Goal: Transaction & Acquisition: Purchase product/service

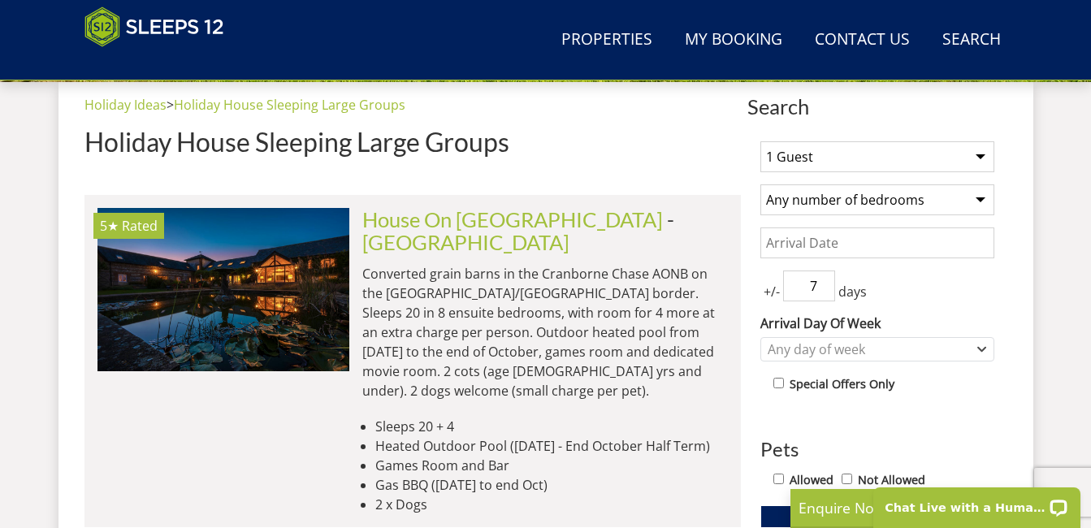
scroll to position [584, 0]
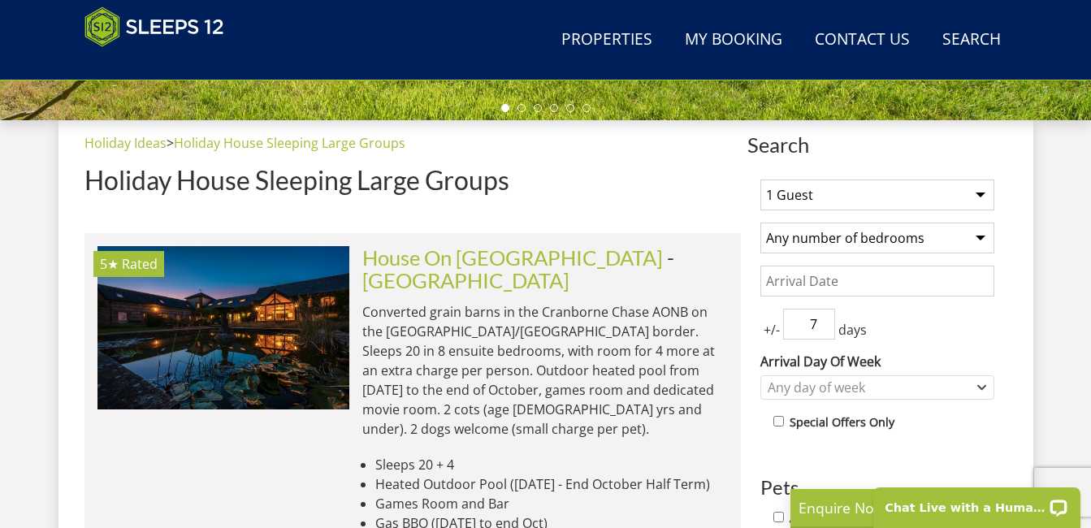
click at [984, 198] on select "1 Guest 2 Guests 3 Guests 4 Guests 5 Guests 6 Guests 7 Guests 8 Guests 9 Guests…" at bounding box center [878, 195] width 234 height 31
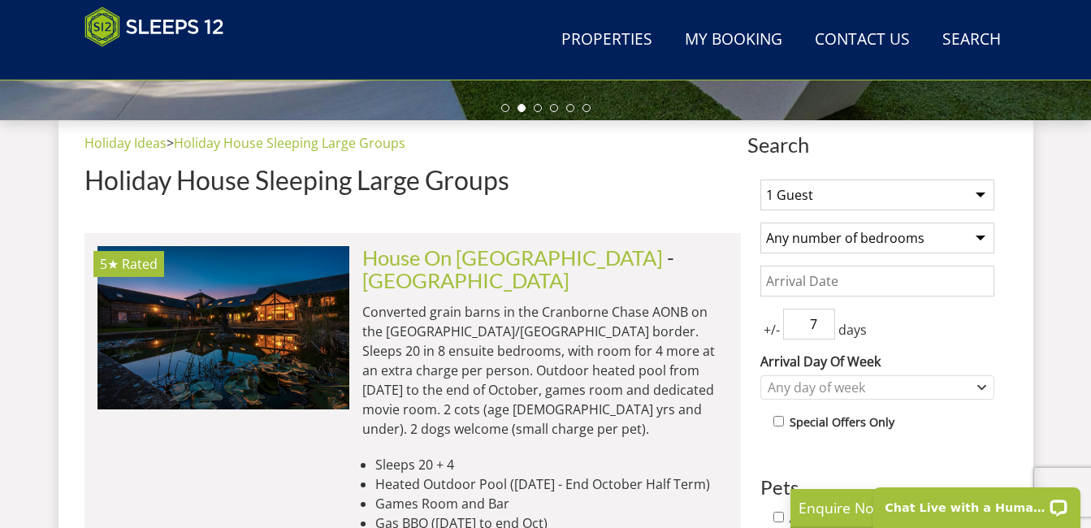
select select "14"
click at [761, 180] on select "1 Guest 2 Guests 3 Guests 4 Guests 5 Guests 6 Guests 7 Guests 8 Guests 9 Guests…" at bounding box center [878, 195] width 234 height 31
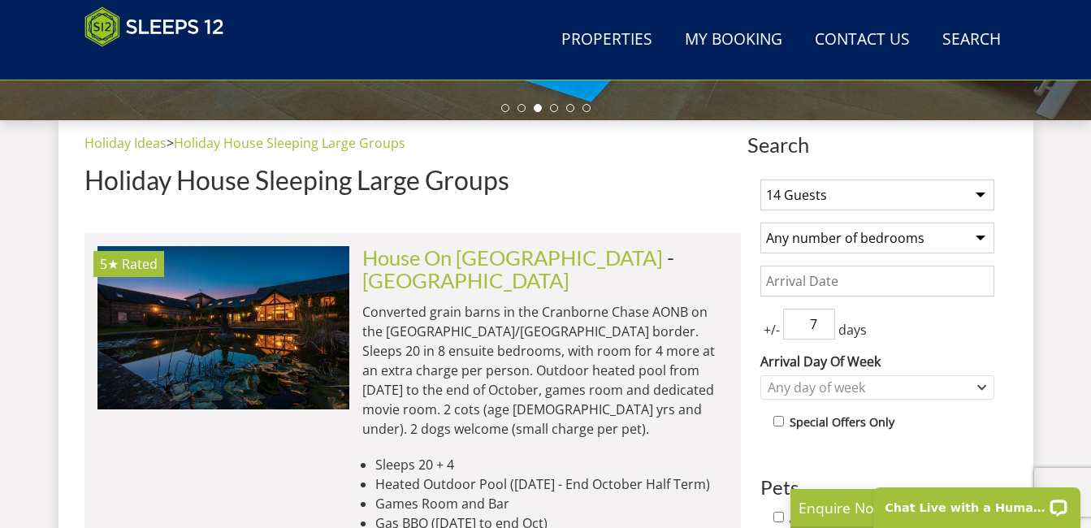
click at [834, 278] on input "Date" at bounding box center [878, 281] width 234 height 31
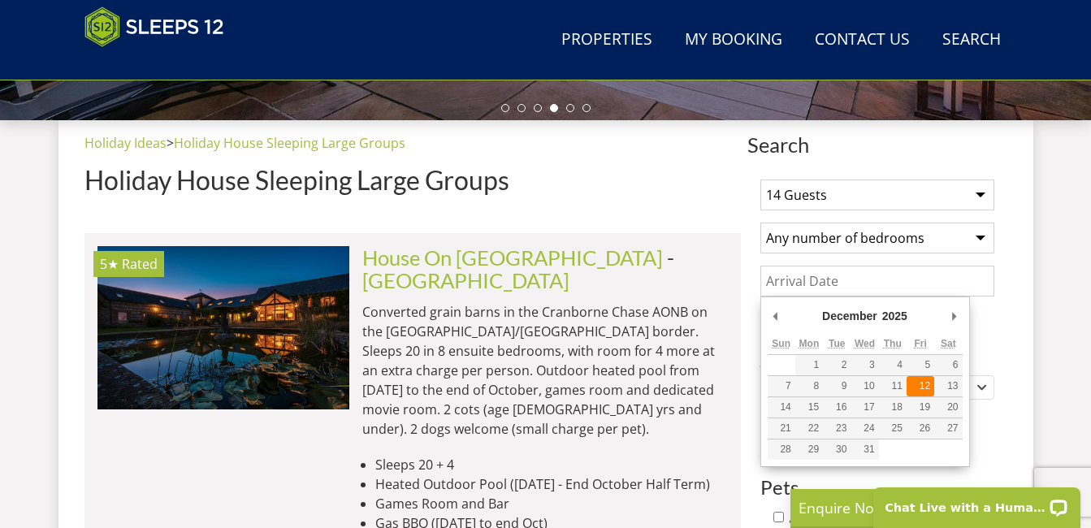
type input "[DATE]"
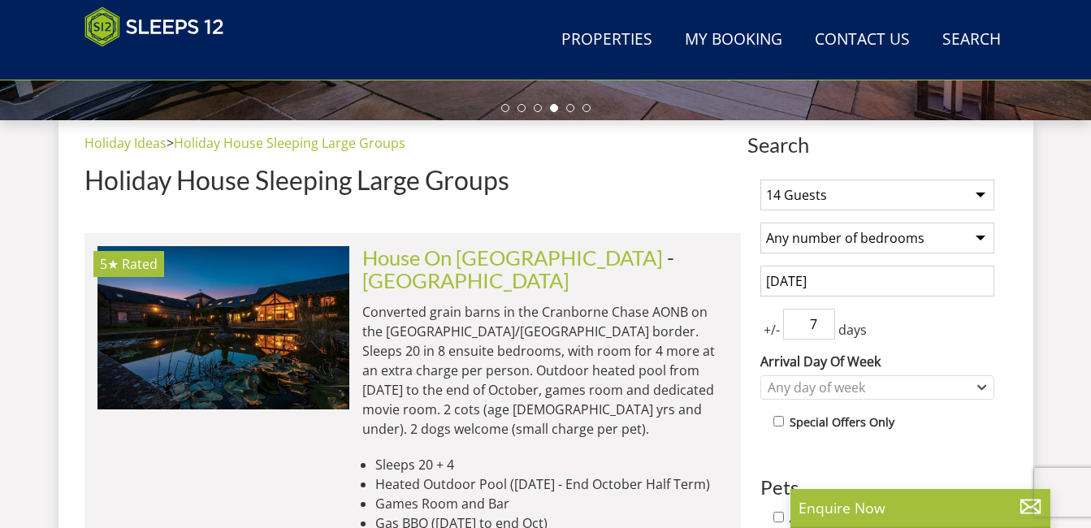
click at [550, 273] on div "House On The Hill - Wiltshire Converted grain barns in the Cranborne Chase AONB…" at bounding box center [538, 399] width 379 height 306
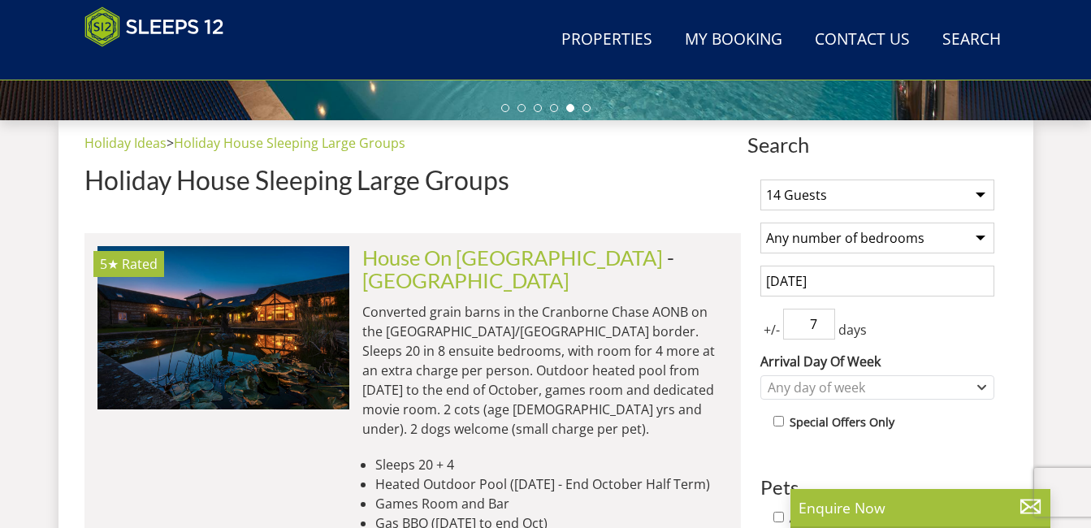
click at [692, 163] on div "Holiday Ideas > Holiday House Sleeping Large Groups Holiday House Sleeping Larg…" at bounding box center [413, 170] width 657 height 74
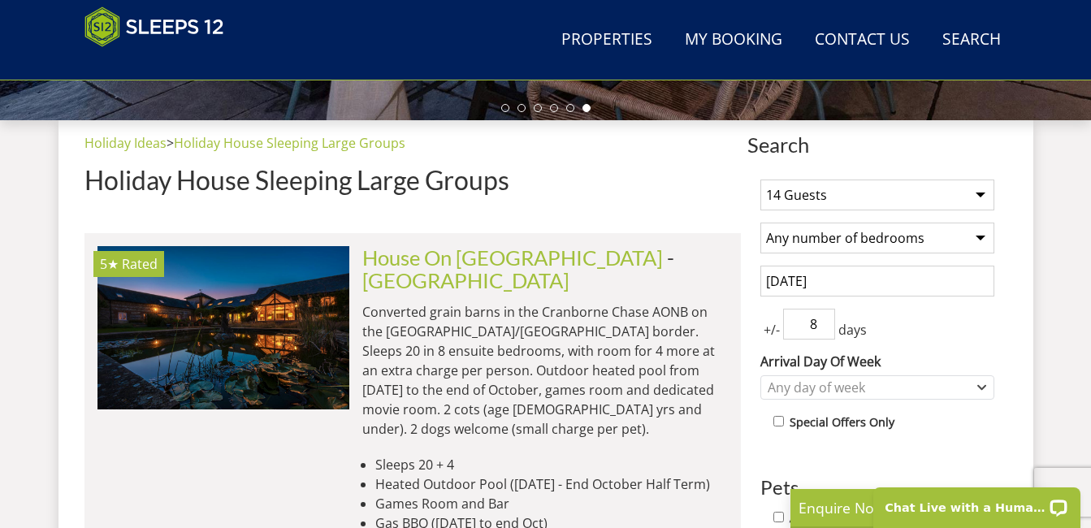
click at [822, 322] on input "8" at bounding box center [809, 324] width 52 height 31
click at [822, 322] on input "9" at bounding box center [809, 324] width 52 height 31
click at [822, 322] on input "10" at bounding box center [809, 324] width 52 height 31
click at [822, 322] on input "11" at bounding box center [809, 324] width 52 height 31
click at [822, 322] on input "12" at bounding box center [809, 324] width 52 height 31
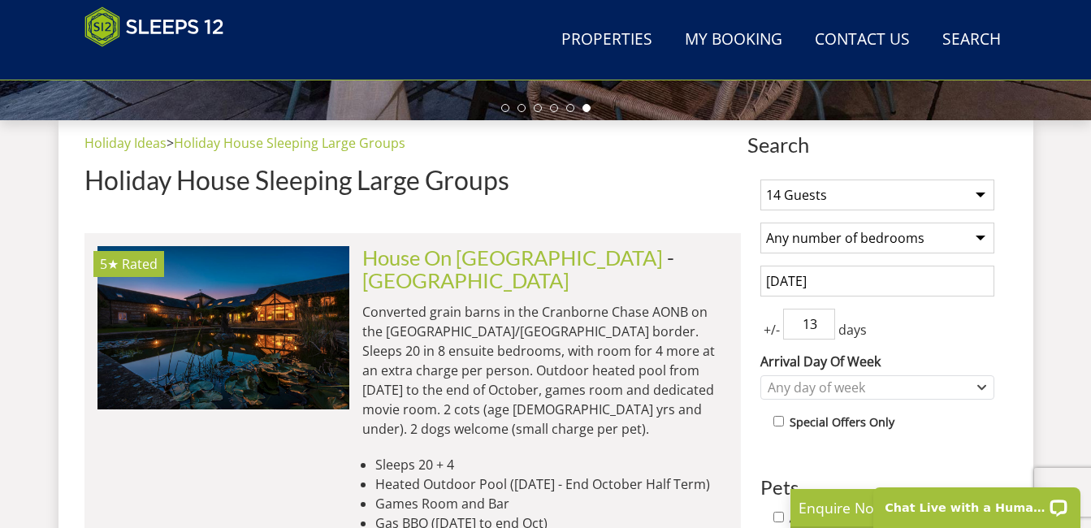
click at [822, 322] on input "13" at bounding box center [809, 324] width 52 height 31
click at [822, 322] on input "14" at bounding box center [809, 324] width 52 height 31
click at [822, 322] on input "15" at bounding box center [809, 324] width 52 height 31
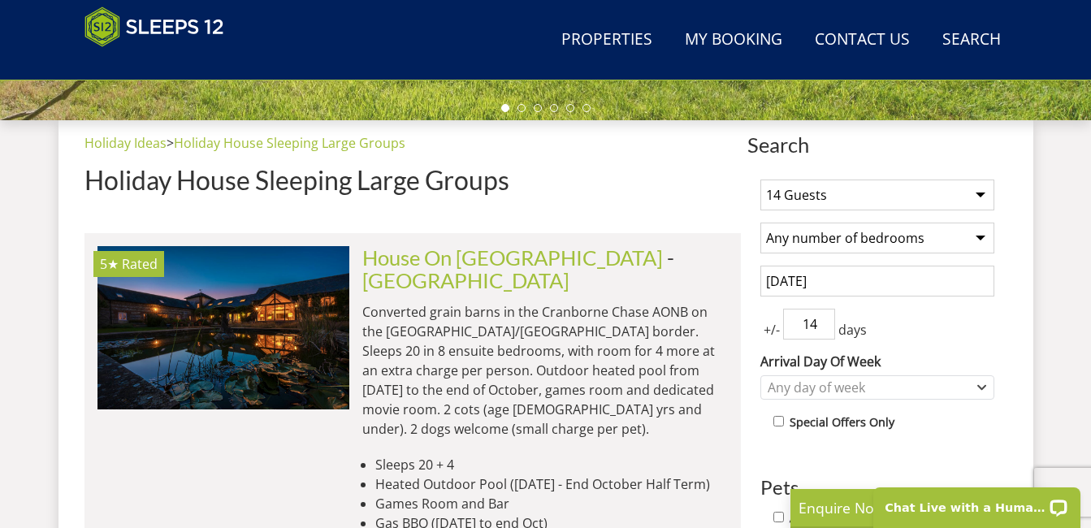
click at [824, 329] on input "14" at bounding box center [809, 324] width 52 height 31
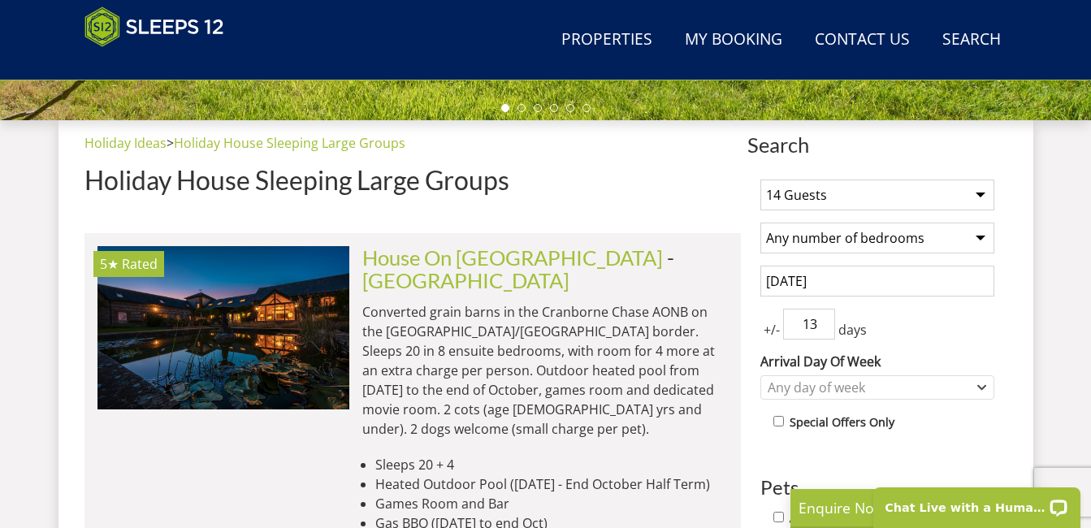
click at [824, 329] on input "13" at bounding box center [809, 324] width 52 height 31
click at [824, 329] on input "12" at bounding box center [809, 324] width 52 height 31
click at [824, 329] on input "11" at bounding box center [809, 324] width 52 height 31
click at [824, 329] on input "10" at bounding box center [809, 324] width 52 height 31
click at [824, 329] on input "9" at bounding box center [809, 324] width 52 height 31
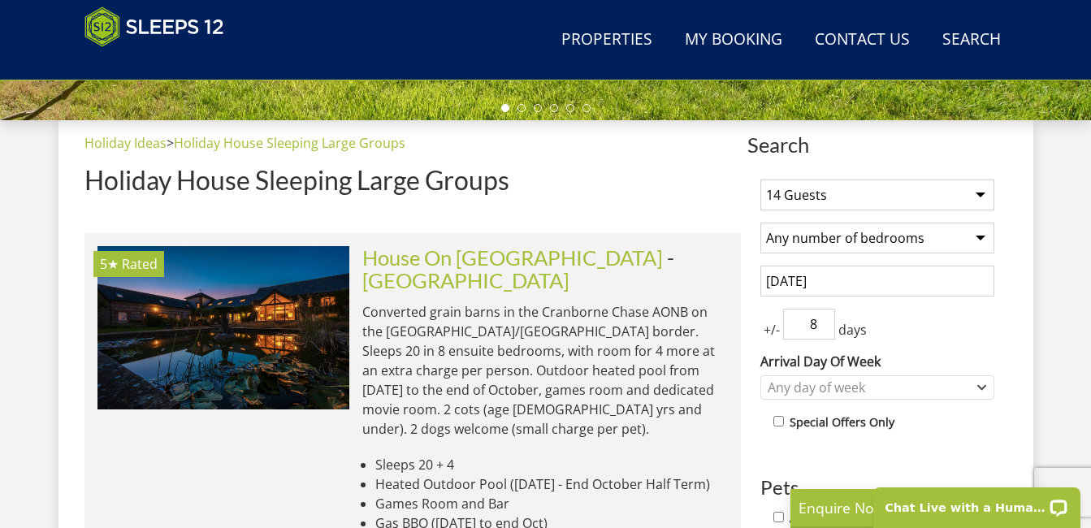
click at [824, 329] on input "8" at bounding box center [809, 324] width 52 height 31
click at [824, 329] on input "7" at bounding box center [809, 324] width 52 height 31
click at [824, 329] on input "6" at bounding box center [809, 324] width 52 height 31
click at [824, 329] on input "5" at bounding box center [809, 324] width 52 height 31
click at [824, 329] on input "4" at bounding box center [809, 324] width 52 height 31
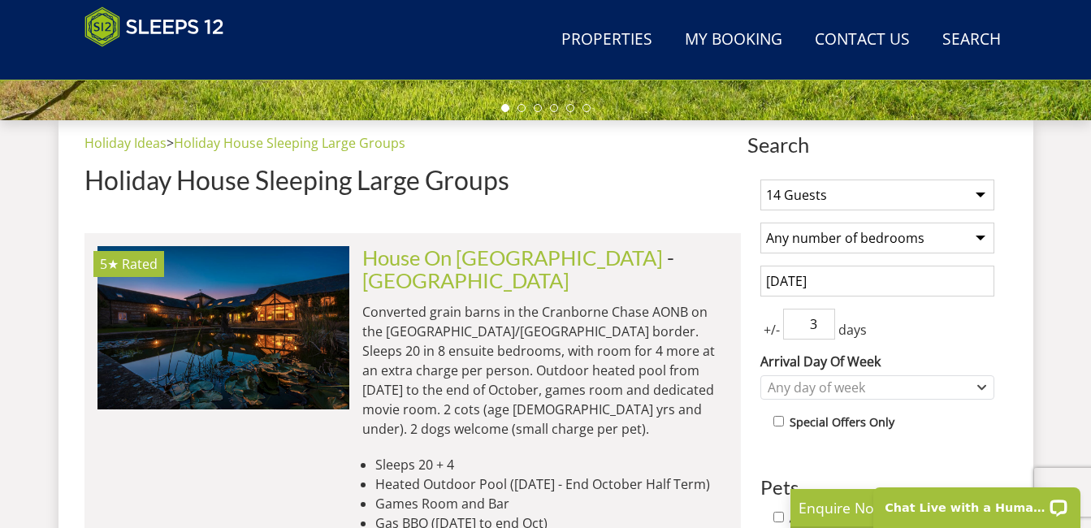
click at [824, 329] on input "3" at bounding box center [809, 324] width 52 height 31
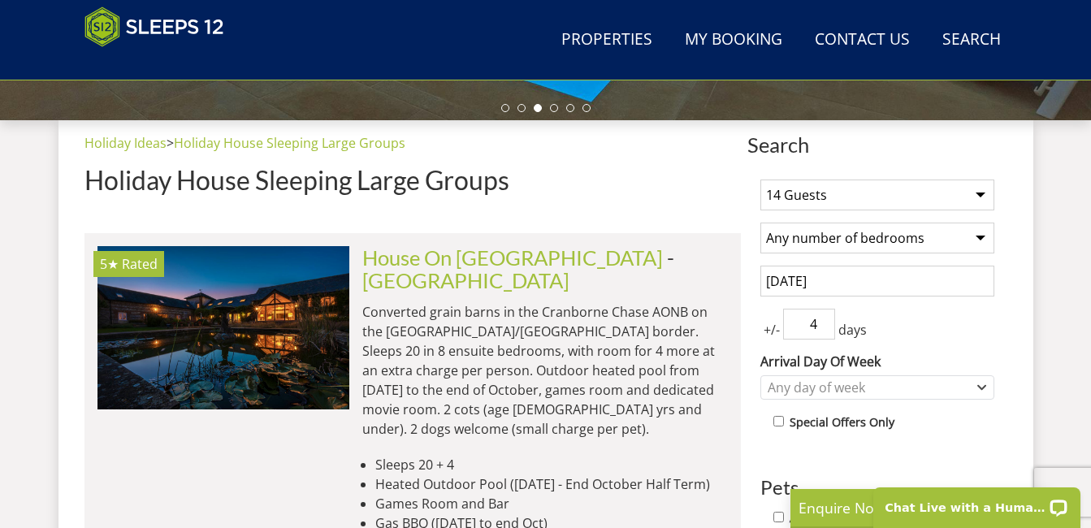
click at [827, 318] on input "4" at bounding box center [809, 324] width 52 height 31
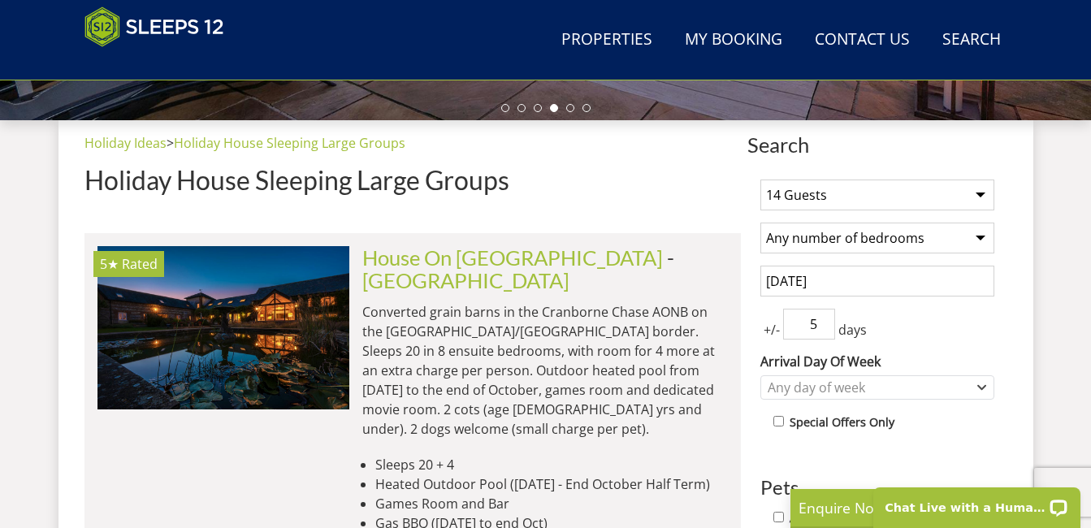
click at [822, 315] on input "5" at bounding box center [809, 324] width 52 height 31
click at [822, 315] on input "6" at bounding box center [809, 324] width 52 height 31
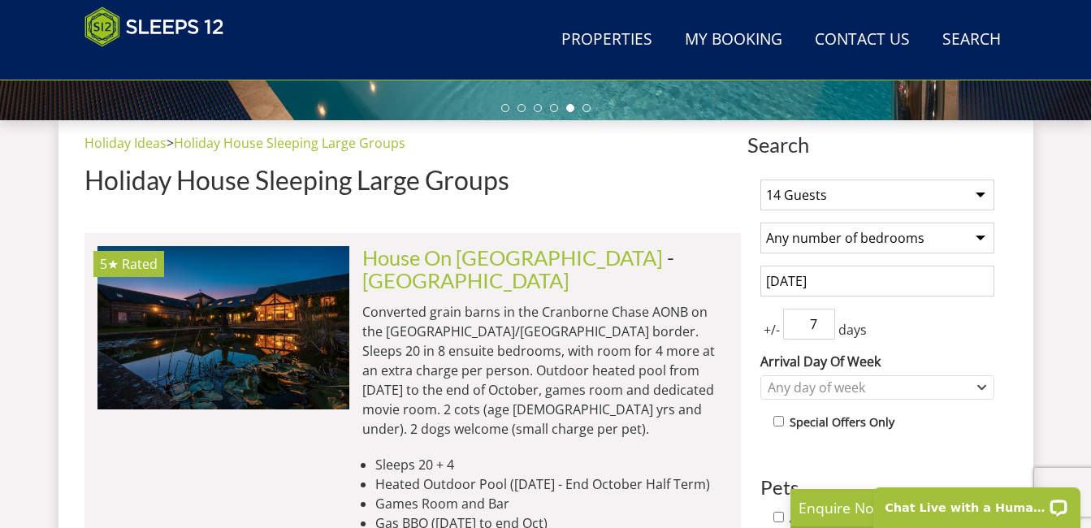
click at [823, 316] on input "7" at bounding box center [809, 324] width 52 height 31
click at [823, 316] on input "8" at bounding box center [809, 324] width 52 height 31
click at [822, 324] on input "7" at bounding box center [809, 324] width 52 height 31
click at [822, 324] on input "6" at bounding box center [809, 324] width 52 height 31
click at [822, 324] on input "5" at bounding box center [809, 324] width 52 height 31
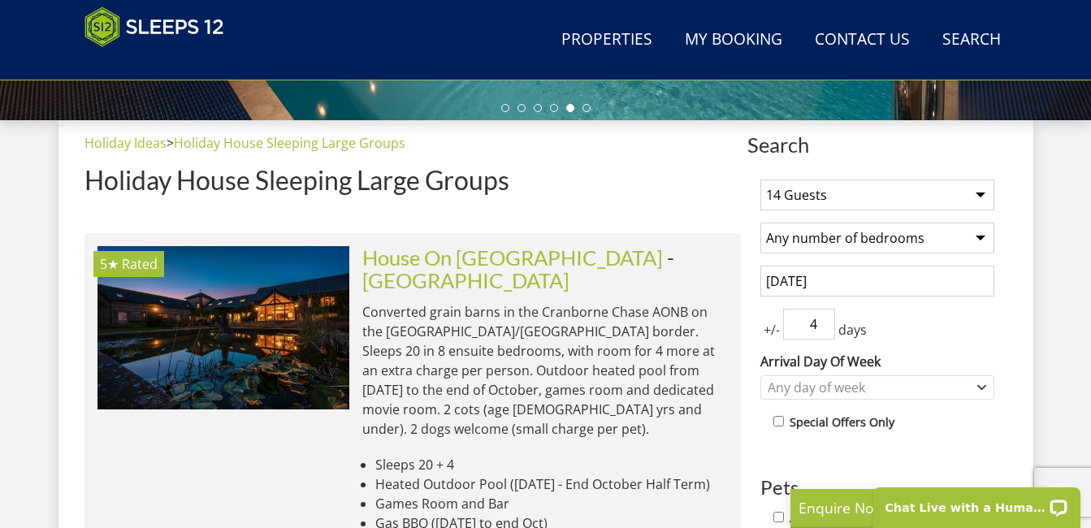
click at [822, 324] on input "4" at bounding box center [809, 324] width 52 height 31
type input "3"
click at [822, 324] on input "3" at bounding box center [809, 324] width 52 height 31
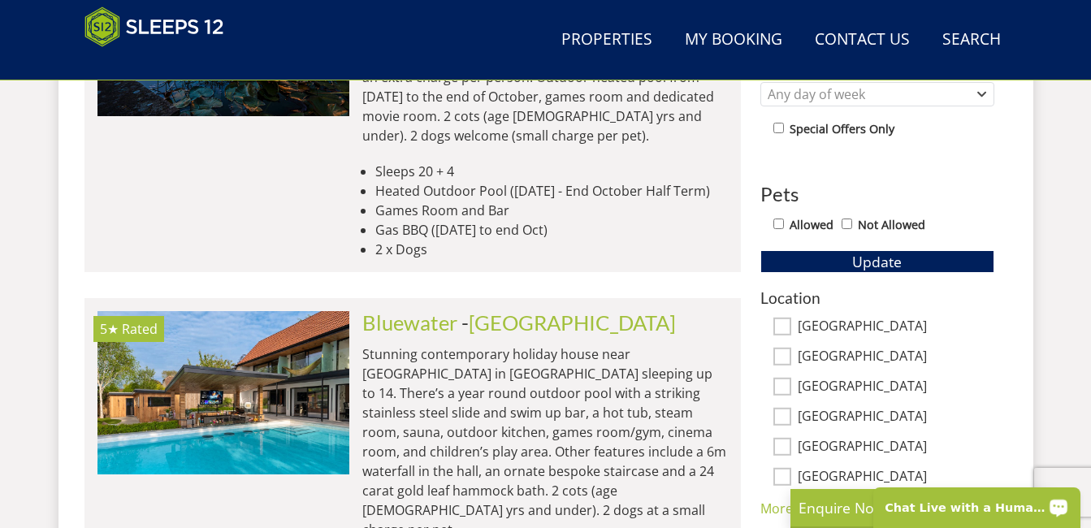
scroll to position [1017, 0]
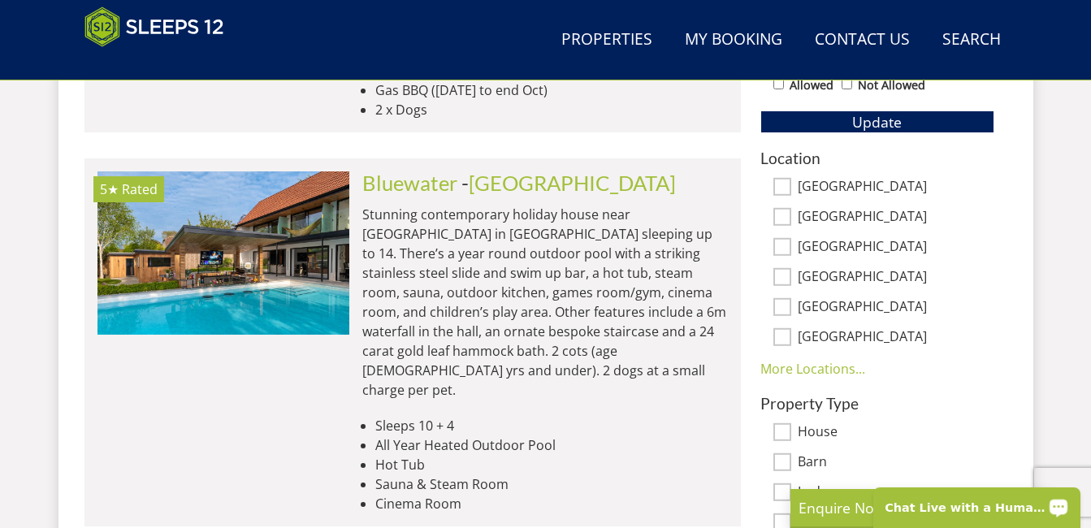
click at [784, 185] on input "[GEOGRAPHIC_DATA]" at bounding box center [783, 187] width 18 height 18
checkbox input "true"
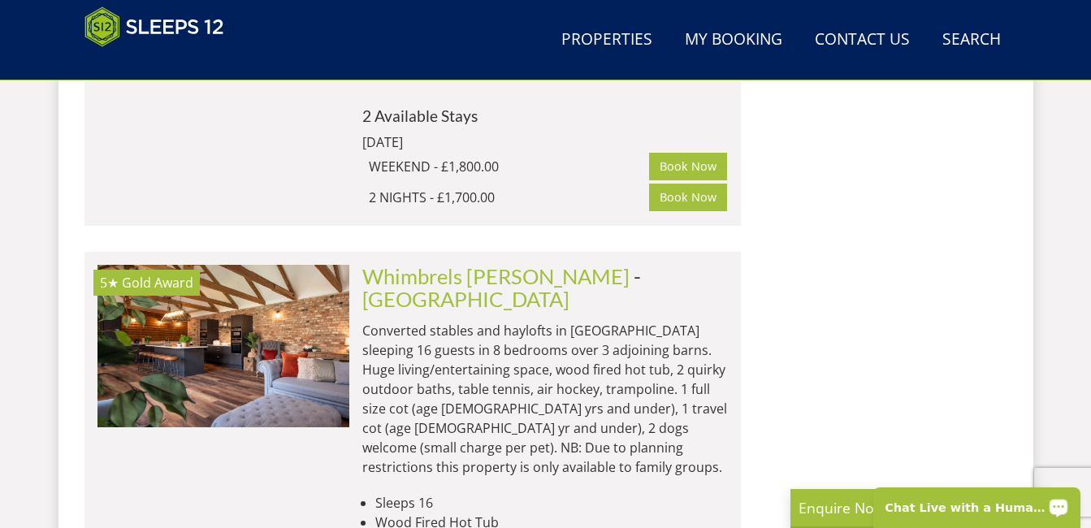
scroll to position [2728, 0]
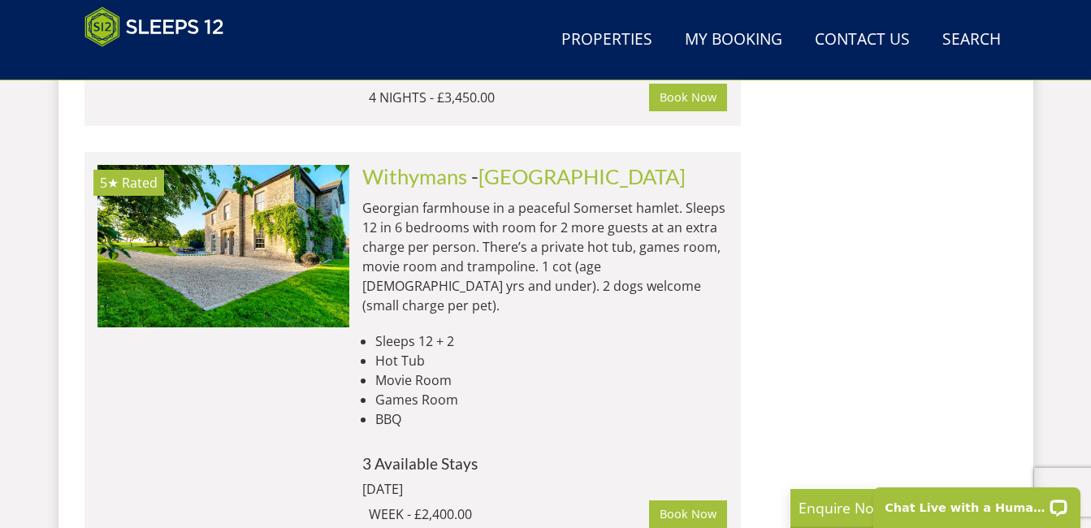
scroll to position [2108, 0]
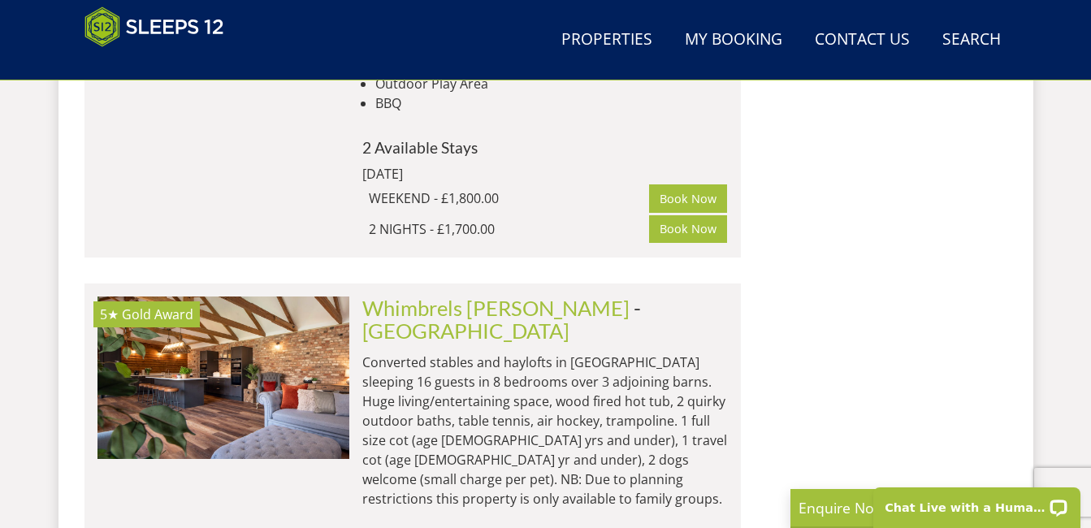
scroll to position [3165, 0]
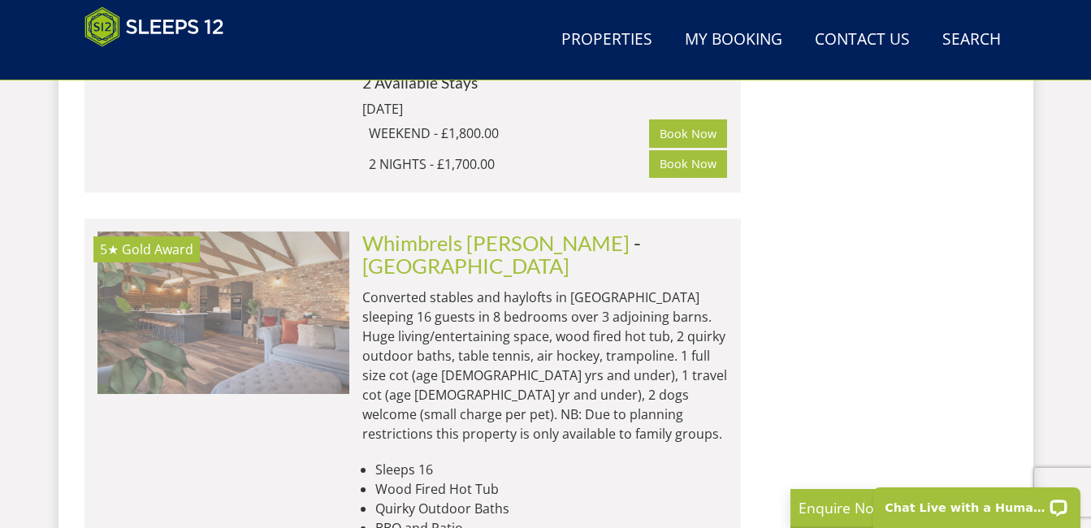
click at [276, 232] on img at bounding box center [224, 313] width 252 height 163
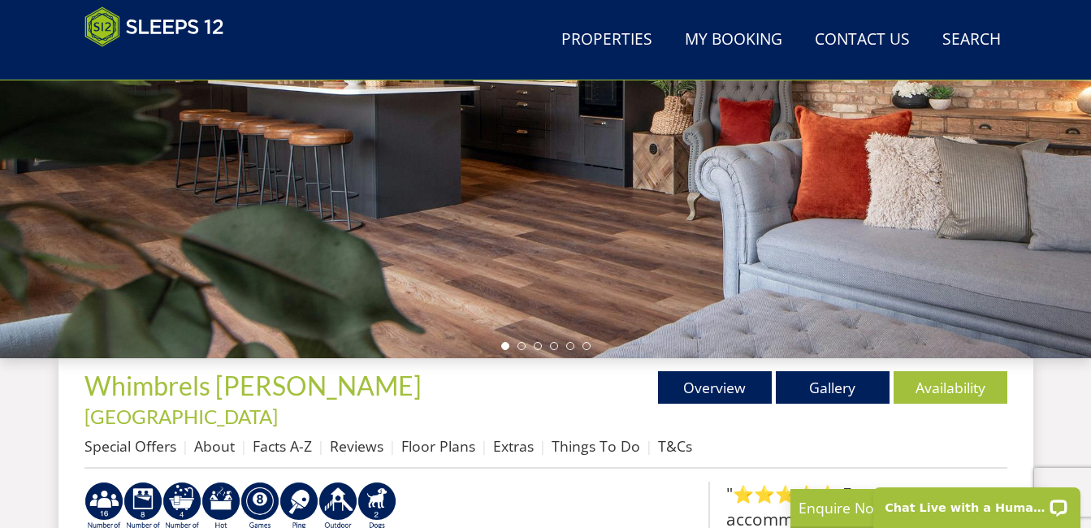
scroll to position [332, 0]
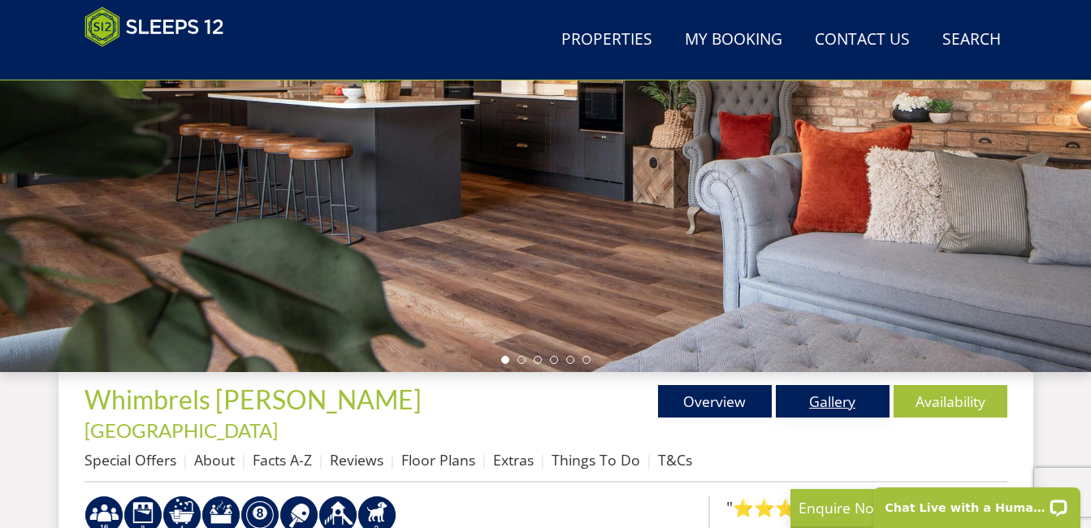
click at [820, 403] on link "Gallery" at bounding box center [833, 401] width 114 height 33
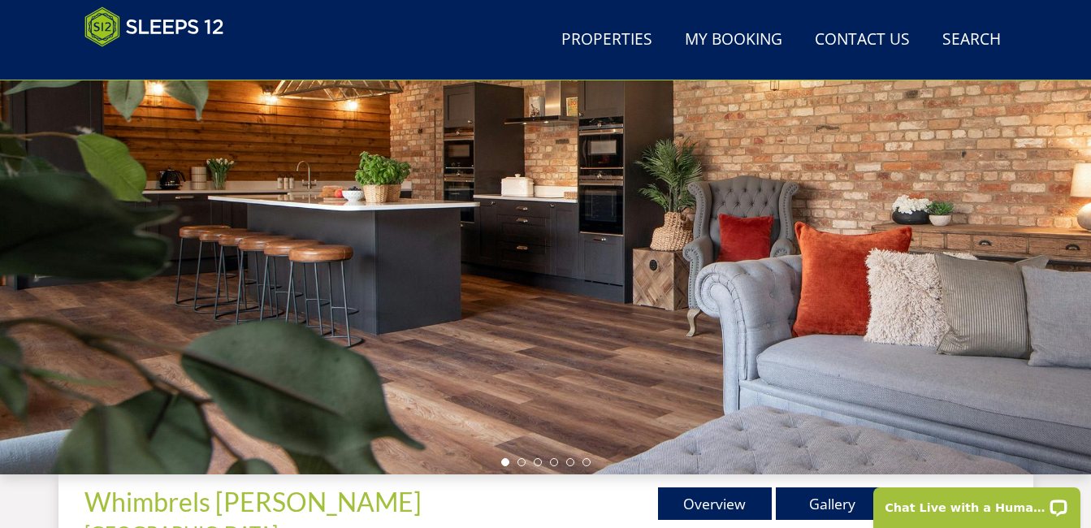
scroll to position [2, 0]
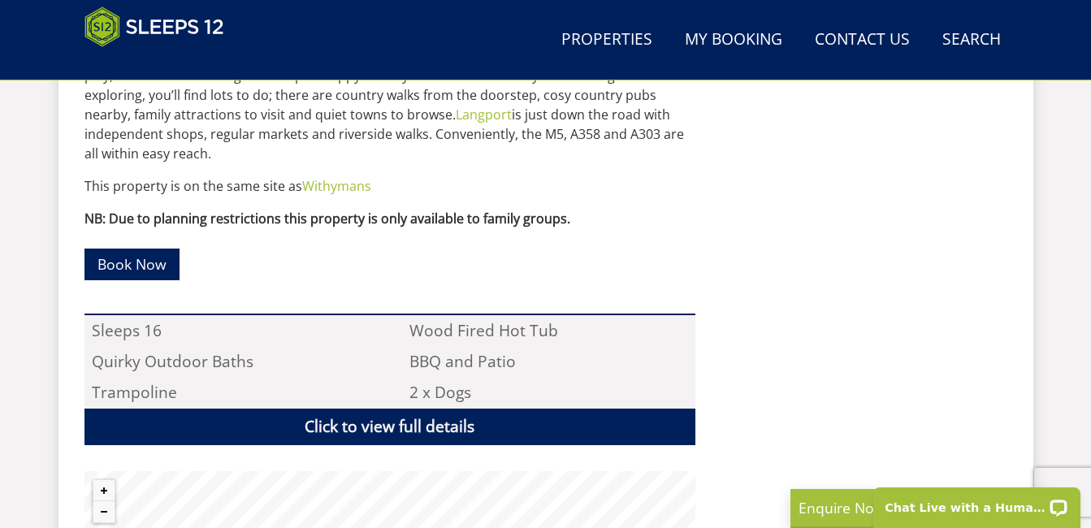
scroll to position [1023, 0]
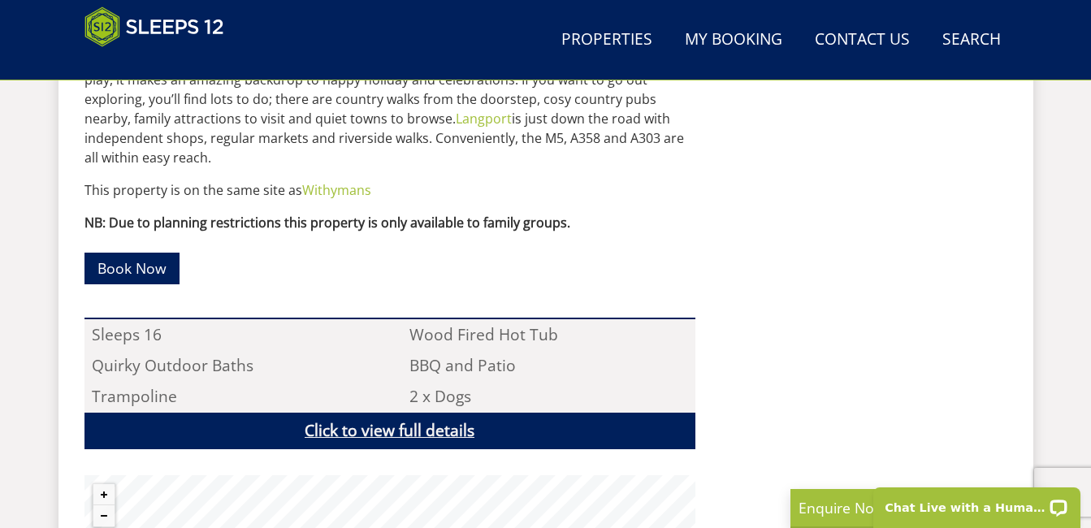
click at [525, 413] on link "Click to view full details" at bounding box center [390, 431] width 611 height 37
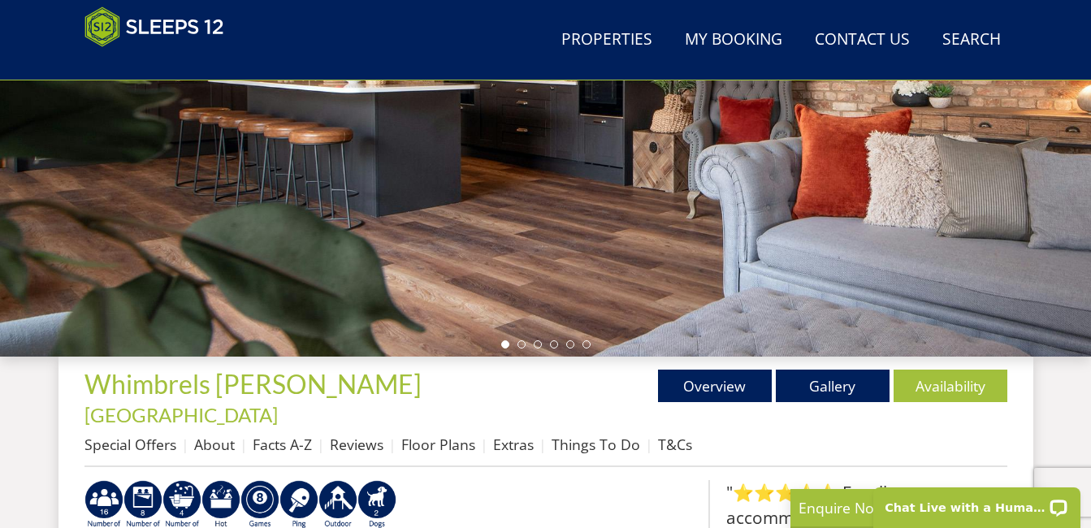
scroll to position [362, 0]
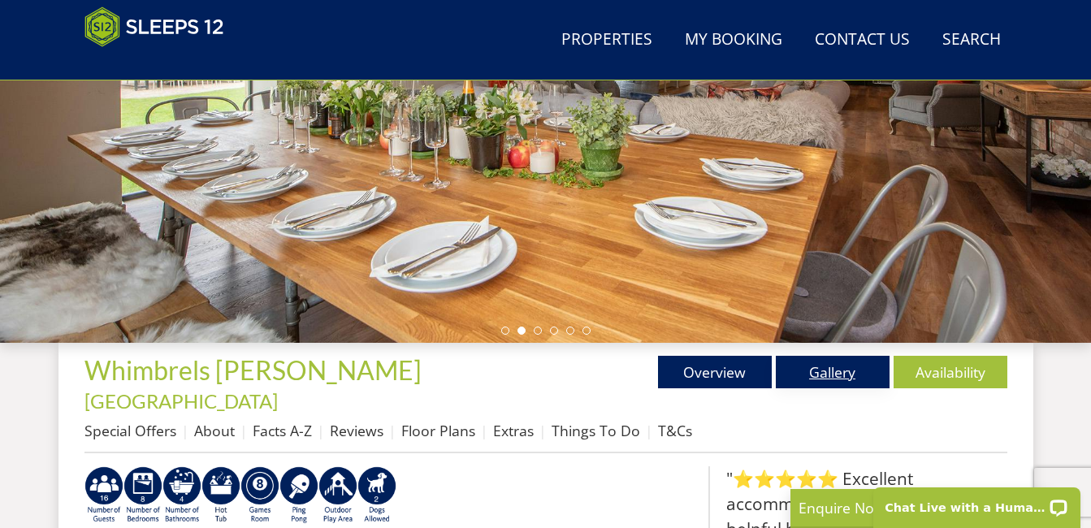
click at [845, 379] on link "Gallery" at bounding box center [833, 372] width 114 height 33
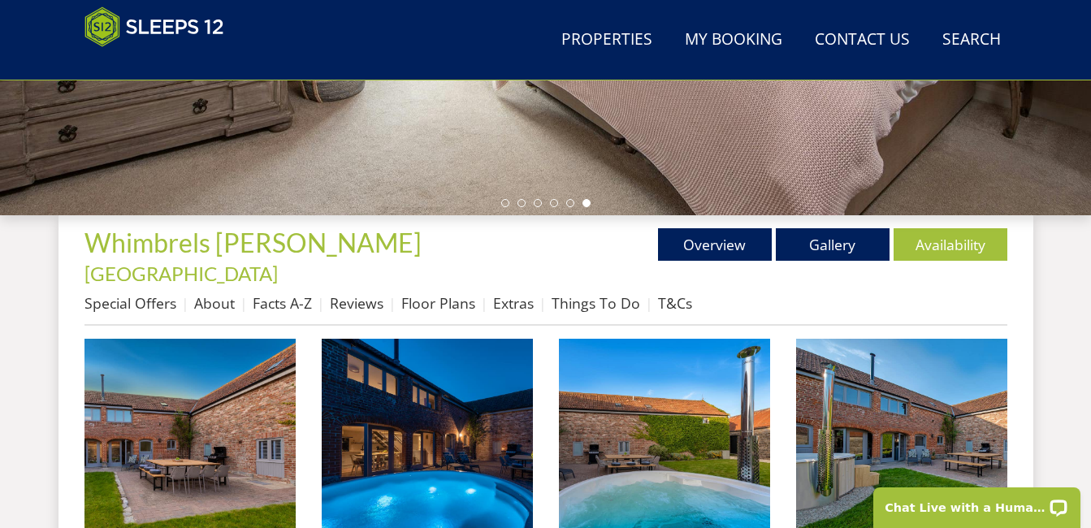
scroll to position [501, 0]
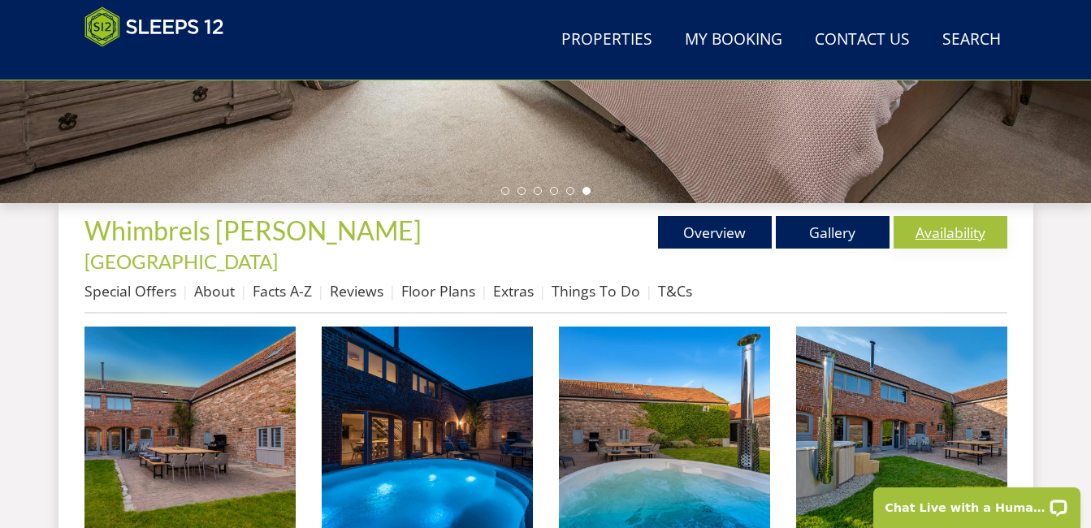
click at [972, 245] on link "Availability" at bounding box center [951, 232] width 114 height 33
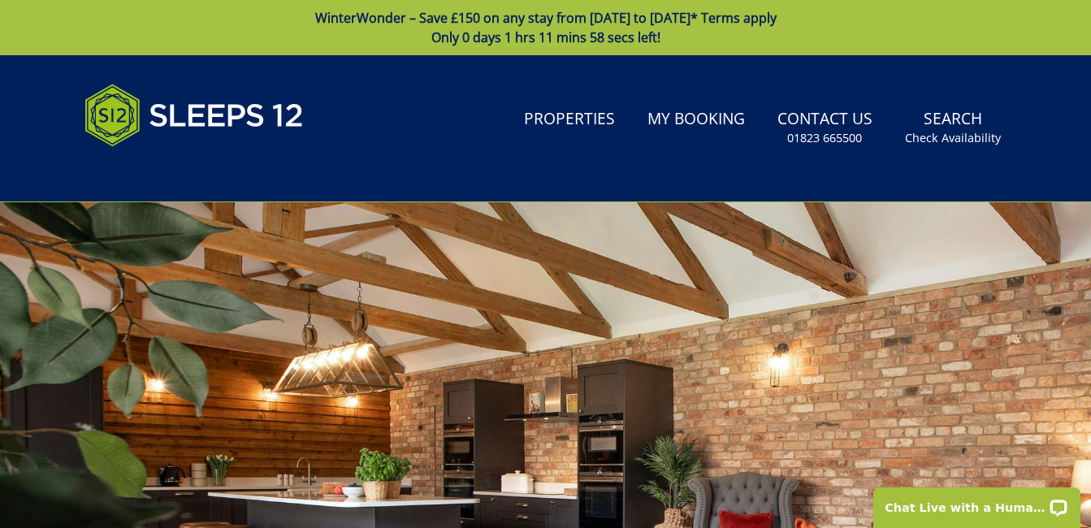
click at [709, 15] on link "WinterWonder – Save £150 on any stay from 1st September to 27th March* Terms ap…" at bounding box center [545, 27] width 1091 height 55
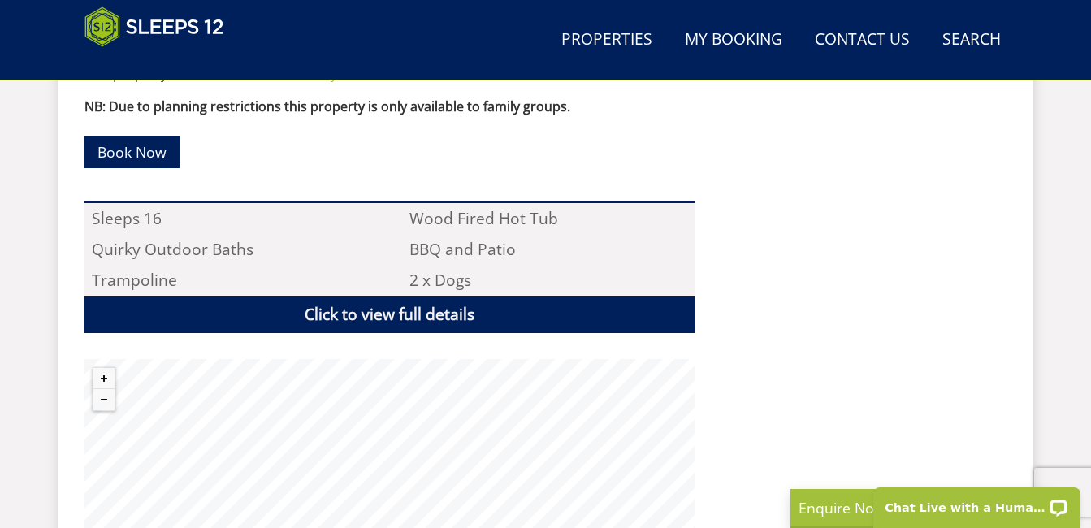
scroll to position [1003, 0]
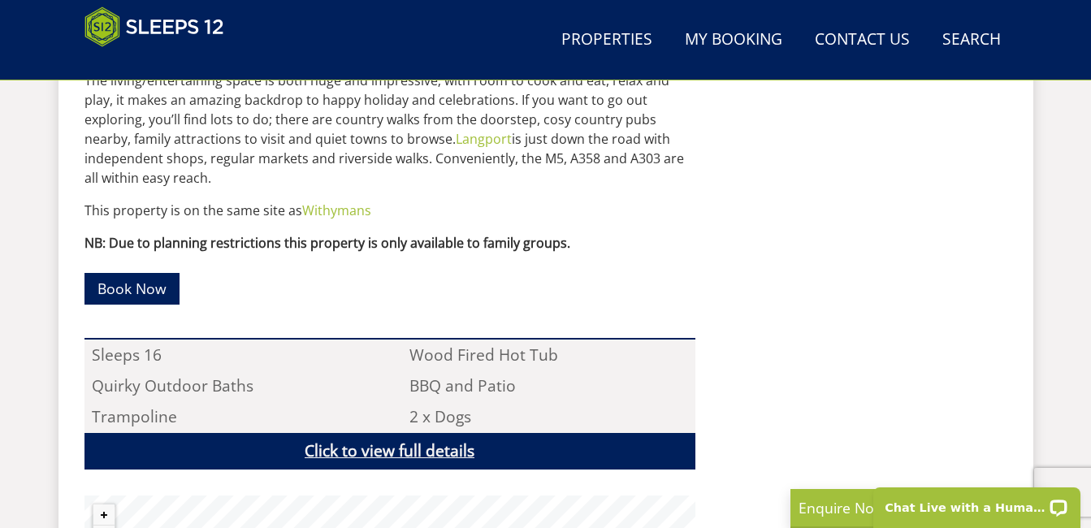
click at [599, 433] on link "Click to view full details" at bounding box center [390, 451] width 611 height 37
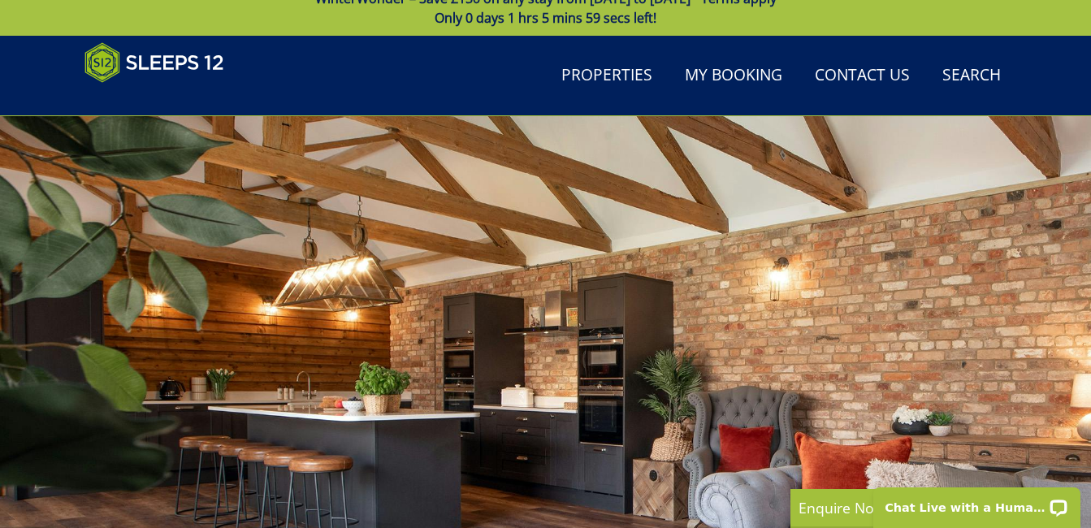
scroll to position [0, 0]
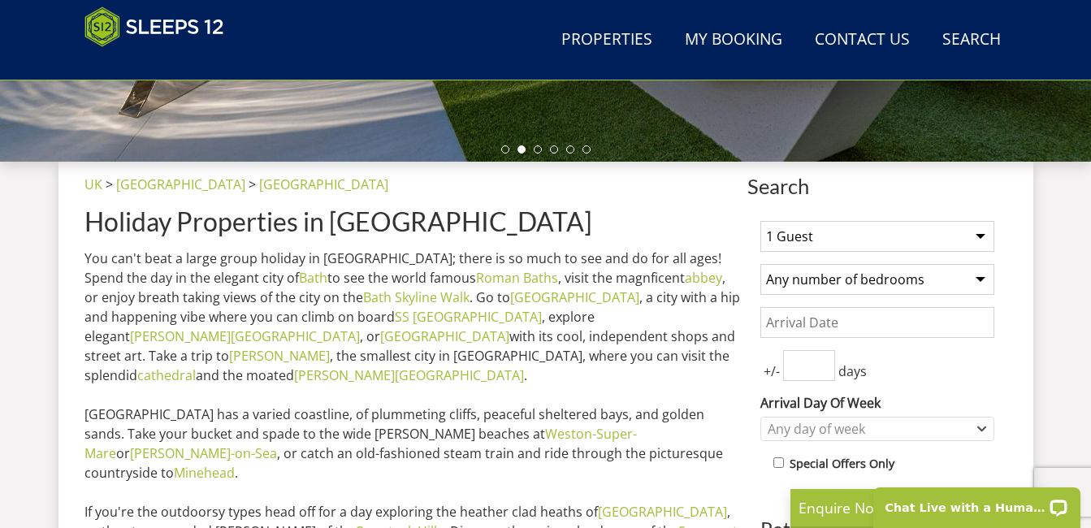
scroll to position [584, 0]
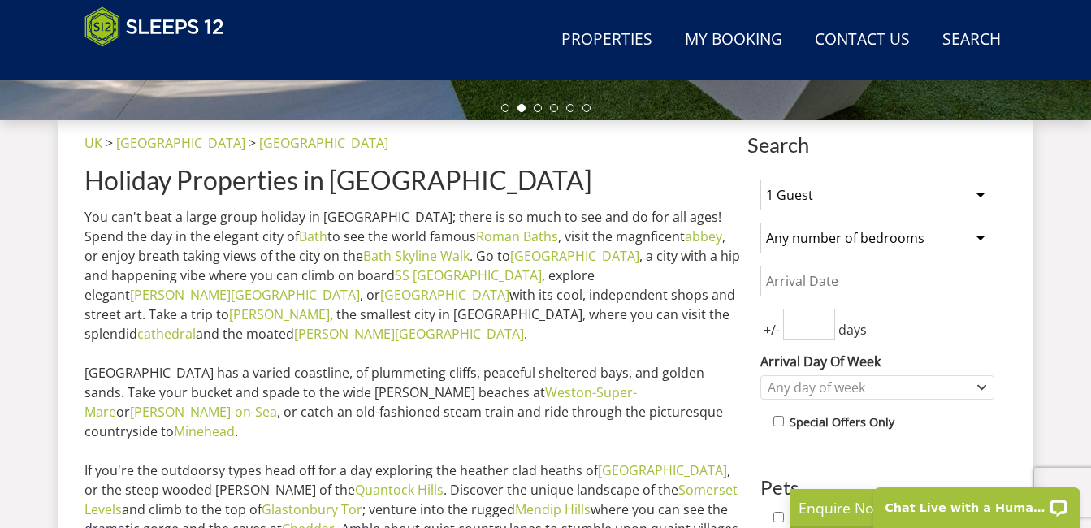
click at [982, 199] on select "1 Guest 2 Guests 3 Guests 4 Guests 5 Guests 6 Guests 7 Guests 8 Guests 9 Guests…" at bounding box center [878, 195] width 234 height 31
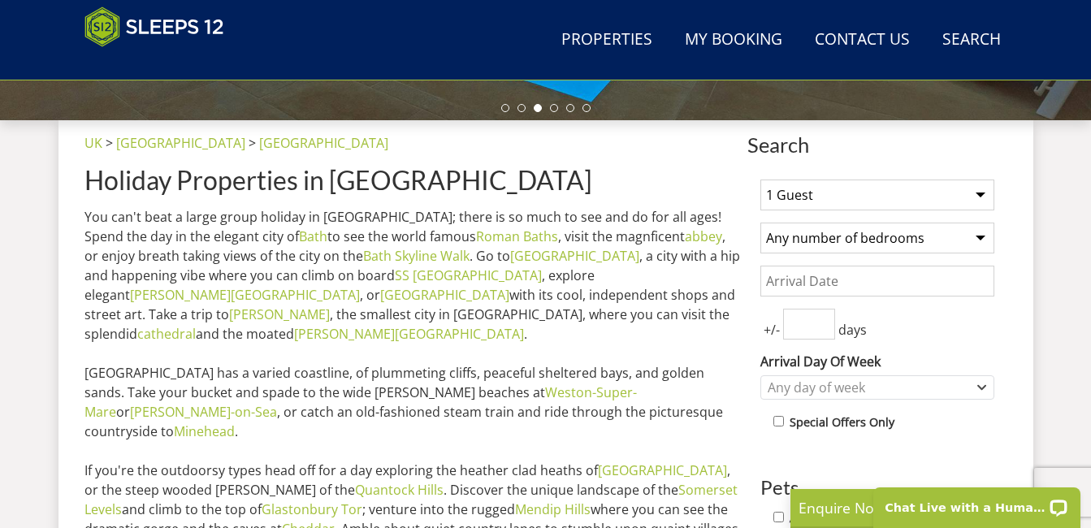
select select "16"
click at [761, 180] on select "1 Guest 2 Guests 3 Guests 4 Guests 5 Guests 6 Guests 7 Guests 8 Guests 9 Guests…" at bounding box center [878, 195] width 234 height 31
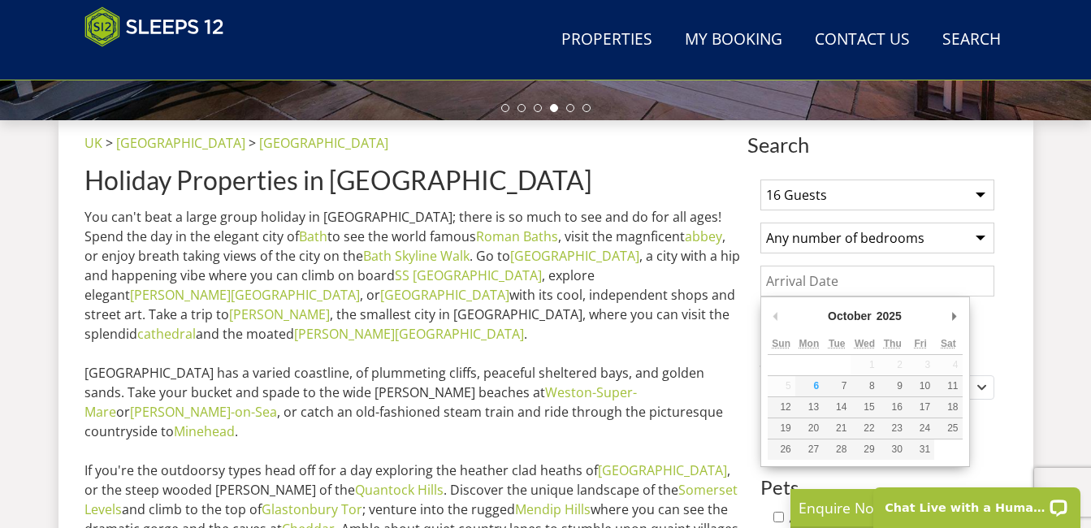
click at [855, 285] on input "Date" at bounding box center [878, 281] width 234 height 31
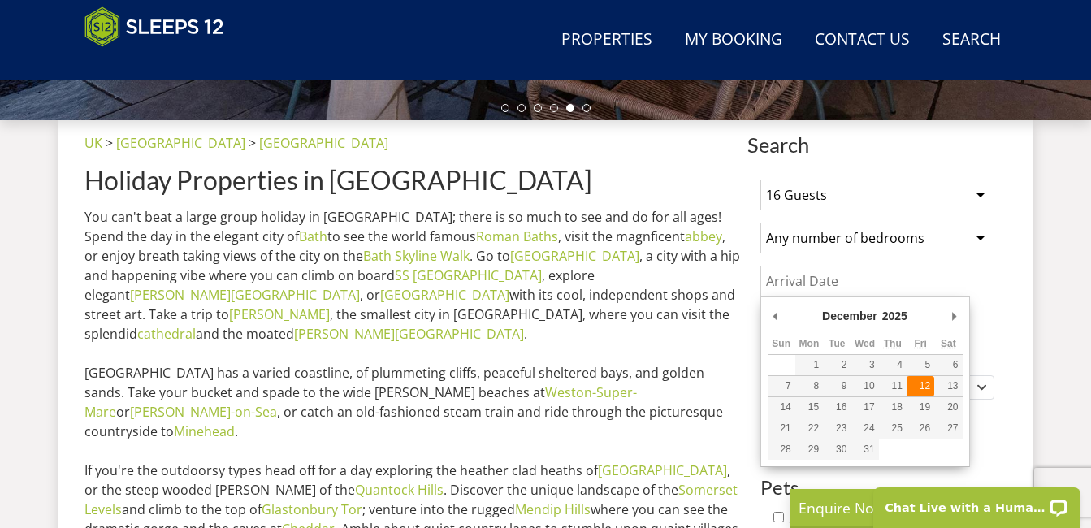
type input "[DATE]"
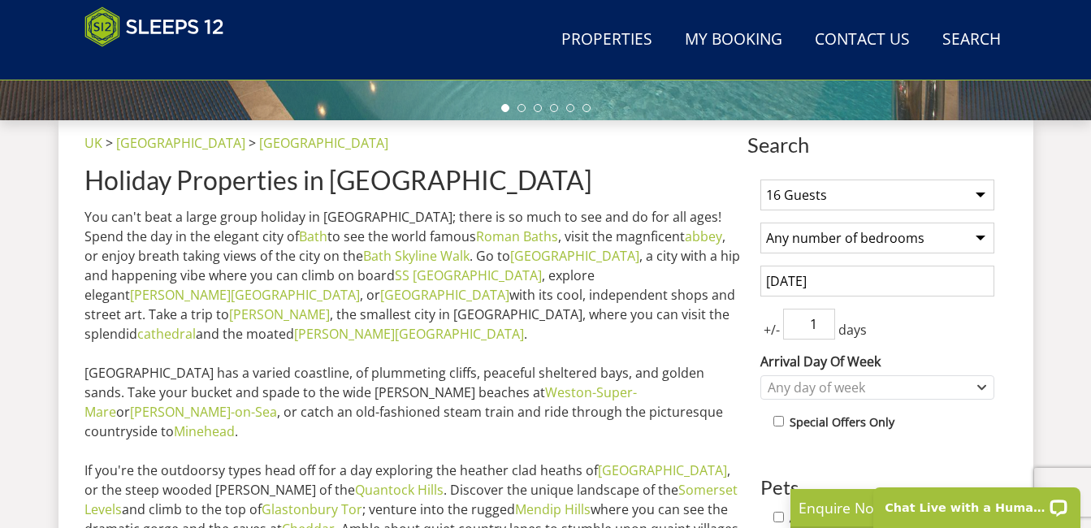
click at [823, 323] on input "1" at bounding box center [809, 324] width 52 height 31
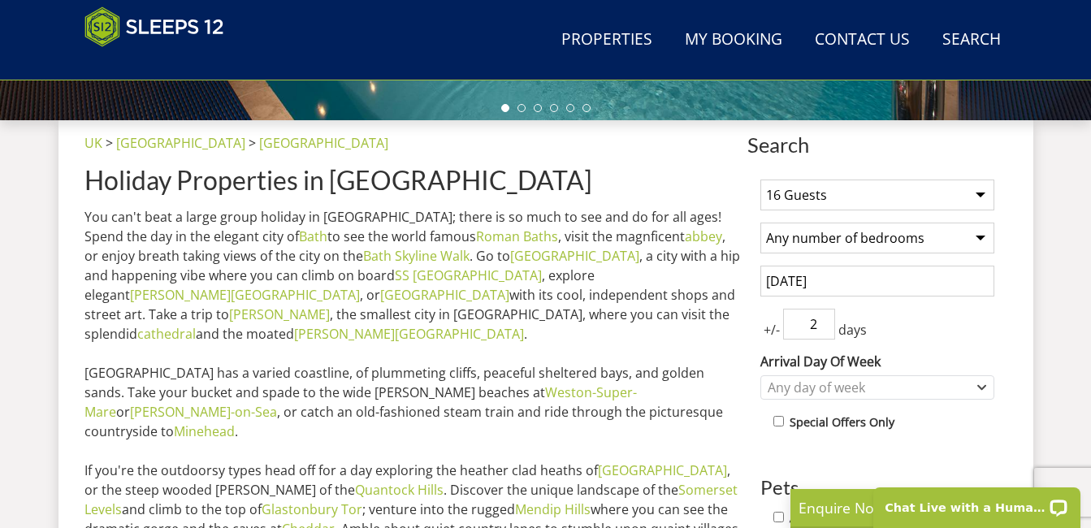
click at [823, 323] on input "2" at bounding box center [809, 324] width 52 height 31
click at [823, 323] on input "3" at bounding box center [809, 324] width 52 height 31
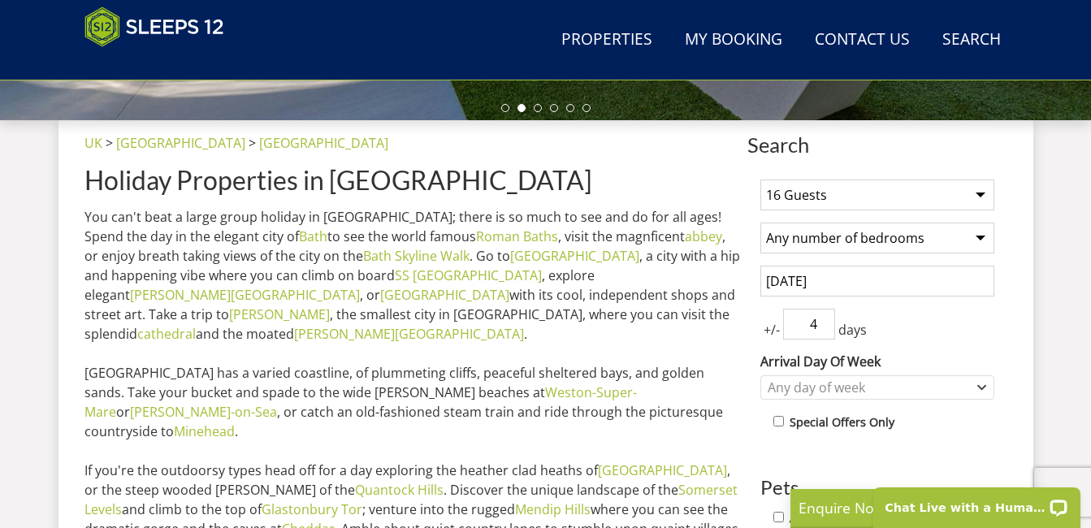
click at [824, 318] on input "4" at bounding box center [809, 324] width 52 height 31
click at [824, 327] on input "3" at bounding box center [809, 324] width 52 height 31
click at [824, 327] on input "2" at bounding box center [809, 324] width 52 height 31
click at [824, 327] on input "1" at bounding box center [809, 324] width 52 height 31
type input "0"
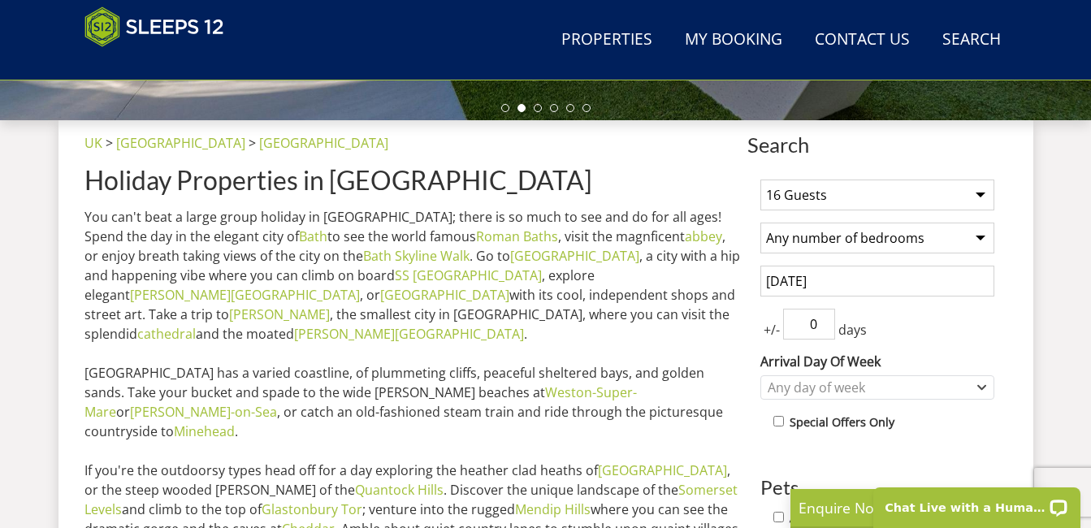
click at [824, 327] on input "0" at bounding box center [809, 324] width 52 height 31
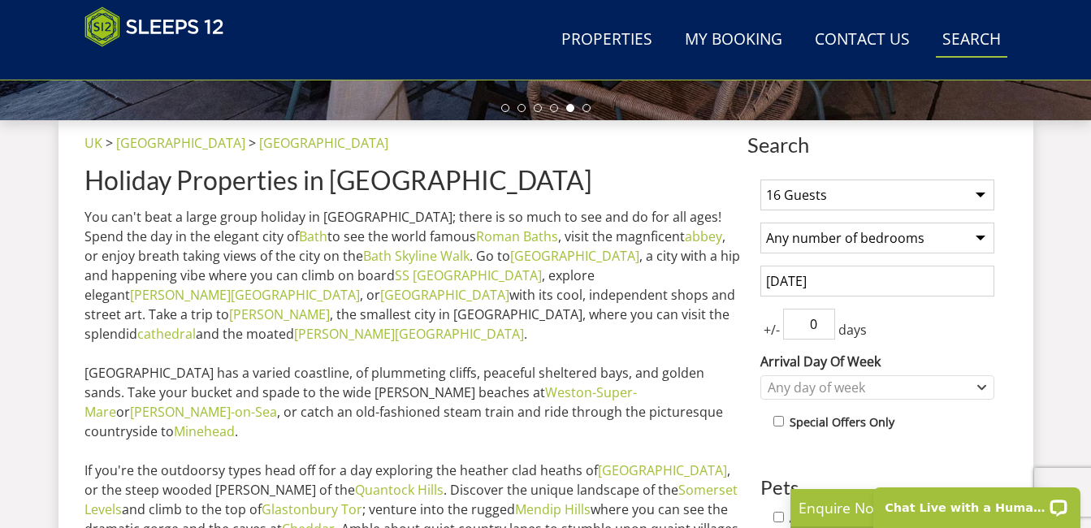
click at [985, 48] on link "Search Check Availability" at bounding box center [972, 40] width 72 height 37
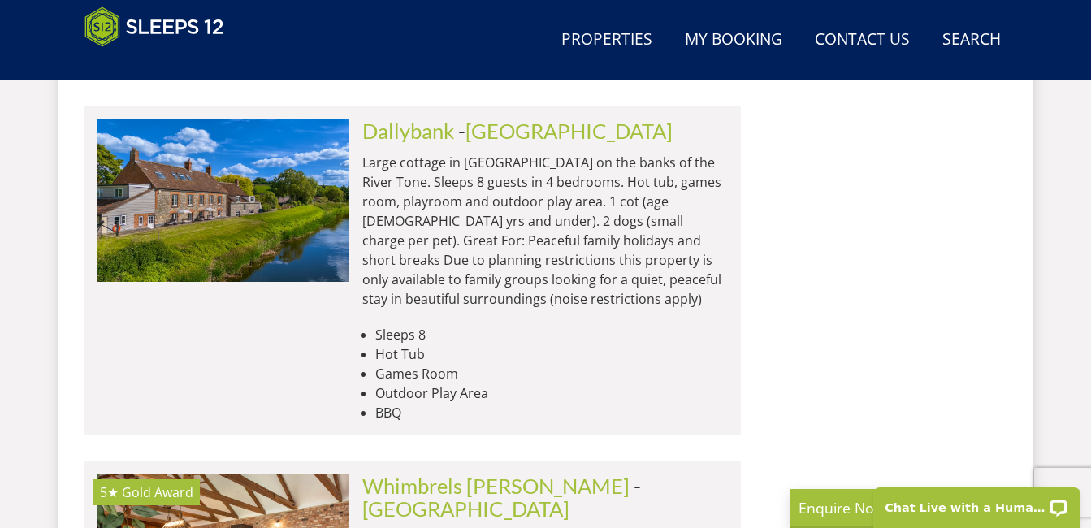
scroll to position [5087, 0]
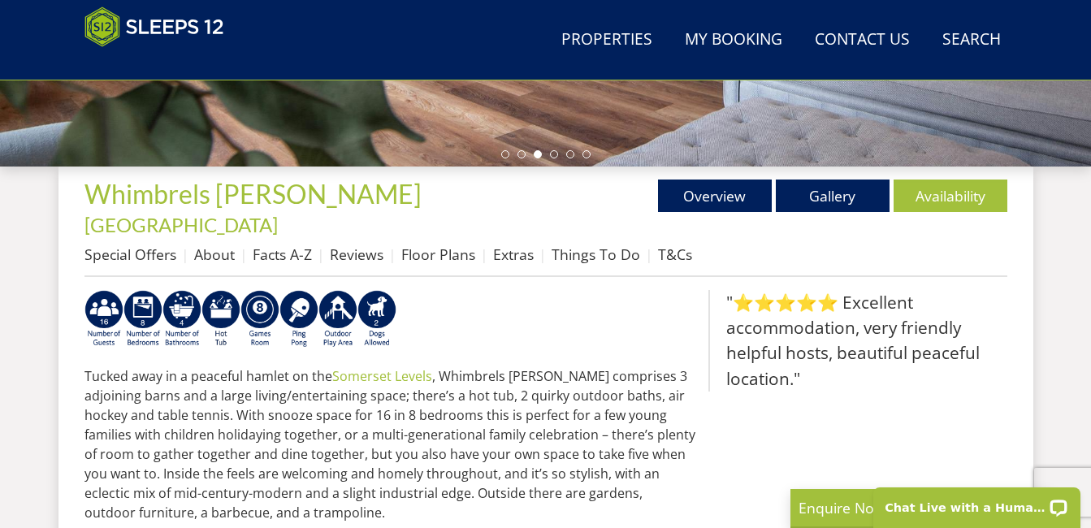
scroll to position [545, 0]
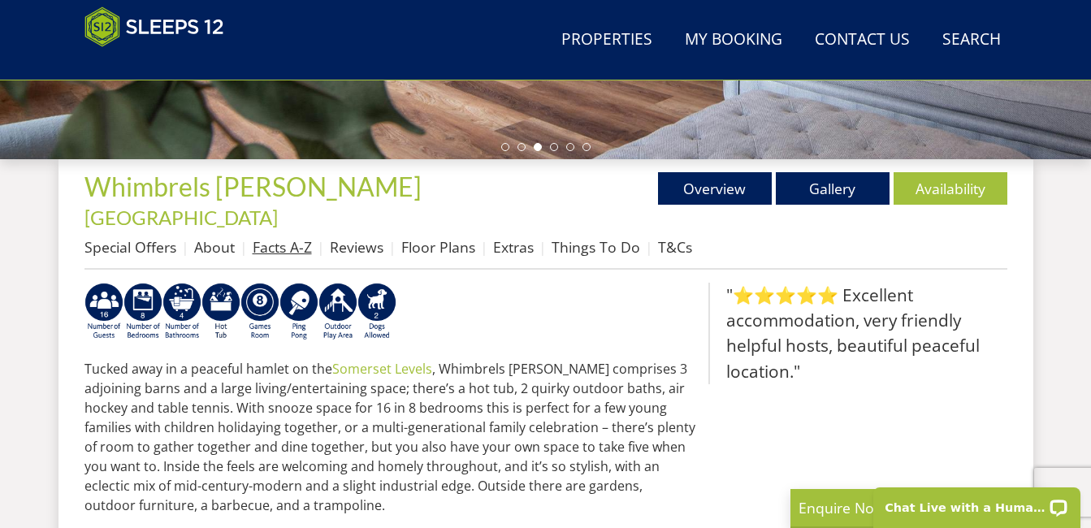
click at [284, 237] on link "Facts A-Z" at bounding box center [282, 247] width 59 height 20
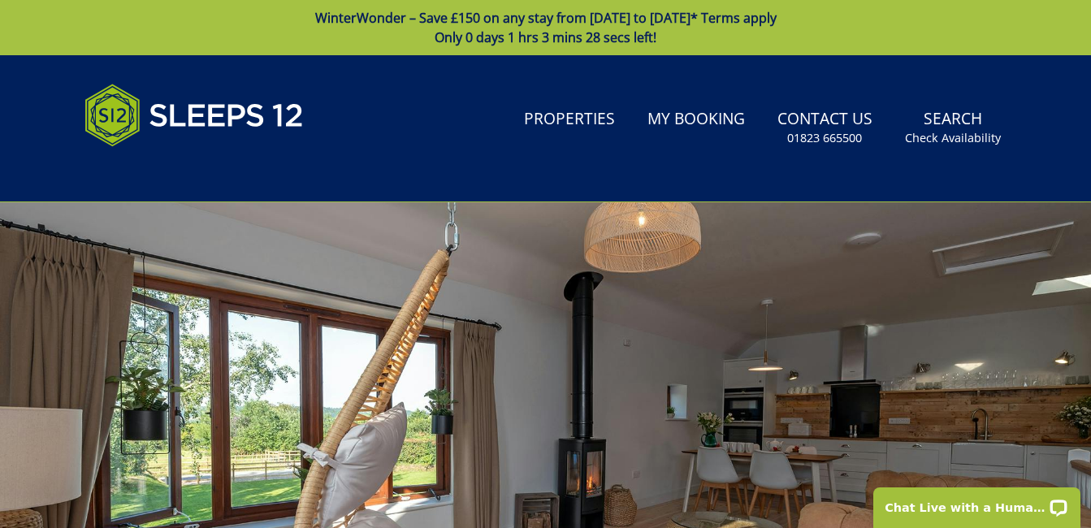
drag, startPoint x: 1090, startPoint y: 72, endPoint x: 1095, endPoint y: 133, distance: 61.9
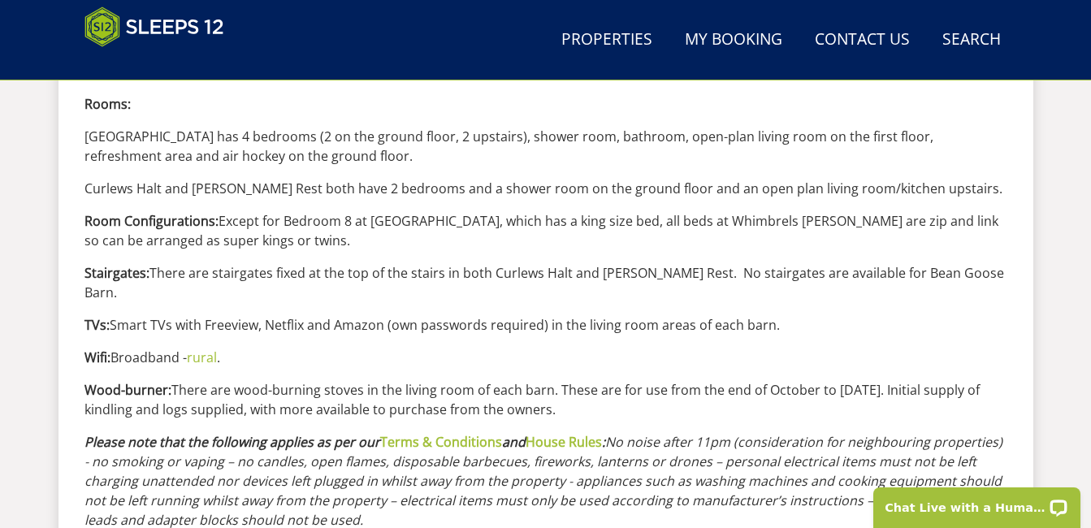
scroll to position [2085, 0]
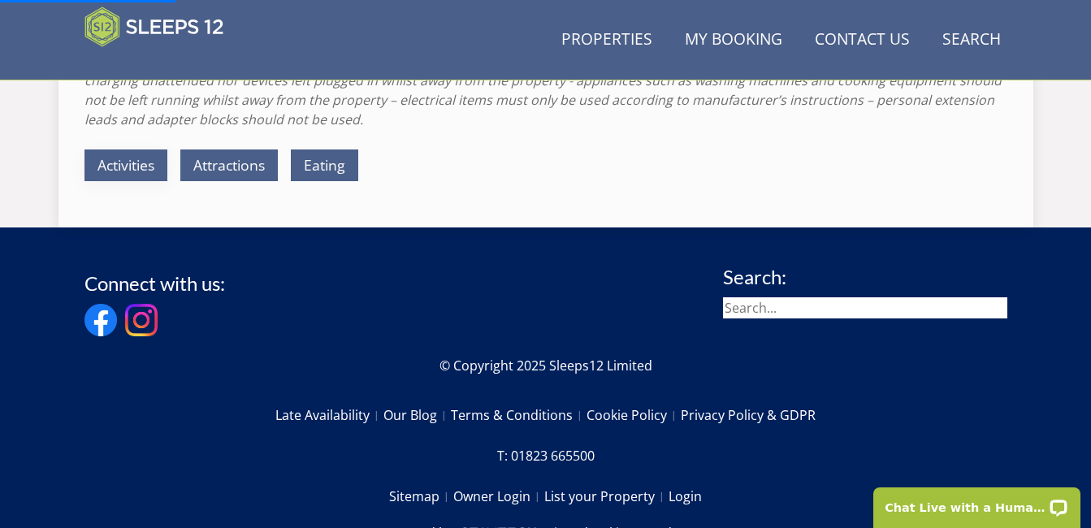
scroll to position [2499, 0]
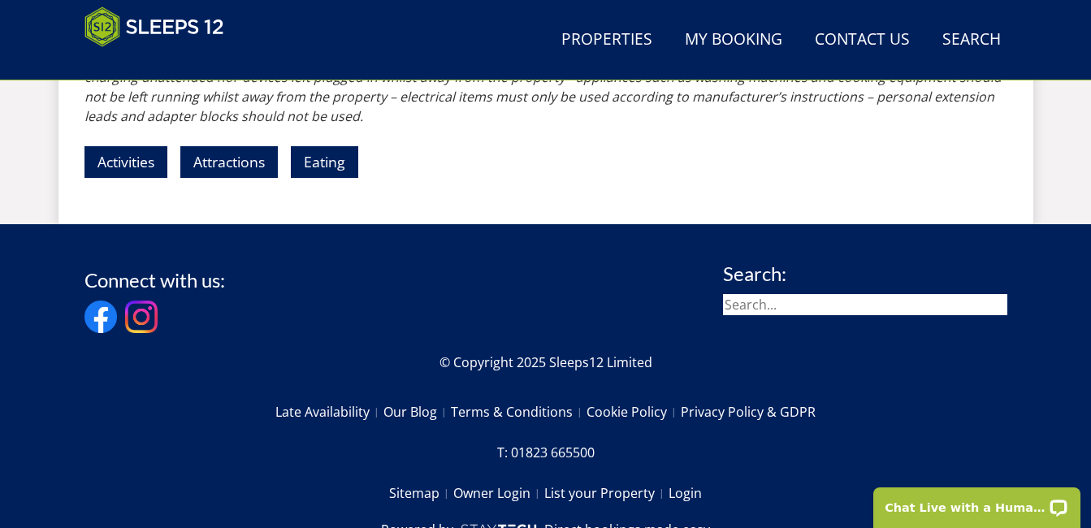
drag, startPoint x: 1099, startPoint y: 347, endPoint x: 994, endPoint y: 422, distance: 129.4
click at [994, 479] on p "Sitemap Owner Login List your Property Login" at bounding box center [546, 493] width 923 height 28
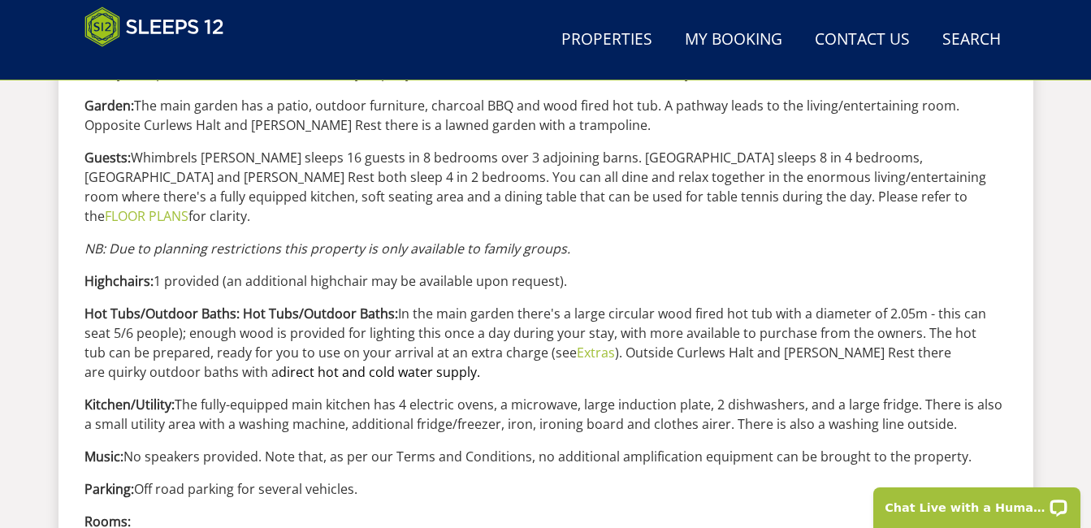
scroll to position [1653, 0]
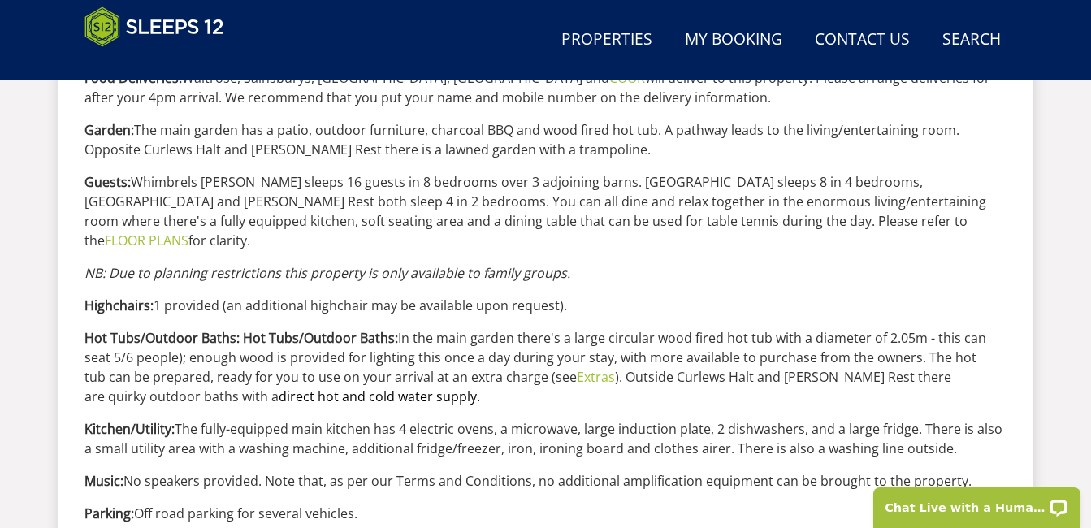
click at [577, 368] on link "Extras" at bounding box center [596, 377] width 38 height 18
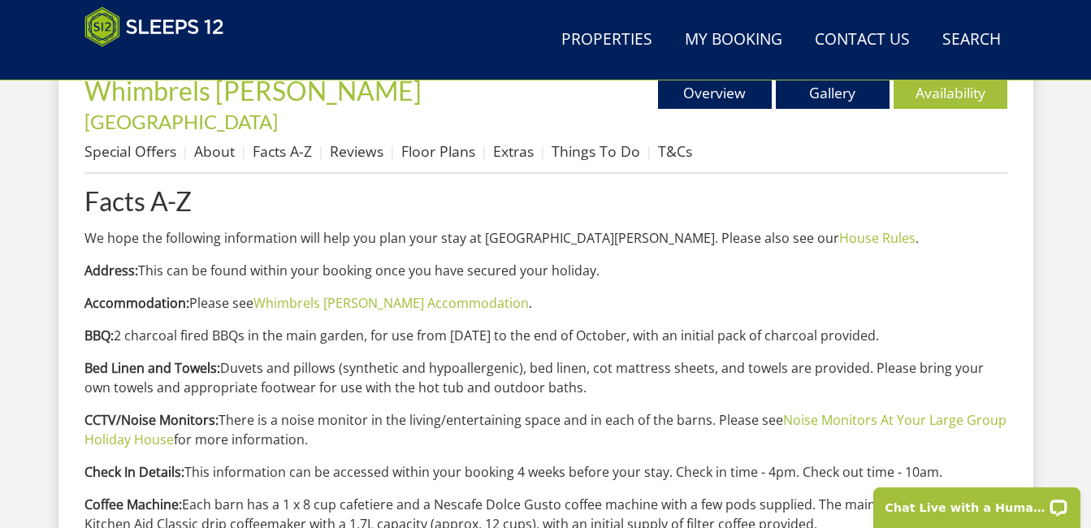
scroll to position [626, 0]
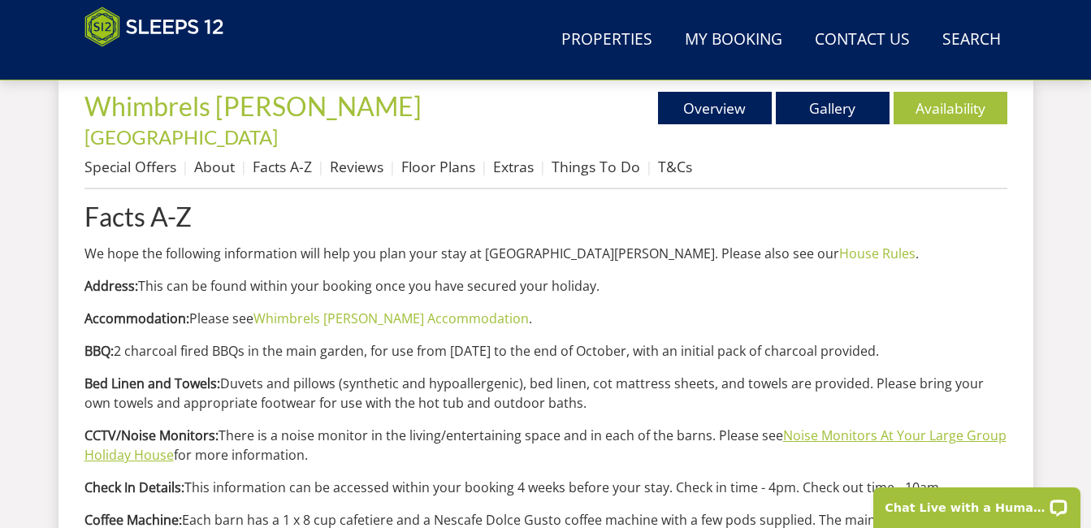
click at [872, 427] on link "Noise Monitors At Your Large Group Holiday House" at bounding box center [546, 445] width 922 height 37
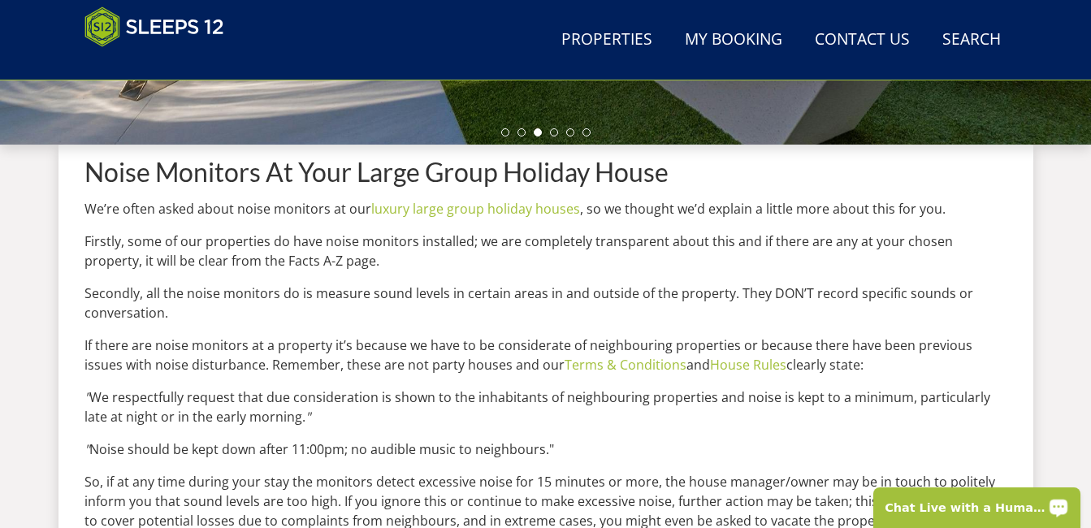
scroll to position [570, 0]
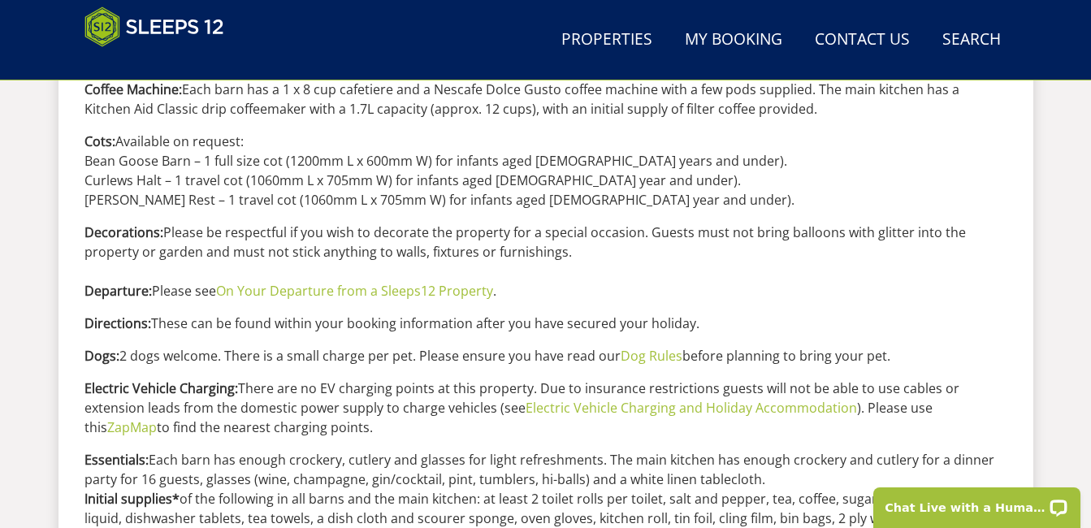
scroll to position [1051, 0]
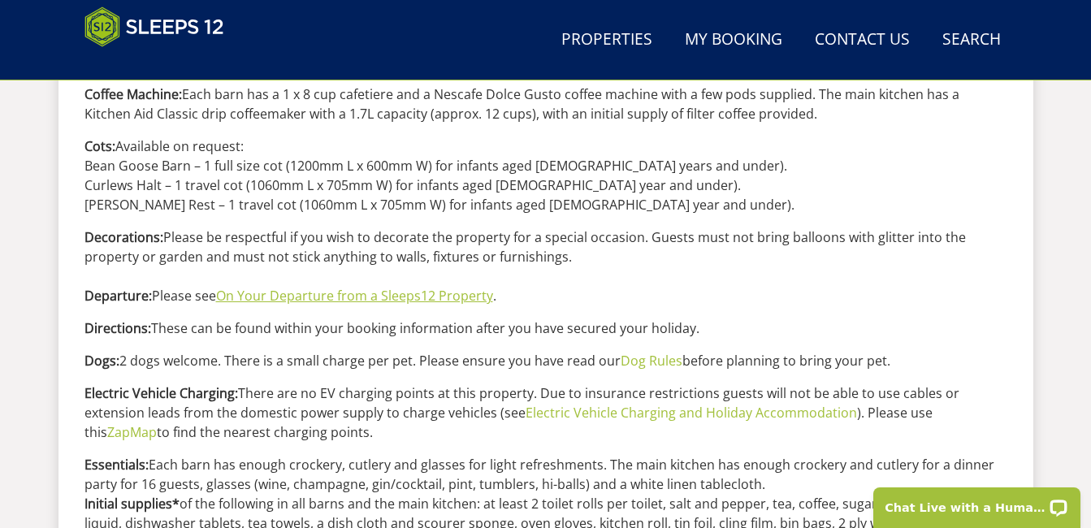
click at [450, 287] on link "On Your Departure from a Sleeps12 Property" at bounding box center [354, 296] width 277 height 18
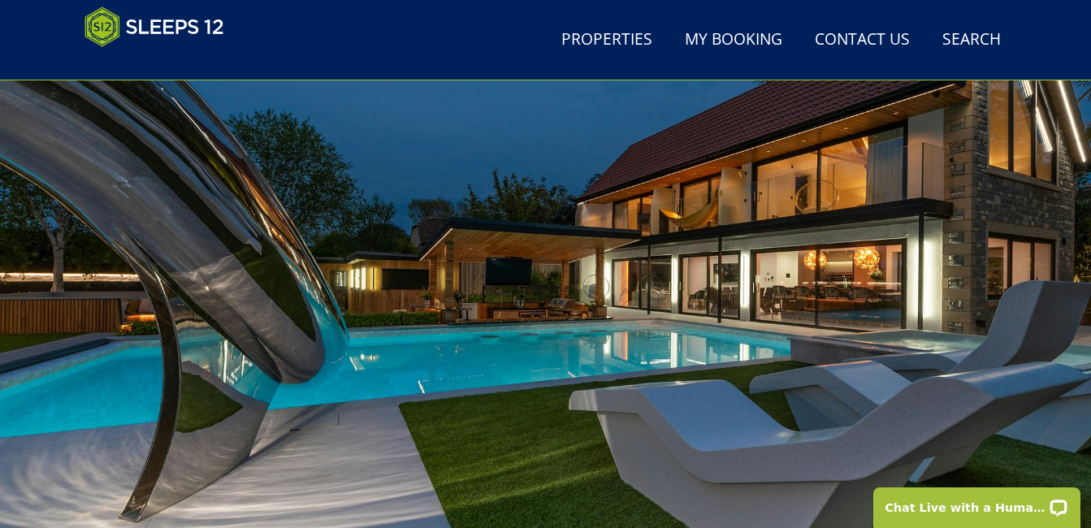
scroll to position [129, 0]
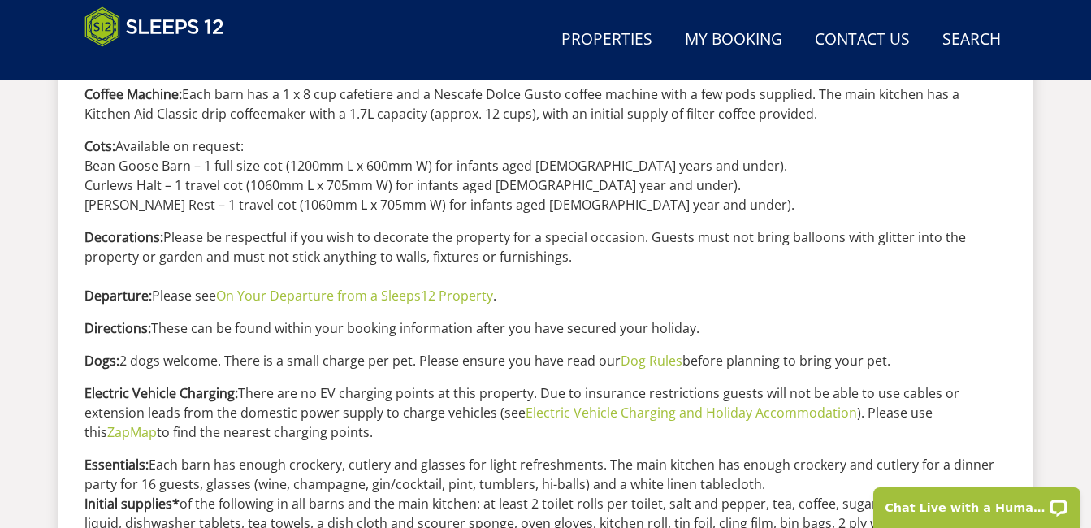
drag, startPoint x: 1095, startPoint y: 202, endPoint x: 789, endPoint y: 219, distance: 306.0
click at [789, 228] on p "Decorations: Please be respectful if you wish to decorate the property for a sp…" at bounding box center [546, 267] width 923 height 78
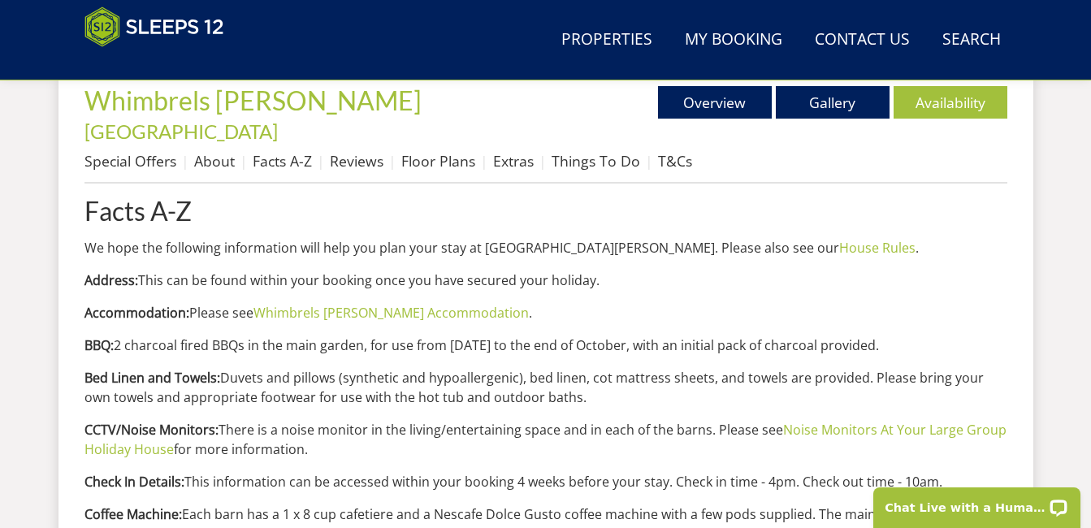
scroll to position [606, 0]
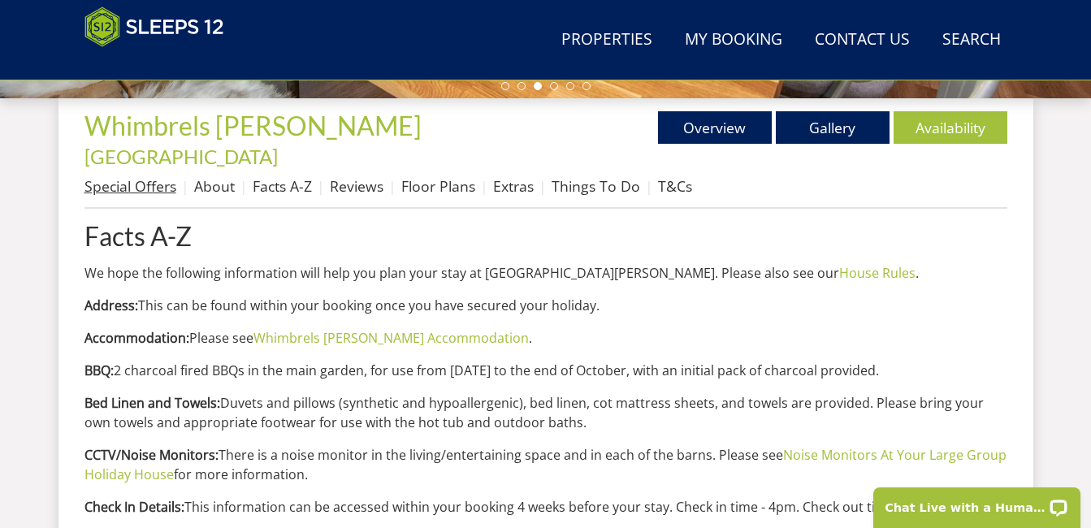
click at [142, 176] on link "Special Offers" at bounding box center [131, 186] width 92 height 20
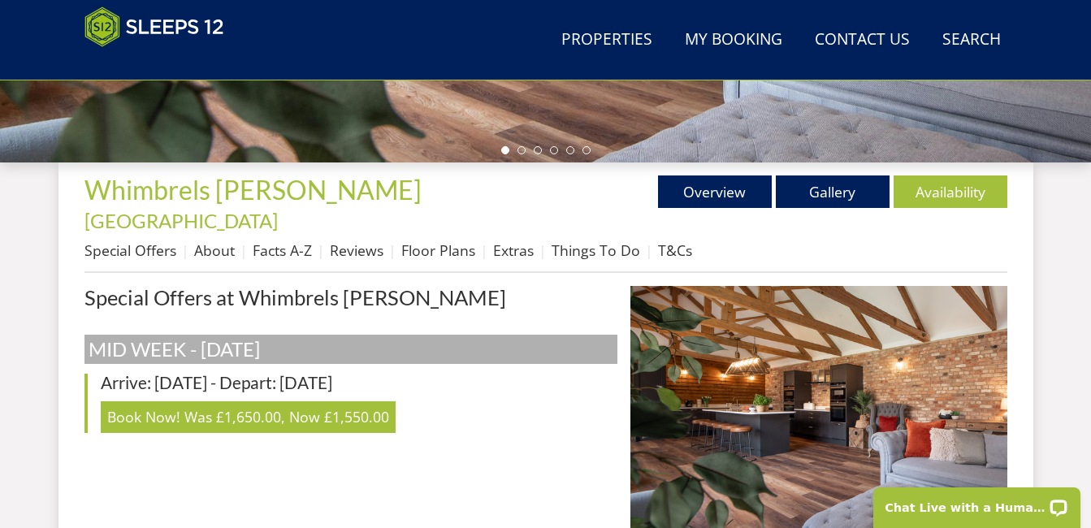
scroll to position [528, 0]
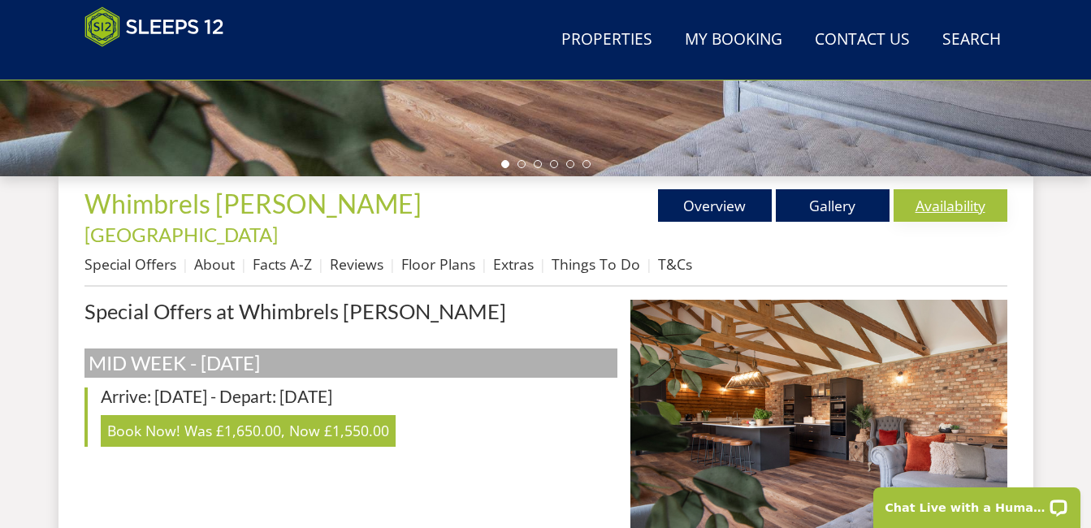
click at [961, 189] on link "Availability" at bounding box center [951, 205] width 114 height 33
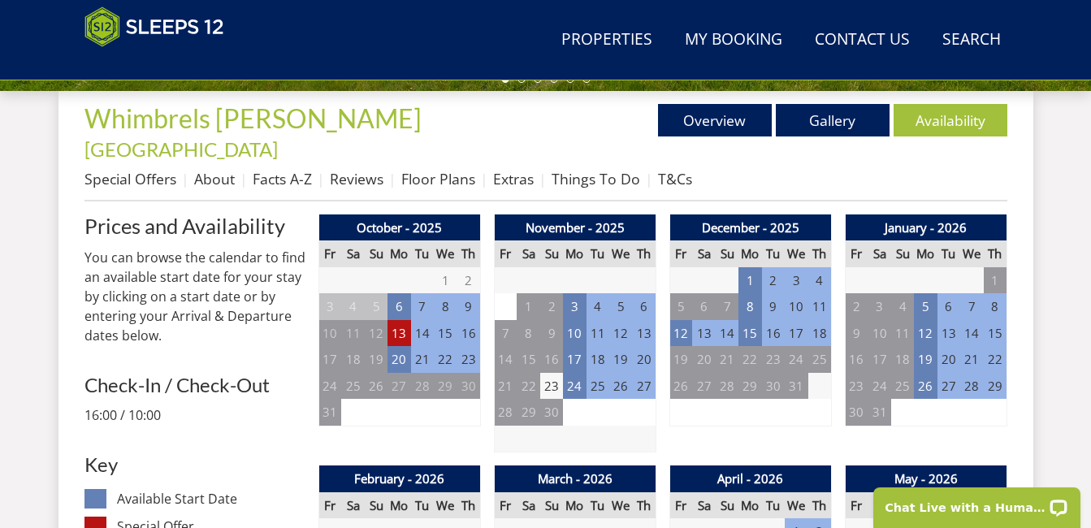
scroll to position [596, 0]
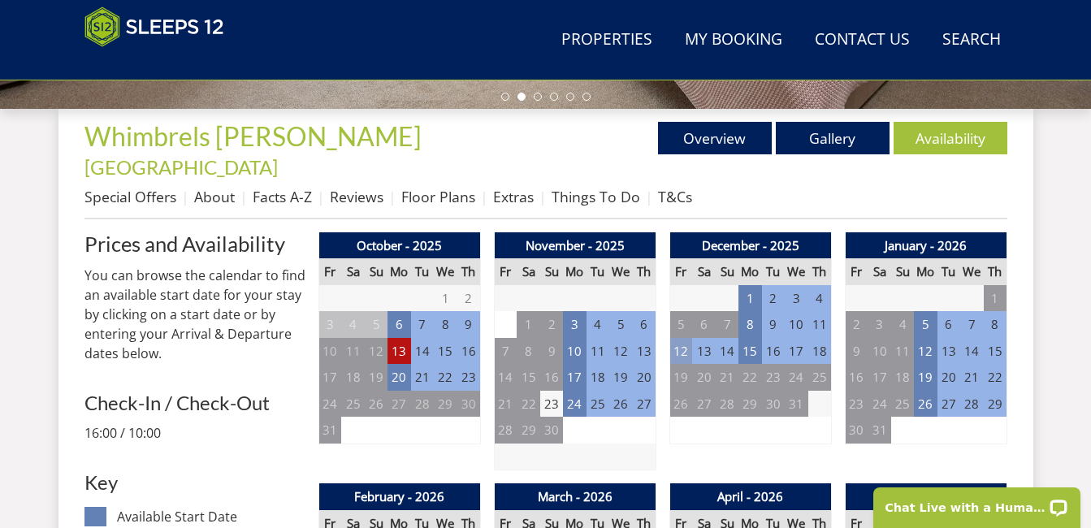
click at [686, 338] on td "12" at bounding box center [681, 351] width 23 height 27
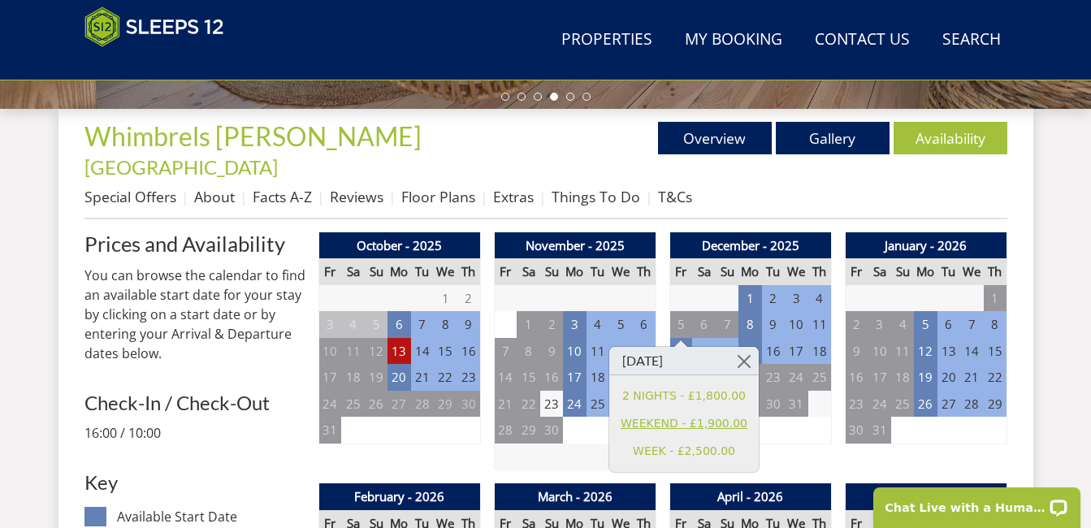
click at [670, 423] on link "WEEKEND - £1,900.00" at bounding box center [684, 423] width 127 height 17
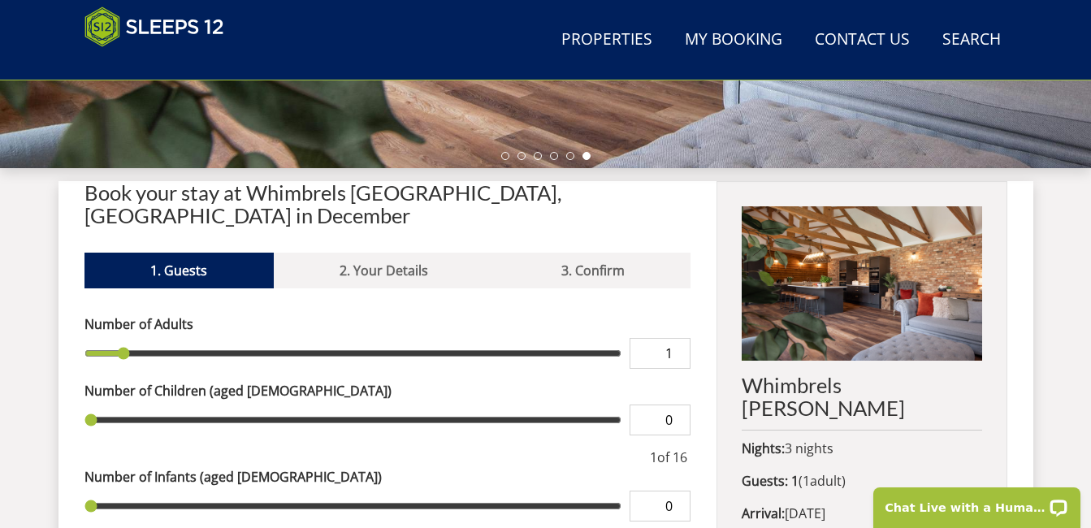
scroll to position [521, 0]
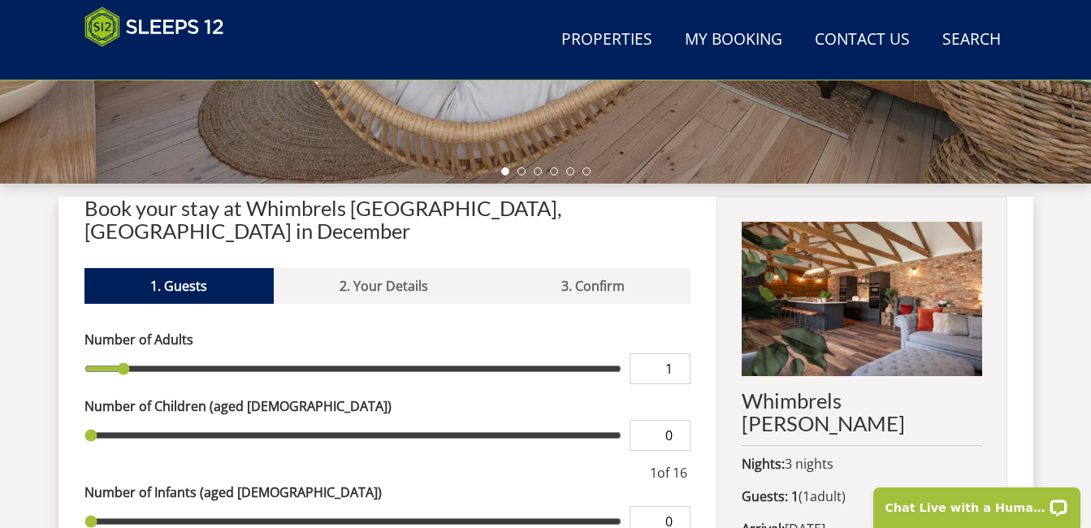
click at [679, 420] on input "0" at bounding box center [660, 435] width 61 height 31
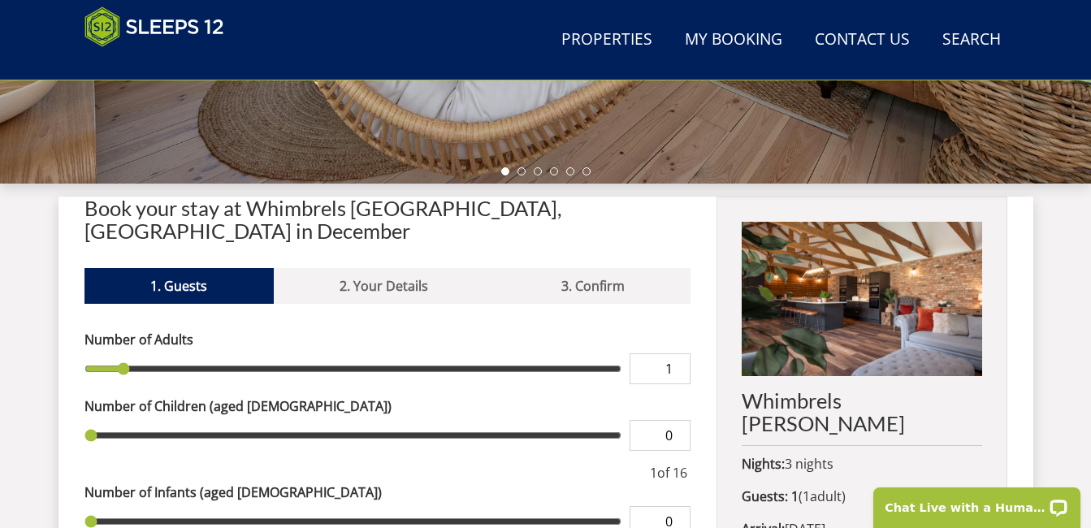
click at [679, 420] on input "0" at bounding box center [660, 435] width 61 height 31
type input "1"
click at [679, 420] on input "1" at bounding box center [660, 435] width 61 height 31
type input "1"
type input "2"
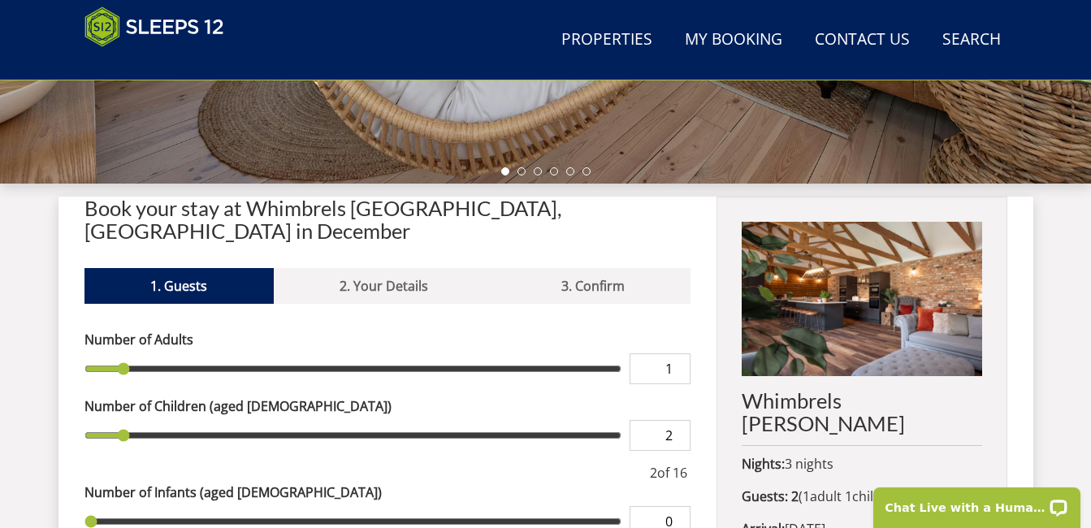
click at [679, 420] on input "2" at bounding box center [660, 435] width 61 height 31
type input "2"
type input "3"
click at [679, 420] on input "3" at bounding box center [660, 435] width 61 height 31
type input "3"
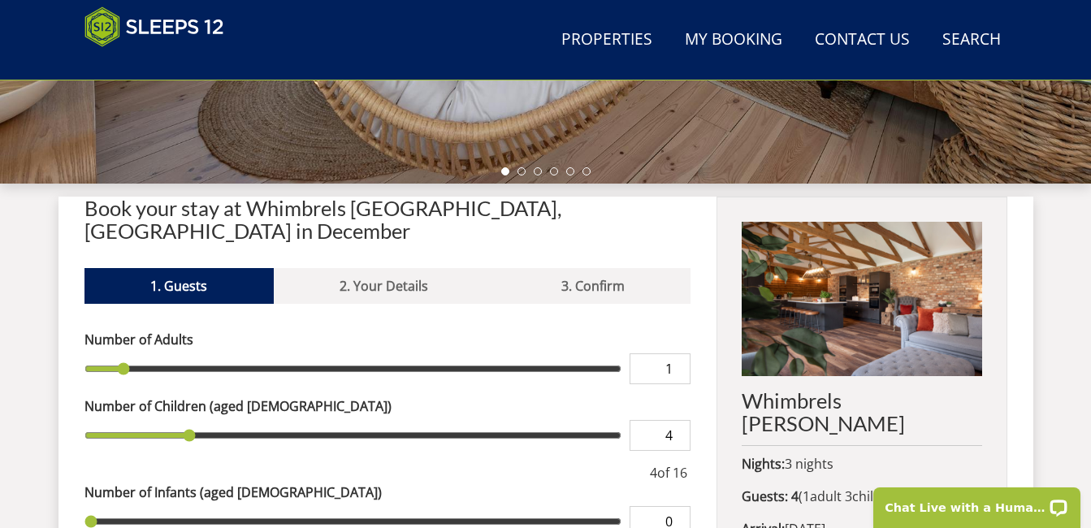
type input "4"
click at [679, 420] on input "4" at bounding box center [660, 435] width 61 height 31
type input "4"
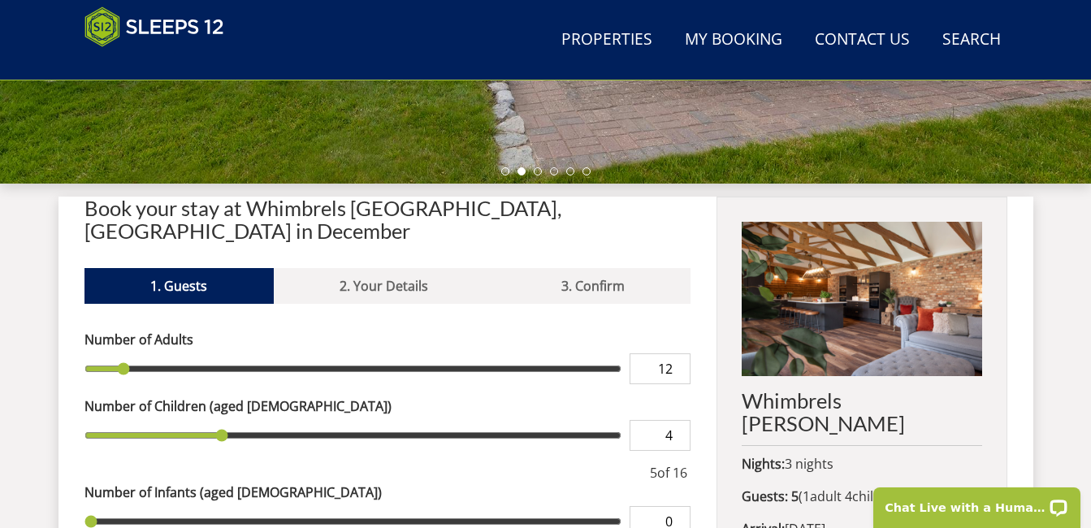
type input "12"
click at [678, 353] on input "12" at bounding box center [660, 368] width 61 height 31
type input "12"
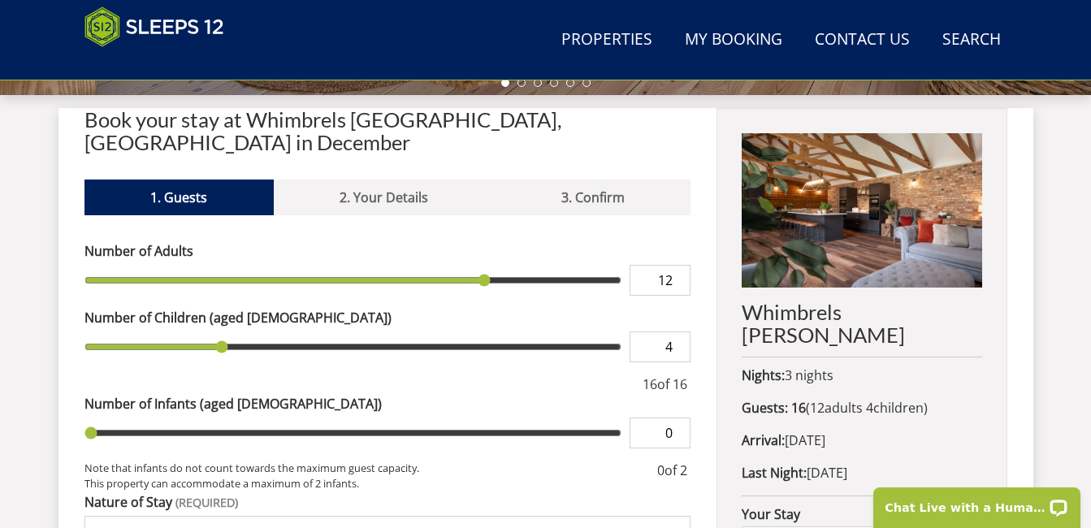
scroll to position [638, 0]
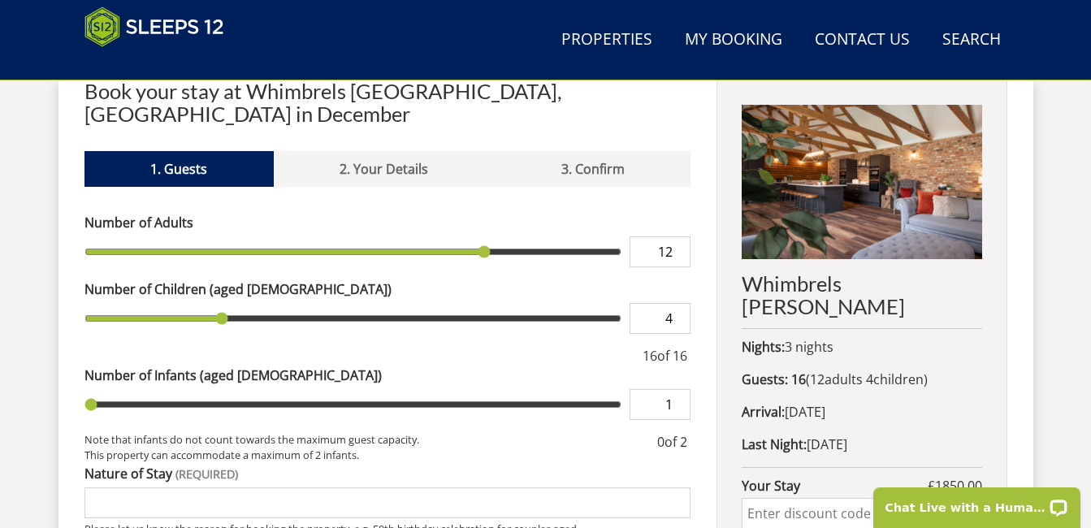
type input "1"
click at [679, 389] on input "1" at bounding box center [660, 404] width 61 height 31
type input "1"
click at [292, 488] on input "Nature of Stay" at bounding box center [388, 503] width 607 height 31
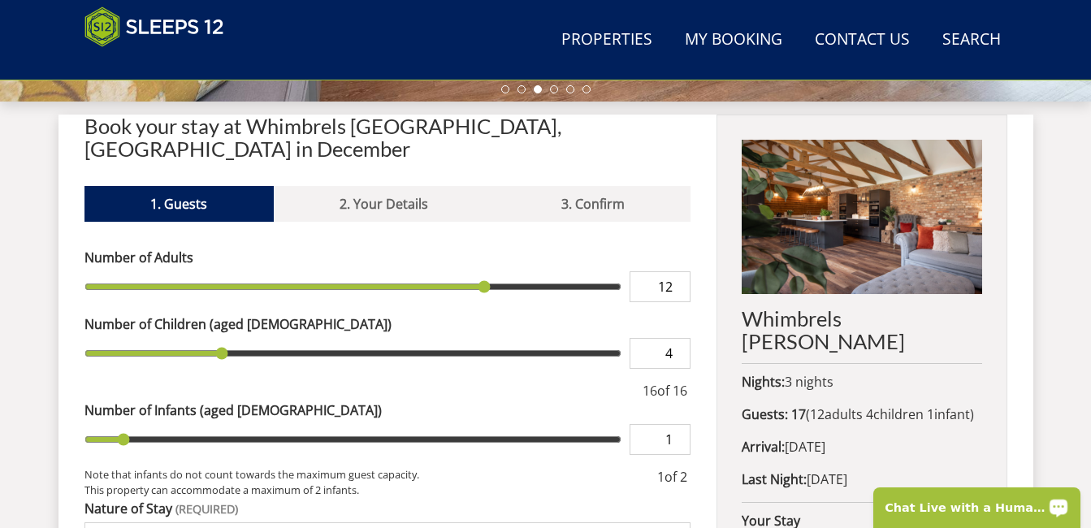
scroll to position [606, 0]
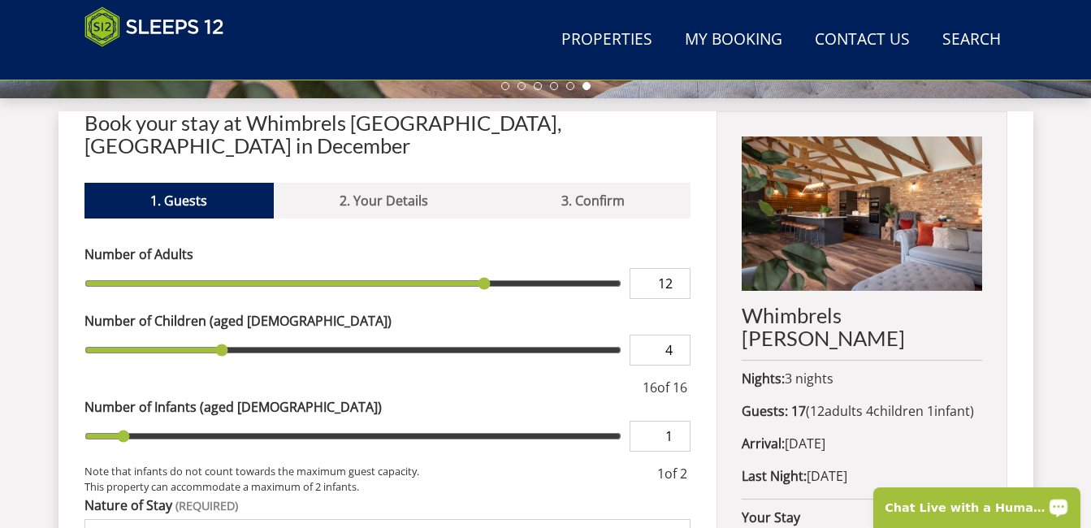
type input "70th birthday celebration for family"
type input "11"
click at [679, 268] on input "11" at bounding box center [660, 283] width 61 height 31
type input "11"
type input "5"
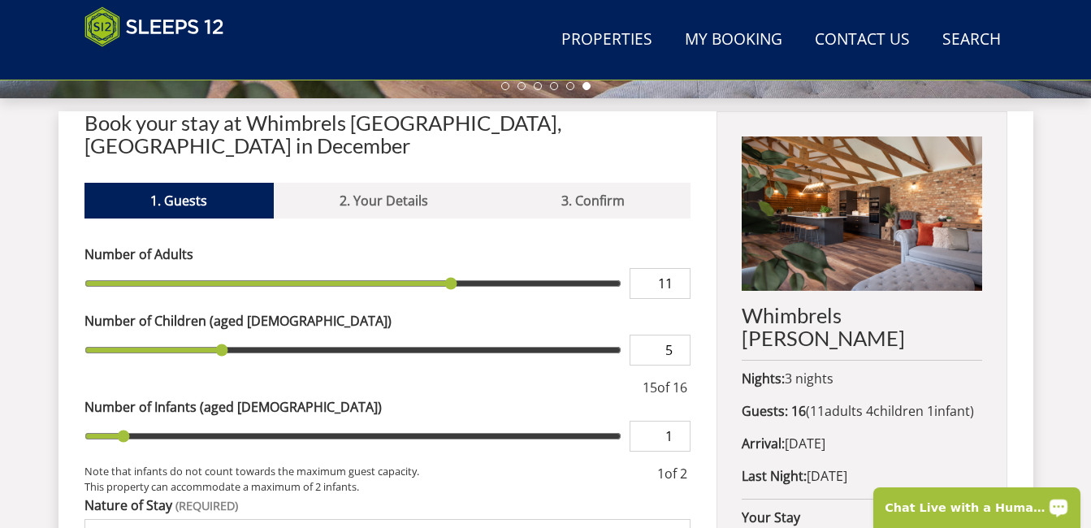
click at [681, 335] on input "5" at bounding box center [660, 350] width 61 height 31
type input "5"
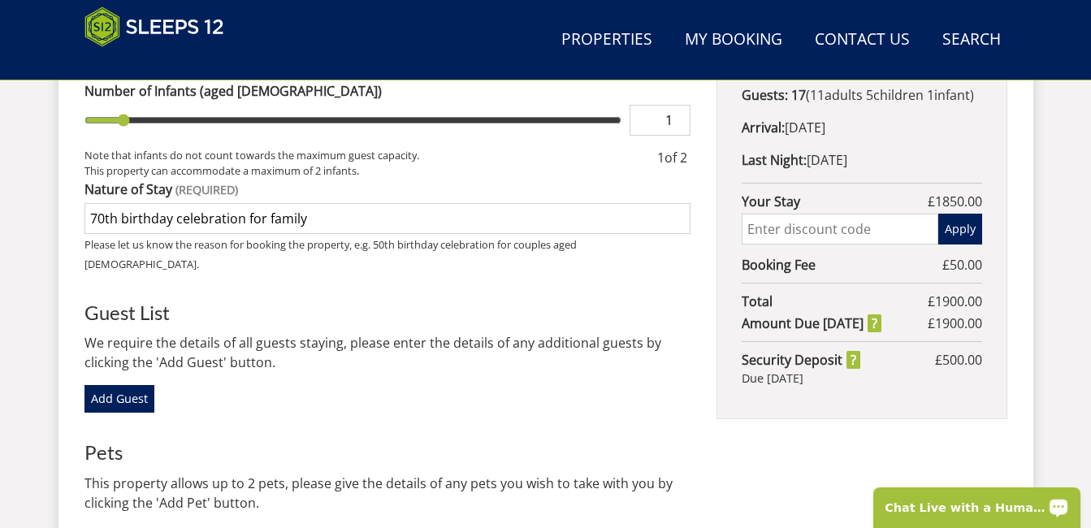
scroll to position [954, 0]
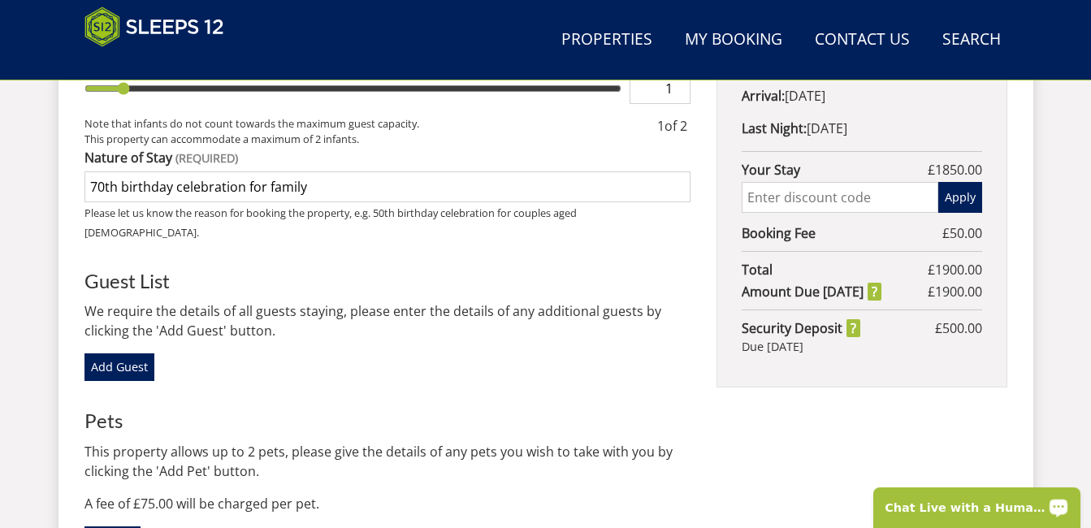
click at [308, 171] on input "70th birthday celebration for family" at bounding box center [388, 186] width 607 height 31
click at [315, 171] on input "70th birthday celebration for parents,daughters and sons" at bounding box center [388, 186] width 607 height 31
click at [449, 171] on input "70th birthday celebration for parents ,daughters and sons" at bounding box center [388, 186] width 607 height 31
click at [319, 171] on input "70th birthday celebration for parents ,daughters and sons in law and grandchild…" at bounding box center [388, 186] width 607 height 31
click at [89, 171] on input "70th birthday celebration for parents, daughters and sons in law and grandchild…" at bounding box center [388, 186] width 607 height 31
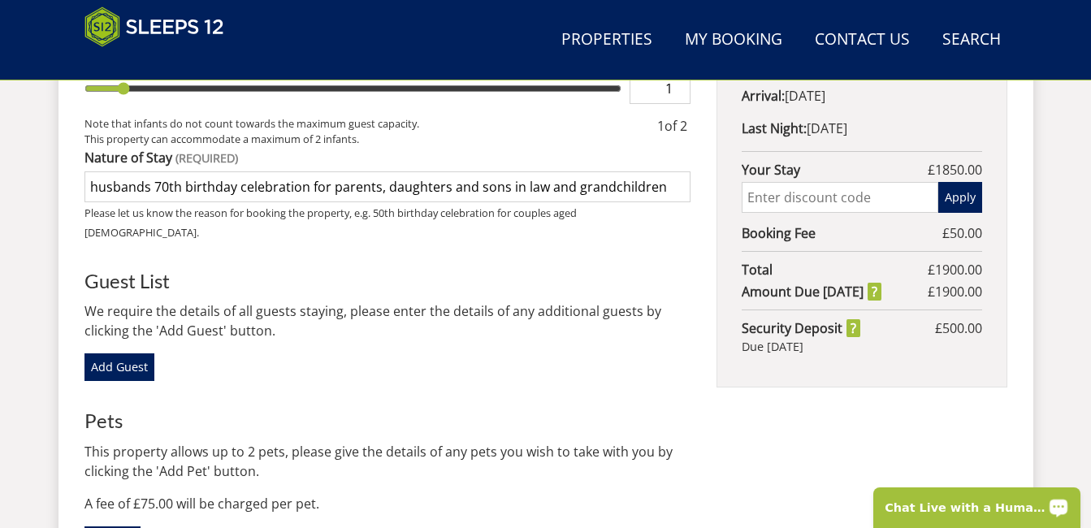
click at [95, 171] on input "husbands 70th birthday celebration for parents, daughters and sons in law and g…" at bounding box center [388, 186] width 607 height 31
click at [377, 171] on input "Husbands 70th birthday celebration for parents, daughters and sons in law and g…" at bounding box center [388, 186] width 607 height 31
click at [342, 171] on input "Husbands 70th birthday celebration with, daughters and sons in law and grandchi…" at bounding box center [388, 186] width 607 height 31
click at [529, 175] on input "Husbands 70th birthday celebration with daughters and sons in law and grandchil…" at bounding box center [388, 186] width 607 height 31
type input "Husbands 70th birthday celebration with daughters and sons in law and grandchil…"
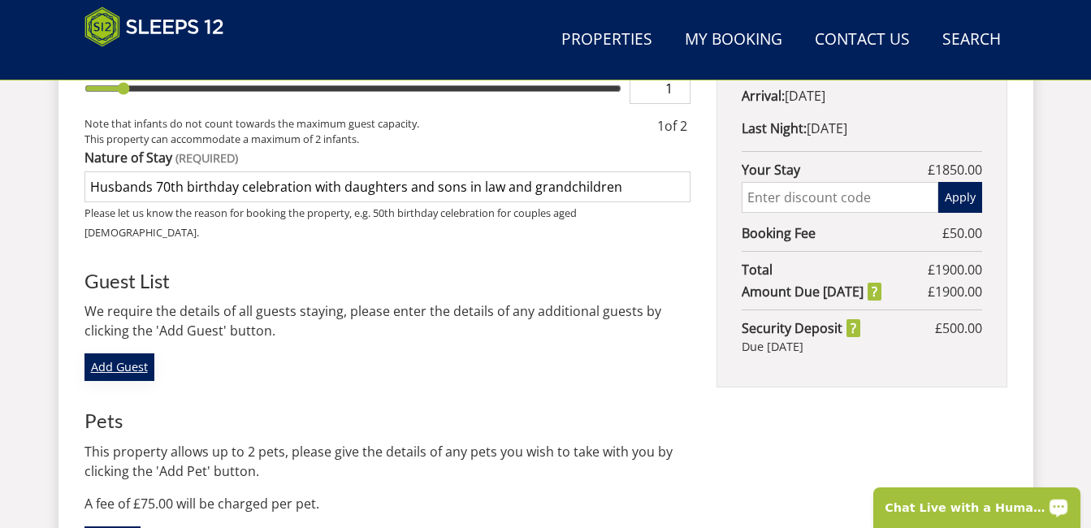
click at [125, 353] on link "Add Guest" at bounding box center [120, 367] width 70 height 28
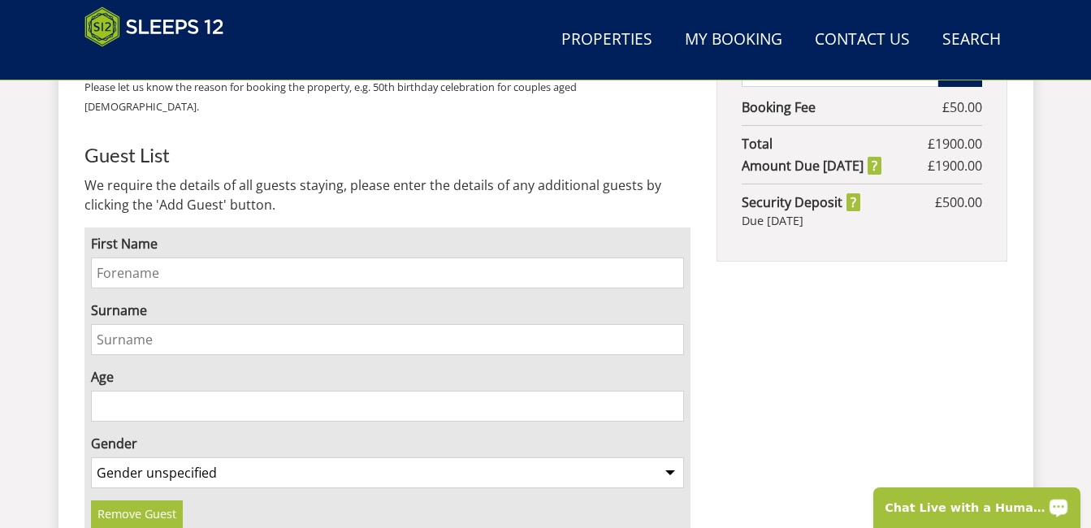
scroll to position [1032, 0]
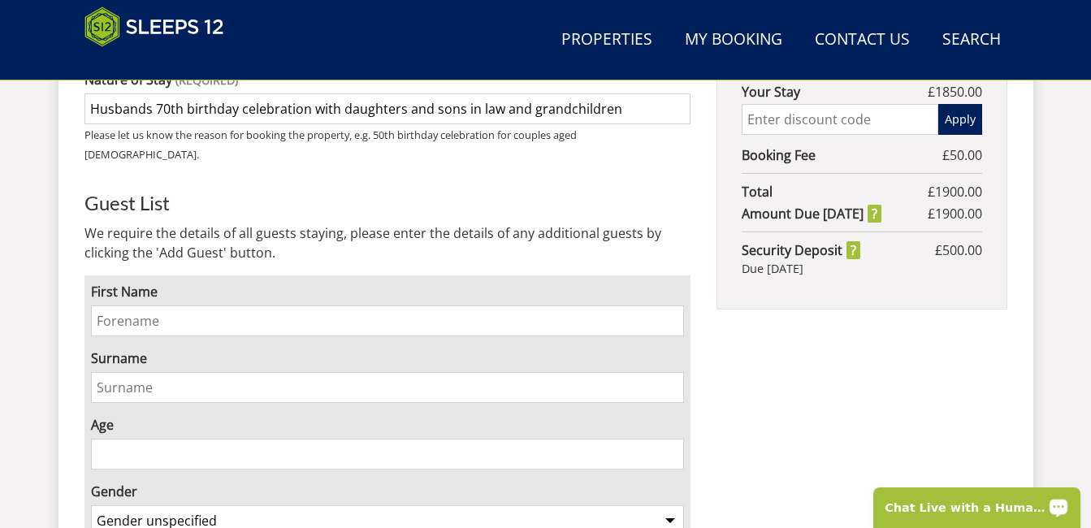
click at [187, 306] on input "First Name" at bounding box center [388, 321] width 594 height 31
type input "teresa"
type input "higgins"
click at [131, 439] on input "Age" at bounding box center [388, 454] width 594 height 31
click at [807, 457] on div "Whimbrels Barton Nights: 3 nights Guests: 17 ( 11 adult s 5 child ren 1 infant …" at bounding box center [862, 270] width 290 height 1169
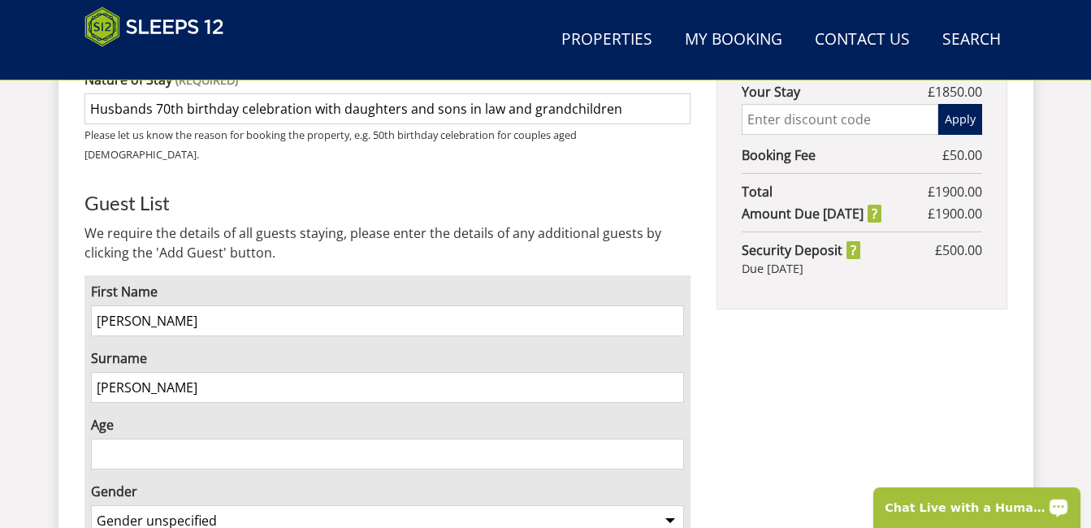
click at [672, 505] on select "Gender unspecified Gender male Gender female" at bounding box center [388, 520] width 594 height 31
select select "gender_female"
click at [91, 505] on select "Gender unspecified Gender male Gender female" at bounding box center [388, 520] width 594 height 31
click at [168, 439] on input "Age" at bounding box center [388, 454] width 594 height 31
click at [671, 439] on input "0" at bounding box center [388, 454] width 594 height 31
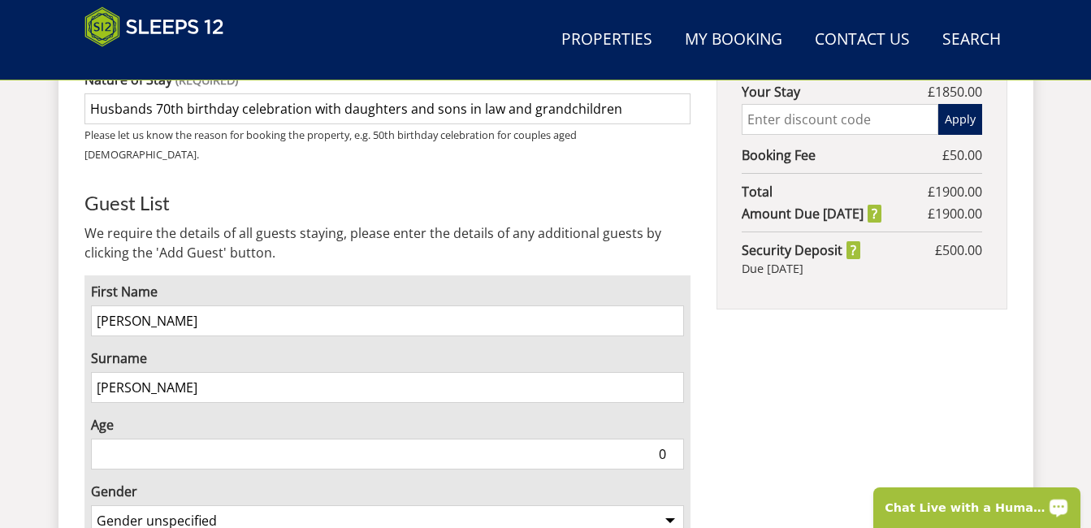
click at [671, 439] on input "0" at bounding box center [388, 454] width 594 height 31
click at [672, 439] on input "74" at bounding box center [388, 454] width 594 height 31
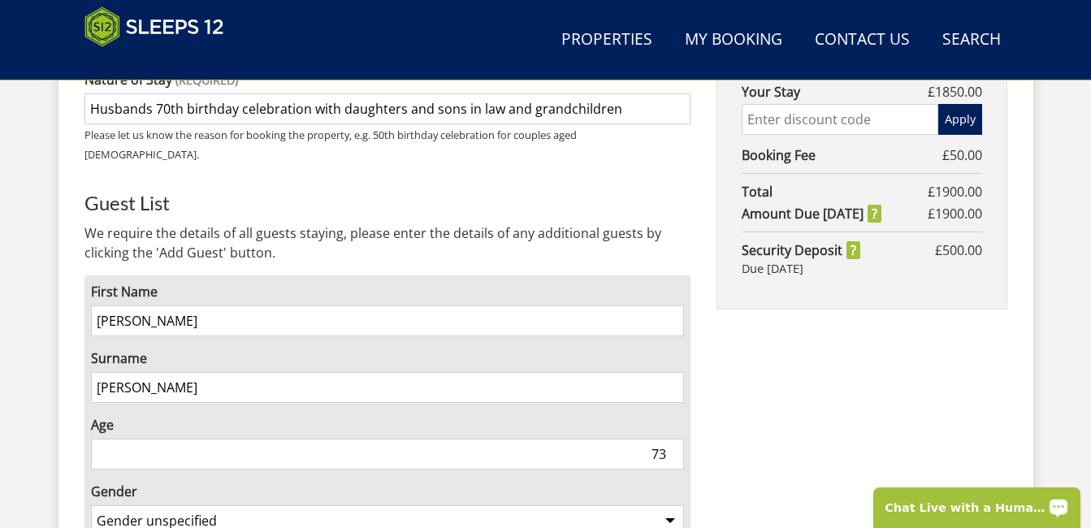
click at [674, 439] on input "73" at bounding box center [388, 454] width 594 height 31
click at [674, 439] on input "72" at bounding box center [388, 454] width 594 height 31
click at [674, 439] on input "71" at bounding box center [388, 454] width 594 height 31
click at [674, 439] on input "70" at bounding box center [388, 454] width 594 height 31
type input "69"
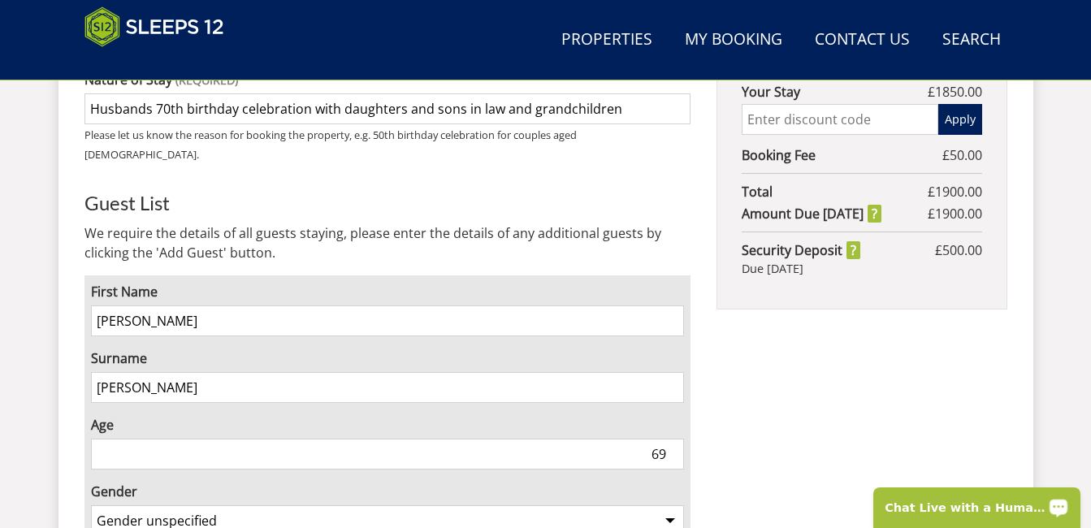
click at [674, 439] on input "69" at bounding box center [388, 454] width 594 height 31
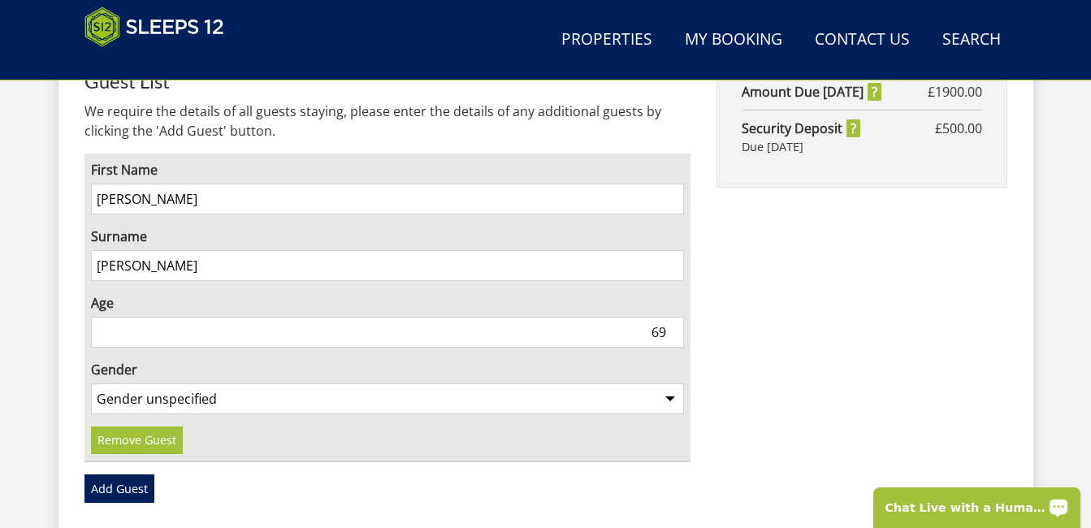
scroll to position [1173, 0]
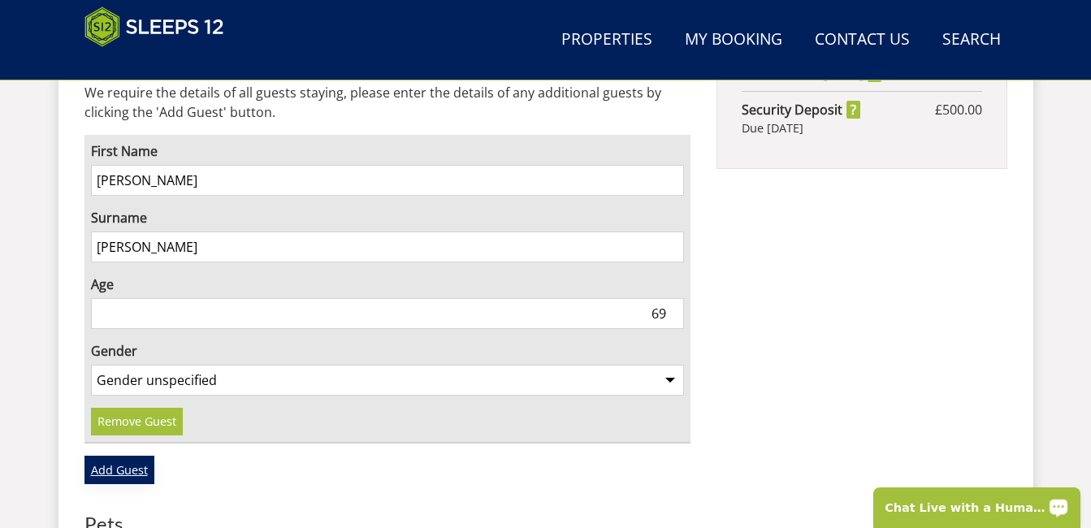
click at [115, 456] on link "Add Guest" at bounding box center [120, 470] width 70 height 28
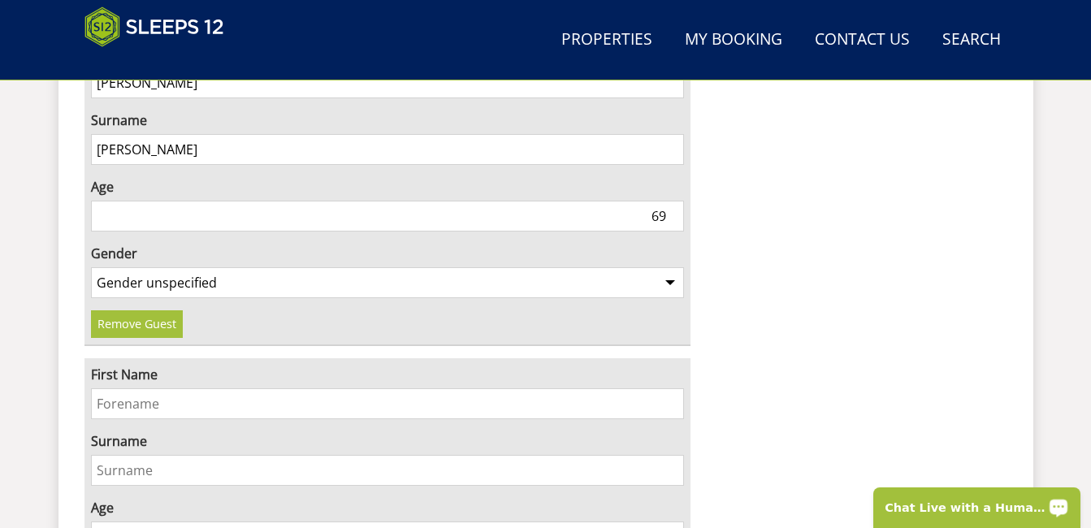
scroll to position [1316, 0]
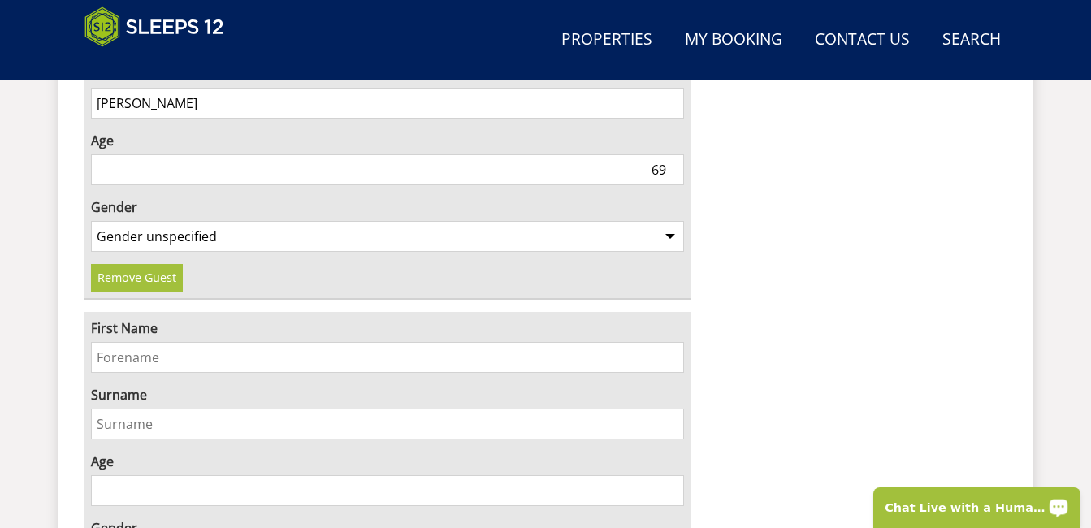
click at [238, 342] on input "First Name" at bounding box center [388, 357] width 594 height 31
type input "Paul"
type input "Higgins"
click at [670, 475] on input "73" at bounding box center [388, 490] width 594 height 31
click at [672, 475] on input "72" at bounding box center [388, 490] width 594 height 31
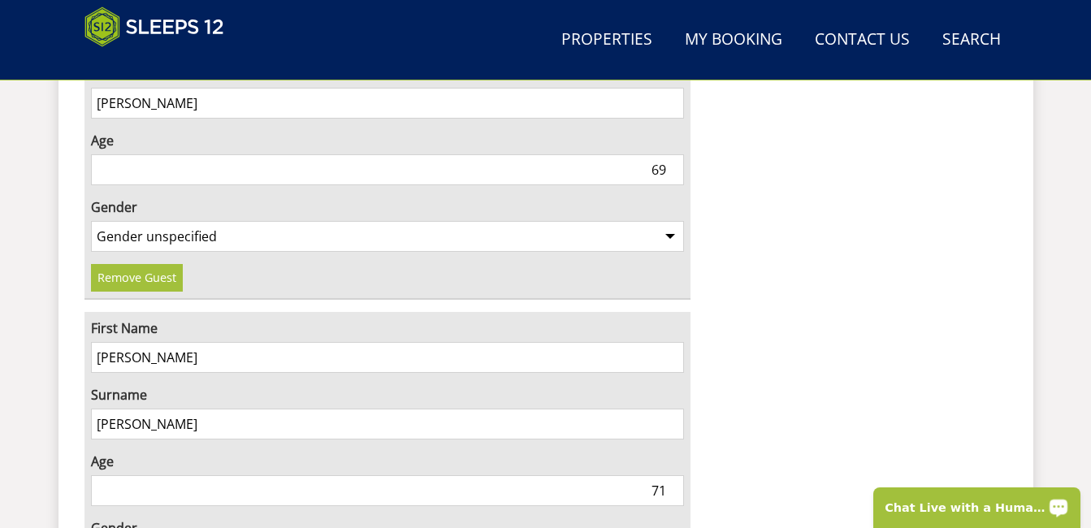
click at [672, 475] on input "71" at bounding box center [388, 490] width 594 height 31
click at [672, 475] on input "70" at bounding box center [388, 490] width 594 height 31
type input "69"
click at [672, 475] on input "69" at bounding box center [388, 490] width 594 height 31
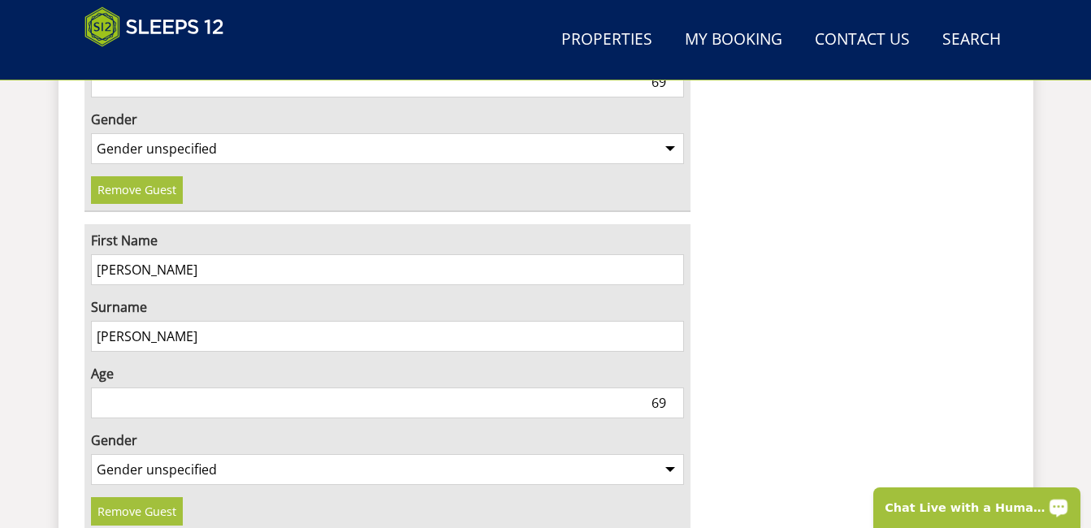
scroll to position [1429, 0]
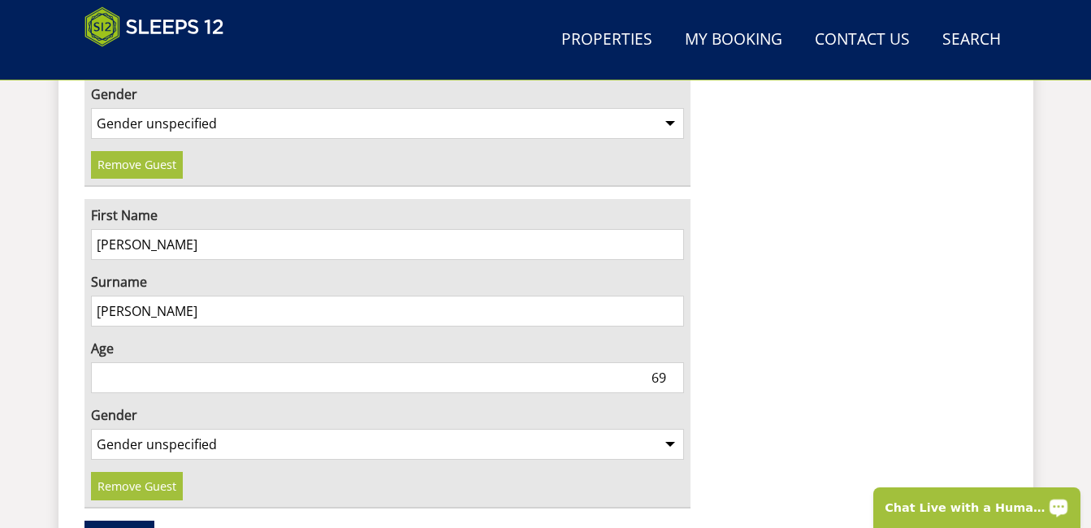
click at [667, 429] on select "Gender unspecified Gender male Gender female" at bounding box center [388, 444] width 594 height 31
select select "gender_male"
click at [91, 429] on select "Gender unspecified Gender male Gender female" at bounding box center [388, 444] width 594 height 31
click at [106, 521] on link "Add Guest" at bounding box center [120, 535] width 70 height 28
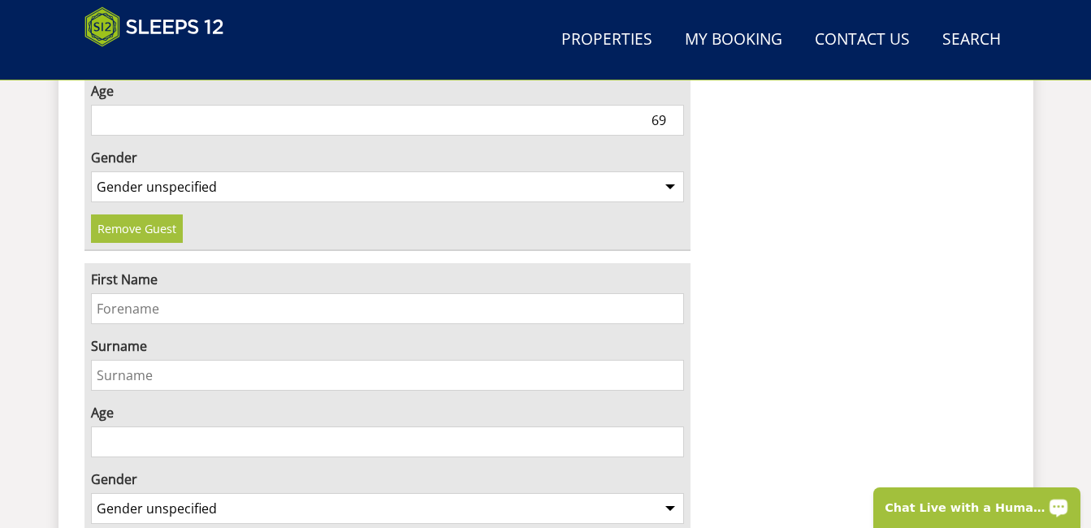
scroll to position [1735, 0]
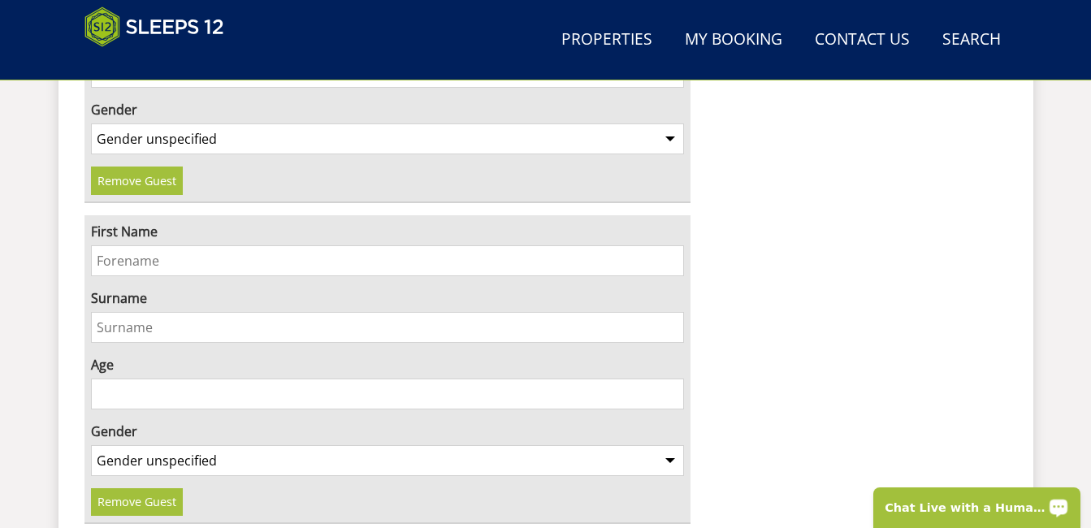
click at [561, 245] on input "First Name" at bounding box center [388, 260] width 594 height 31
type input "emma"
click at [159, 312] on input "Surname" at bounding box center [388, 327] width 594 height 31
type input "bacon"
click at [137, 379] on input "Age" at bounding box center [388, 394] width 594 height 31
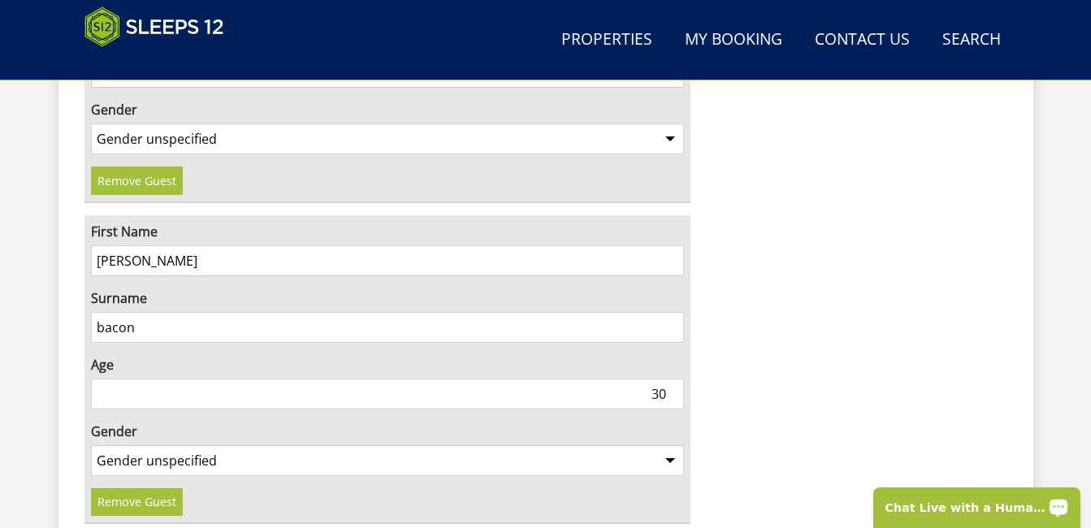
click at [671, 379] on input "30" at bounding box center [388, 394] width 594 height 31
click at [671, 379] on input "47" at bounding box center [388, 394] width 594 height 31
click at [671, 379] on input "48" at bounding box center [388, 394] width 594 height 31
click at [671, 379] on input "49" at bounding box center [388, 394] width 594 height 31
type input "50"
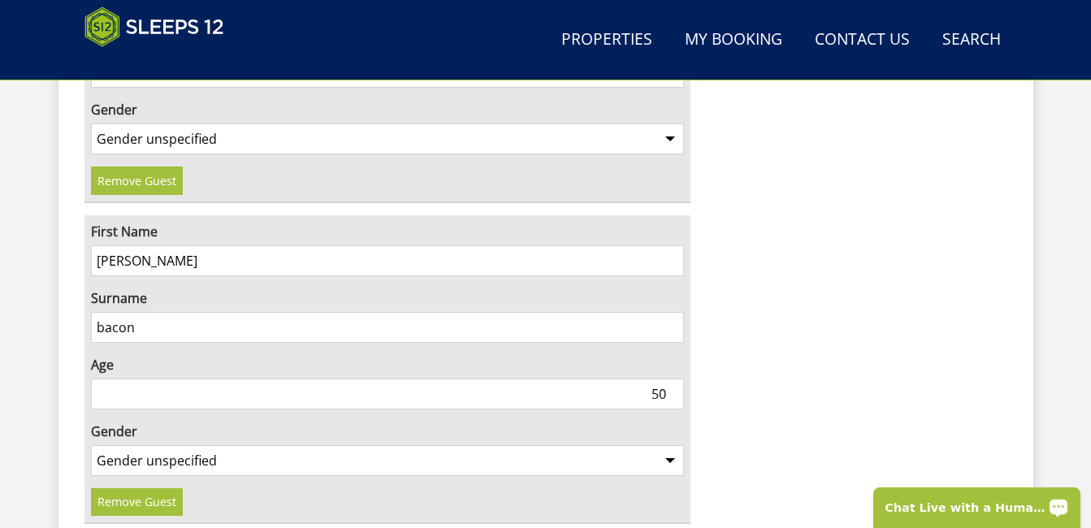
click at [671, 379] on input "50" at bounding box center [388, 394] width 594 height 31
click at [669, 445] on select "Gender unspecified Gender male Gender female" at bounding box center [388, 460] width 594 height 31
select select "gender_female"
click at [91, 445] on select "Gender unspecified Gender male Gender female" at bounding box center [388, 460] width 594 height 31
click at [153, 488] on link "Remove Guest" at bounding box center [137, 502] width 92 height 28
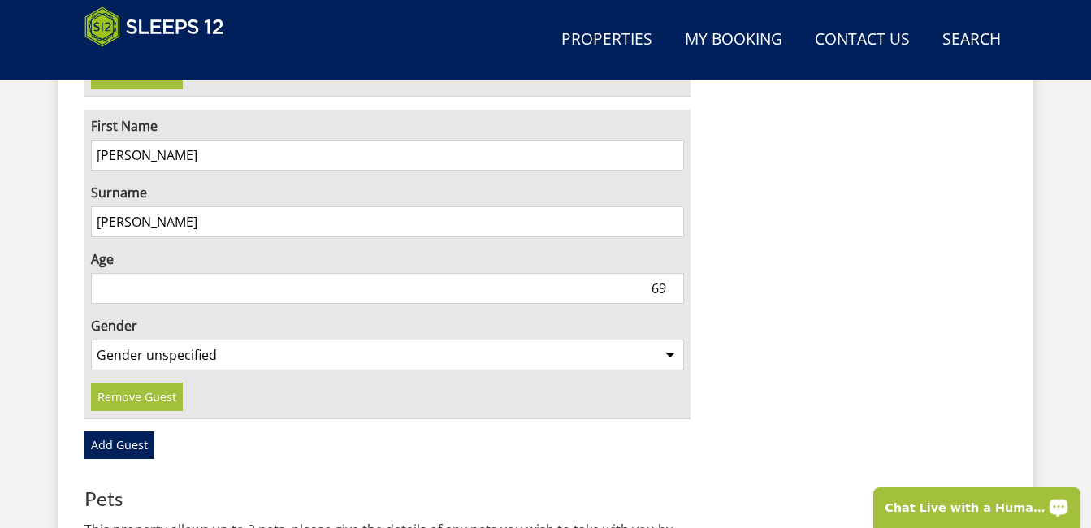
scroll to position [1532, 0]
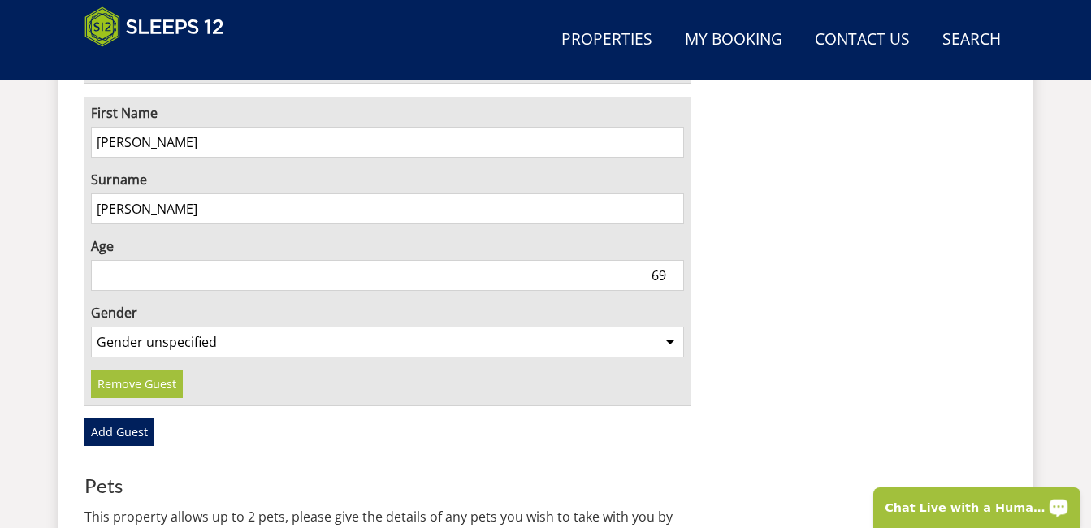
click at [128, 418] on link "Add Guest" at bounding box center [120, 432] width 70 height 28
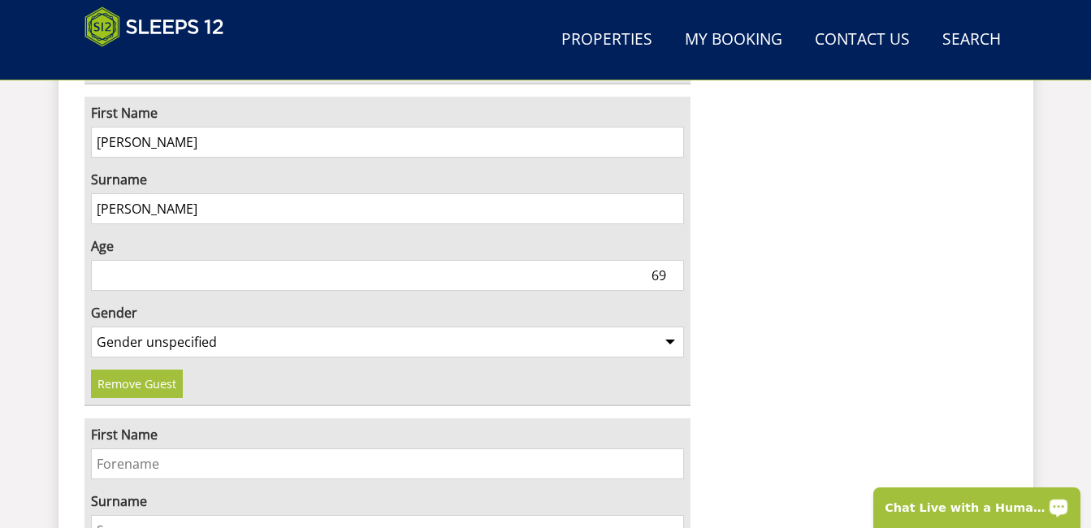
click at [165, 449] on input "First Name" at bounding box center [388, 464] width 594 height 31
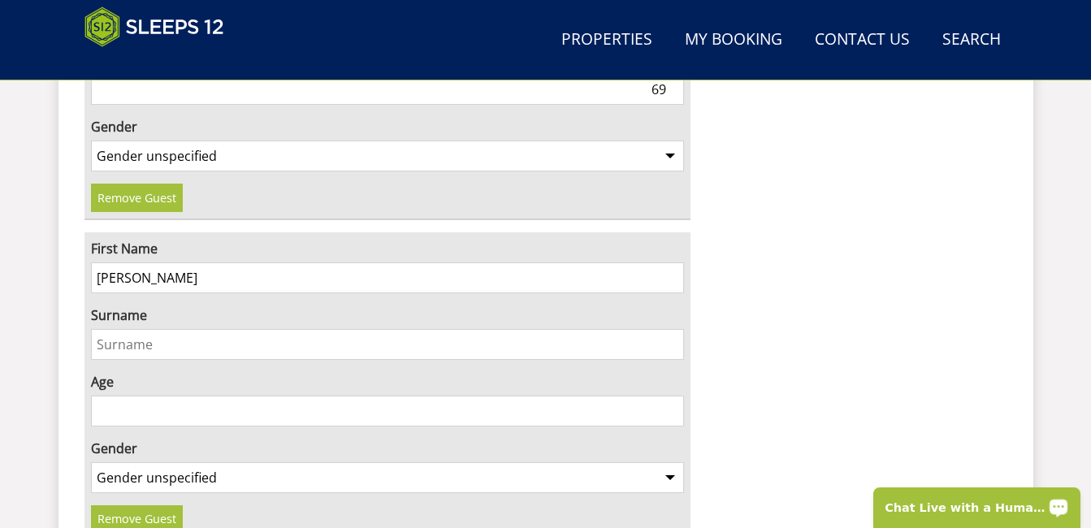
scroll to position [1722, 0]
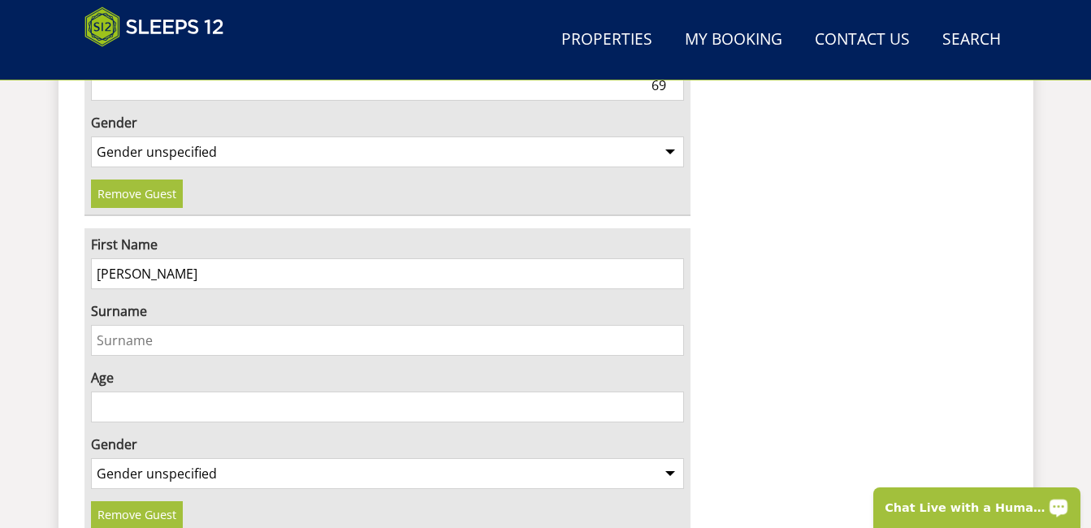
type input "emma"
click at [158, 325] on input "Surname" at bounding box center [388, 340] width 594 height 31
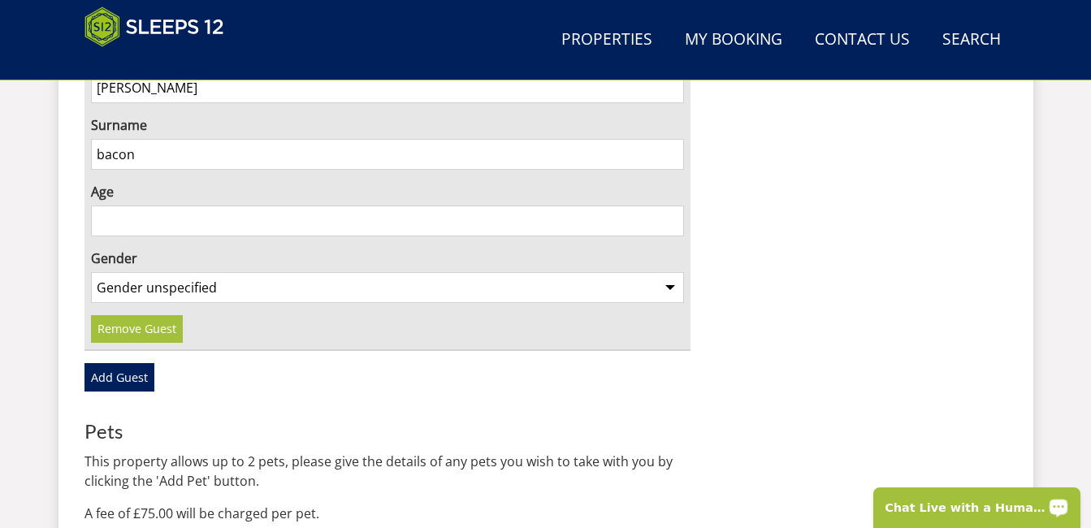
scroll to position [1913, 0]
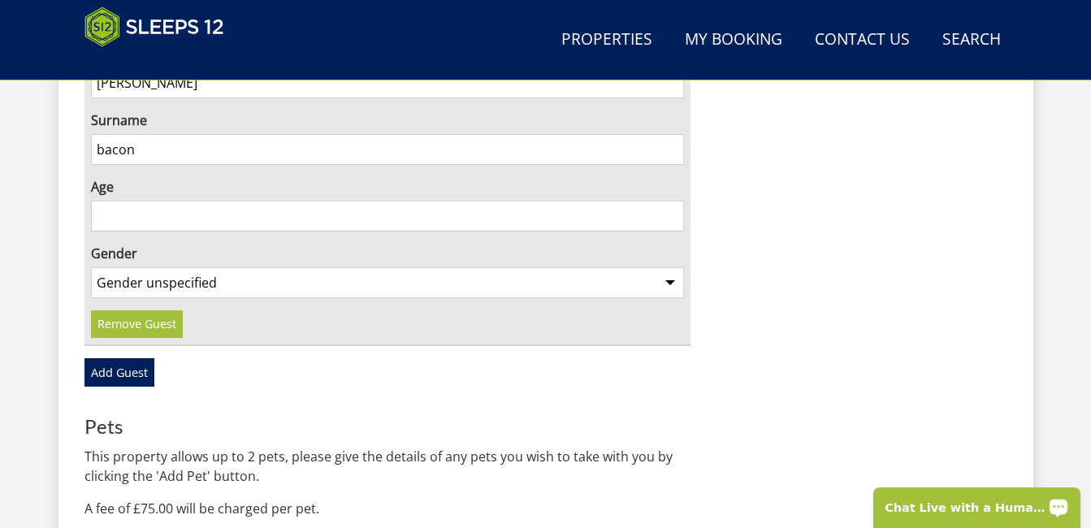
type input "bacon"
click at [673, 201] on input "17" at bounding box center [388, 216] width 594 height 31
click at [673, 201] on input "53" at bounding box center [388, 216] width 594 height 31
click at [671, 201] on input "52" at bounding box center [388, 216] width 594 height 31
click at [671, 201] on input "51" at bounding box center [388, 216] width 594 height 31
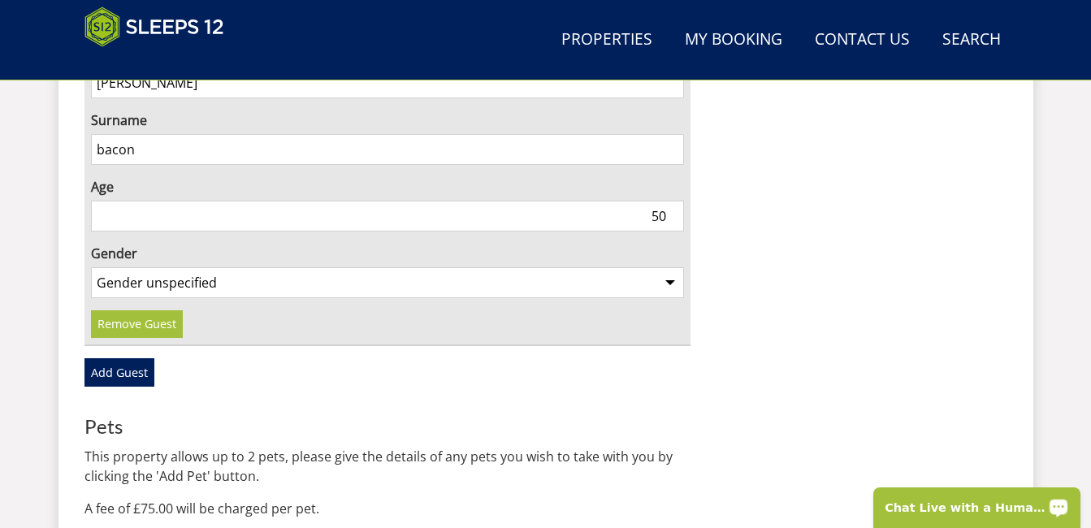
type input "50"
click at [671, 201] on input "50" at bounding box center [388, 216] width 594 height 31
click at [672, 267] on select "Gender unspecified Gender male Gender female" at bounding box center [388, 282] width 594 height 31
select select "gender_female"
click at [91, 267] on select "Gender unspecified Gender male Gender female" at bounding box center [388, 282] width 594 height 31
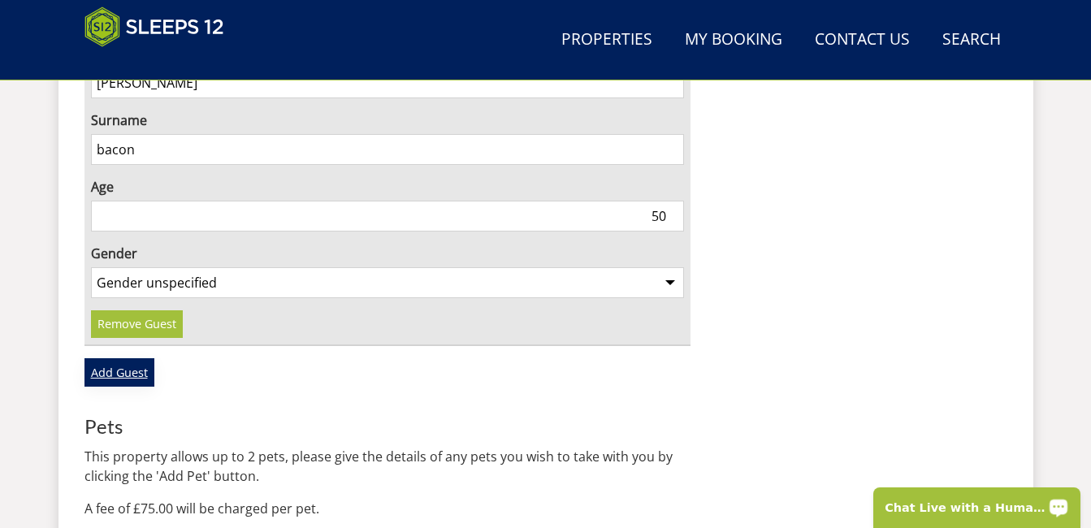
click at [115, 358] on link "Add Guest" at bounding box center [120, 372] width 70 height 28
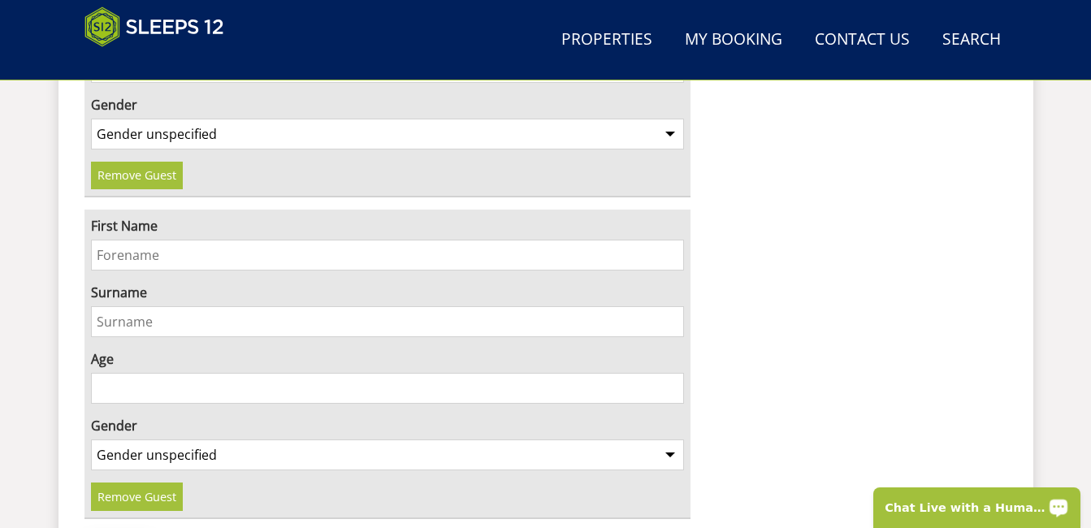
scroll to position [2078, 0]
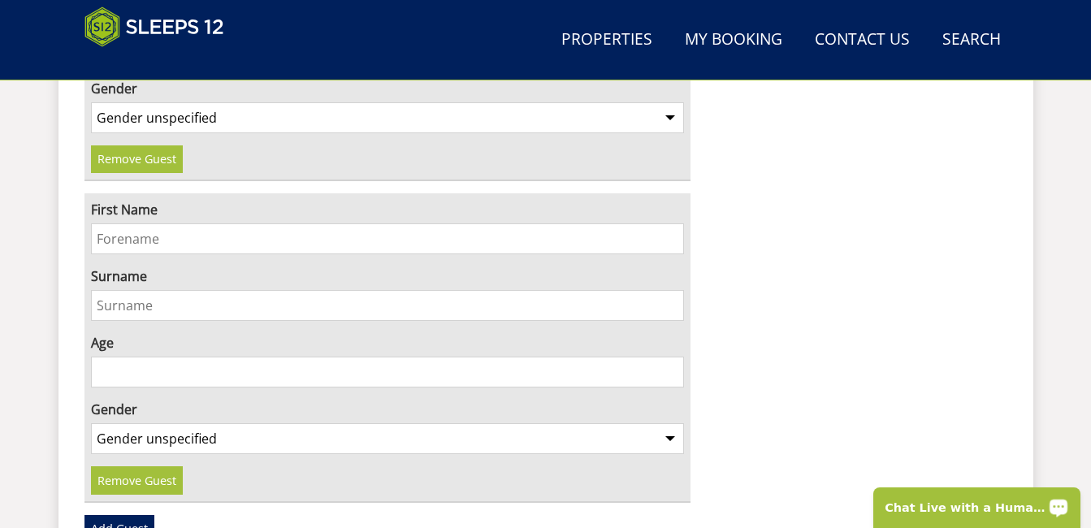
click at [208, 223] on input "First Name" at bounding box center [388, 238] width 594 height 31
type input "jayme"
click at [160, 290] on input "Surname" at bounding box center [388, 305] width 594 height 31
type input "bacon"
click at [124, 357] on input "Age" at bounding box center [388, 372] width 594 height 31
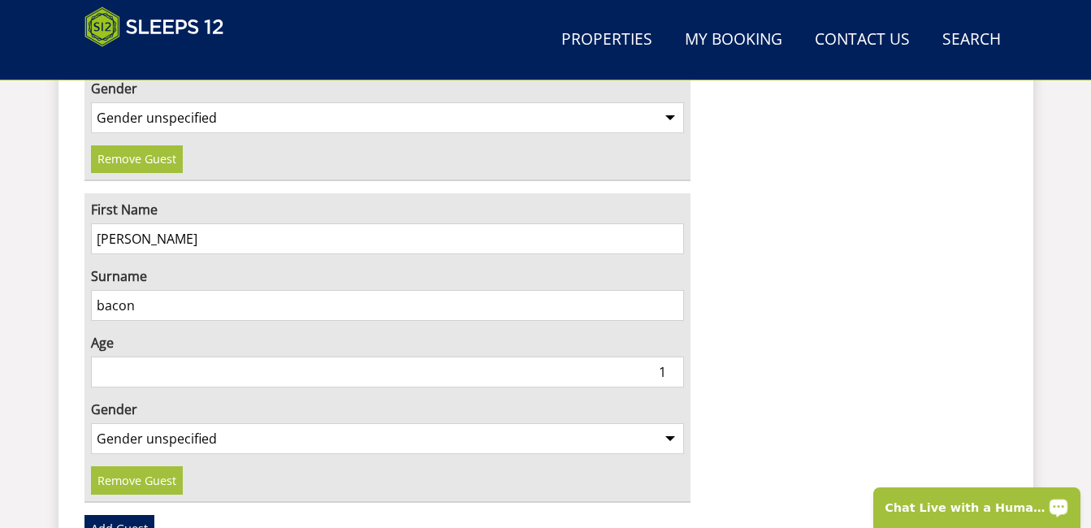
click at [672, 357] on input "1" at bounding box center [388, 372] width 594 height 31
click at [672, 357] on input "40" at bounding box center [388, 372] width 594 height 31
click at [672, 357] on input "41" at bounding box center [388, 372] width 594 height 31
click at [672, 357] on input "42" at bounding box center [388, 372] width 594 height 31
click at [672, 357] on input "43" at bounding box center [388, 372] width 594 height 31
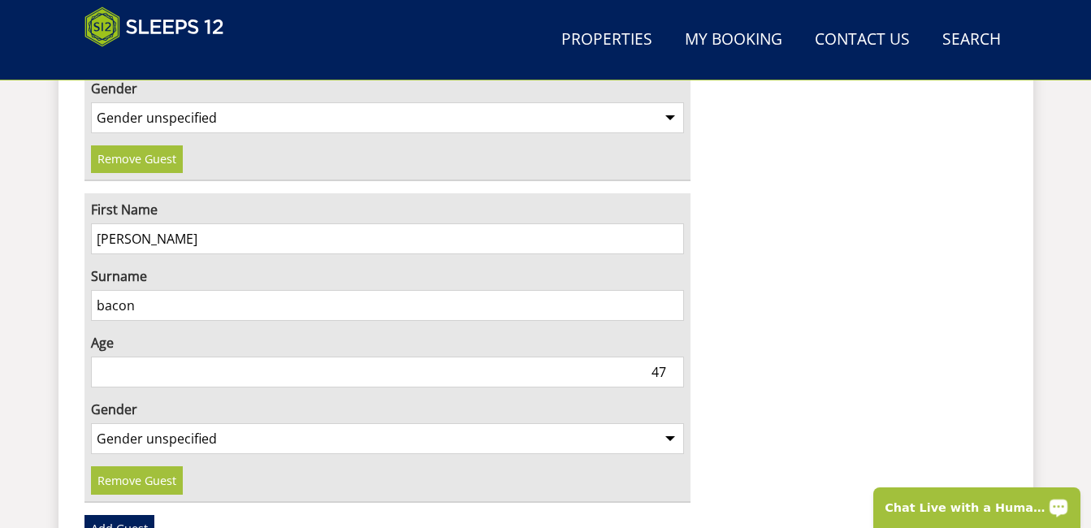
click at [672, 357] on input "47" at bounding box center [388, 372] width 594 height 31
click at [672, 357] on input "48" at bounding box center [388, 372] width 594 height 31
type input "47"
click at [671, 357] on input "47" at bounding box center [388, 372] width 594 height 31
click at [670, 423] on select "Gender unspecified Gender male Gender female" at bounding box center [388, 438] width 594 height 31
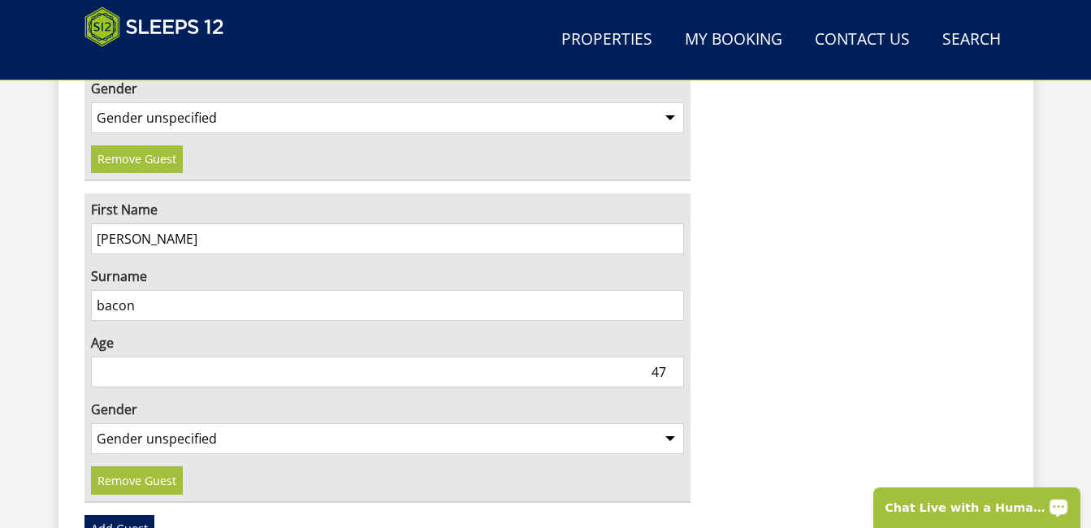
select select "gender_male"
click at [91, 423] on select "Gender unspecified Gender male Gender female" at bounding box center [388, 438] width 594 height 31
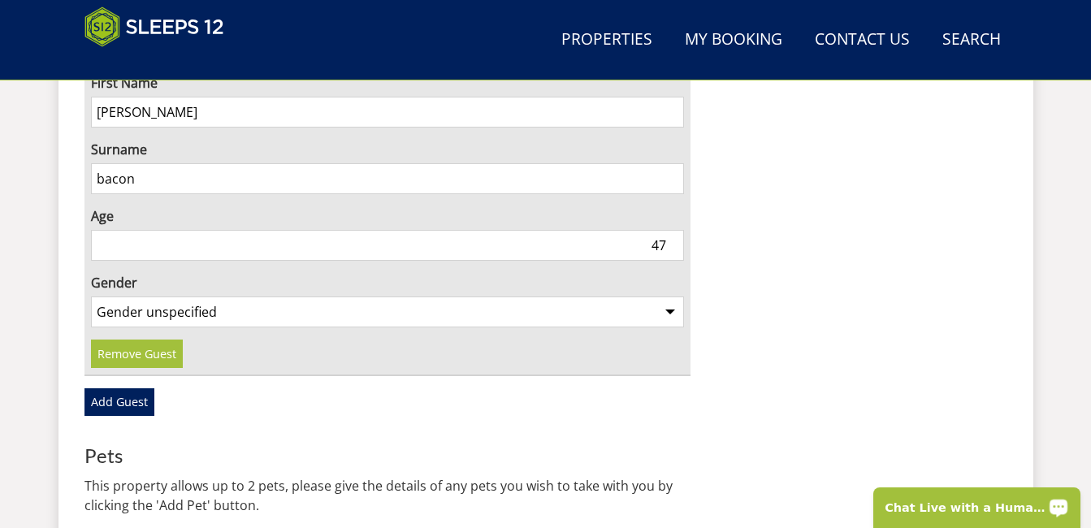
scroll to position [2210, 0]
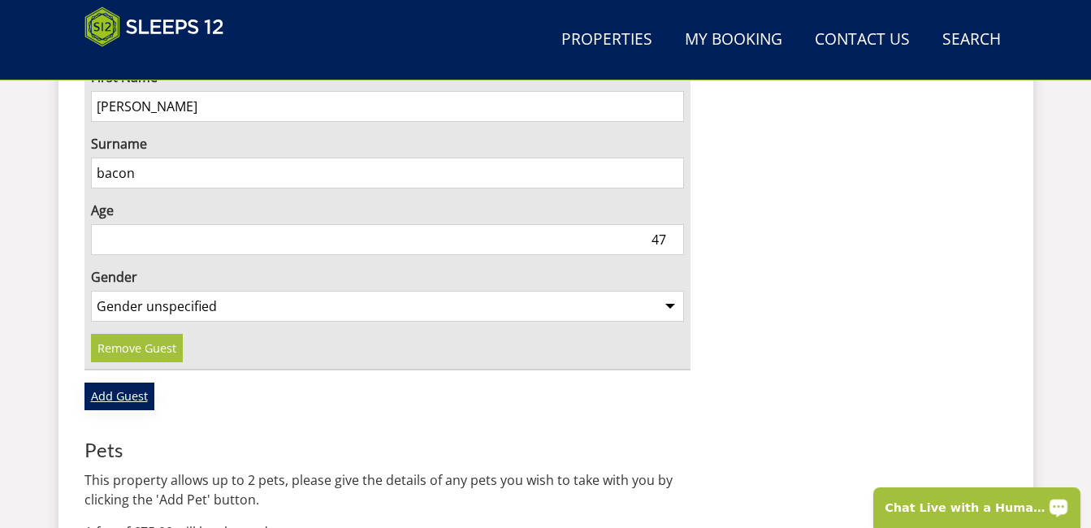
click at [132, 383] on link "Add Guest" at bounding box center [120, 397] width 70 height 28
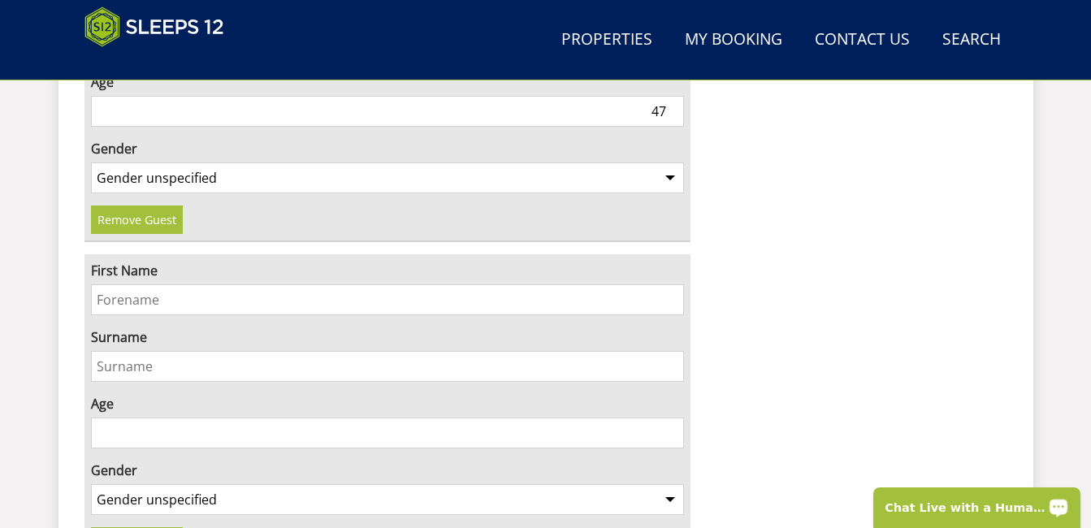
scroll to position [2379, 0]
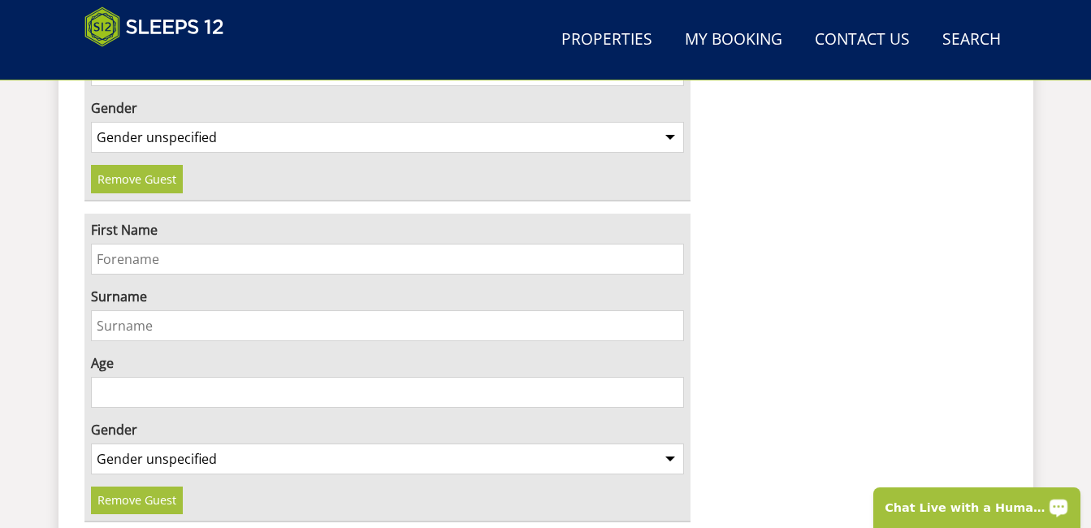
click at [241, 244] on input "First Name" at bounding box center [388, 259] width 594 height 31
type input "kirsty"
click at [116, 310] on input "Surname" at bounding box center [388, 325] width 594 height 31
type input "hodges"
click at [671, 377] on input "42" at bounding box center [388, 392] width 594 height 31
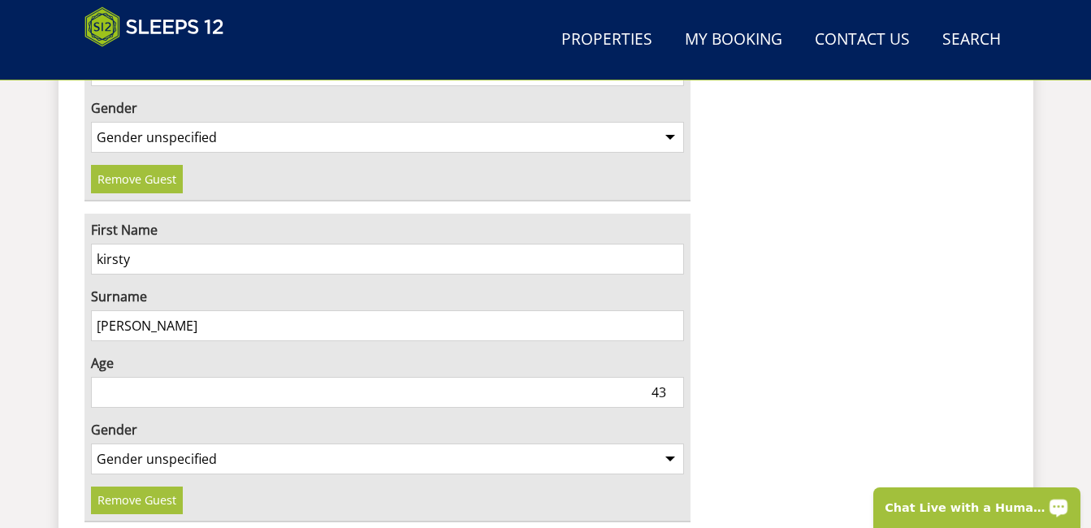
click at [672, 377] on input "43" at bounding box center [388, 392] width 594 height 31
click at [672, 377] on input "47" at bounding box center [388, 392] width 594 height 31
type input "48"
click at [672, 377] on input "48" at bounding box center [388, 392] width 594 height 31
click at [673, 444] on select "Gender unspecified Gender male Gender female" at bounding box center [388, 459] width 594 height 31
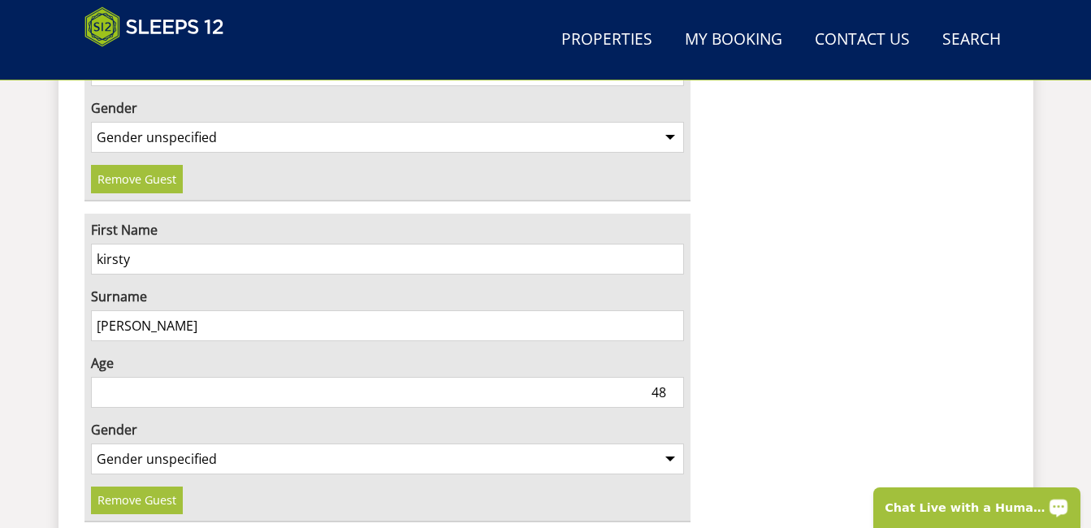
select select "gender_female"
click at [91, 444] on select "Gender unspecified Gender male Gender female" at bounding box center [388, 459] width 594 height 31
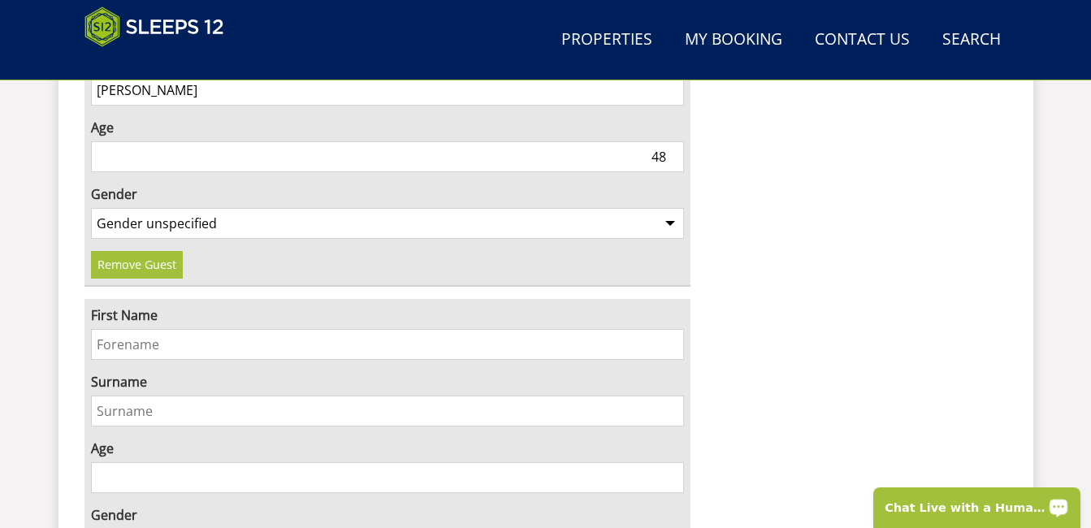
scroll to position [2628, 0]
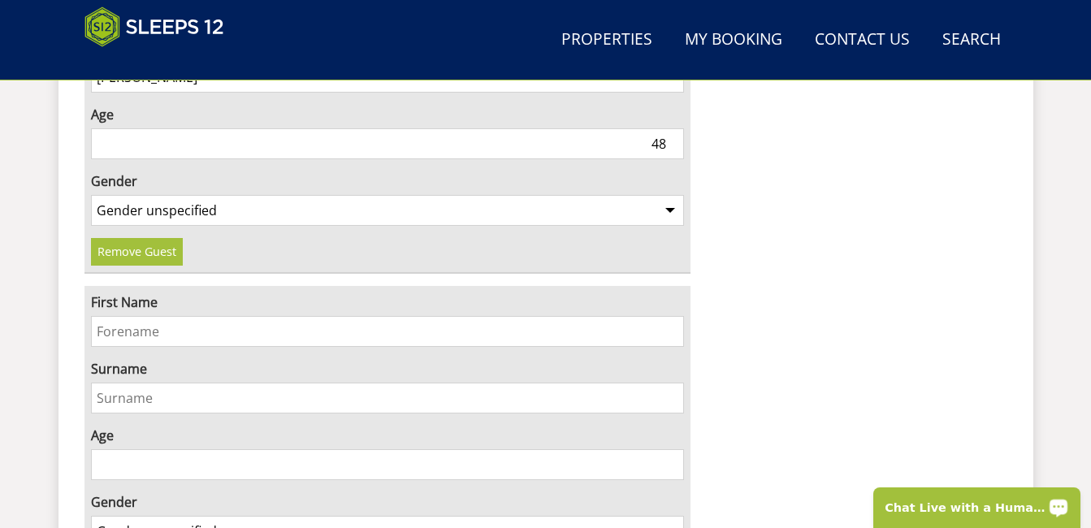
click at [194, 316] on input "First Name" at bounding box center [388, 331] width 594 height 31
type input "chris"
click at [133, 383] on input "Surname" at bounding box center [388, 398] width 594 height 31
type input "hodges"
click at [668, 449] on input "52" at bounding box center [388, 464] width 594 height 31
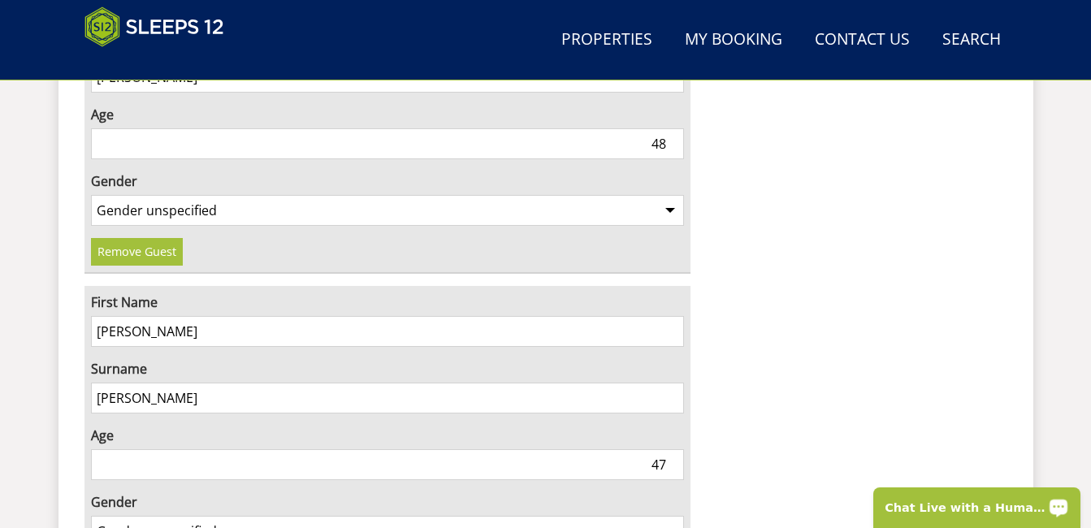
click at [670, 449] on input "47" at bounding box center [388, 464] width 594 height 31
click at [670, 449] on input "46" at bounding box center [388, 464] width 594 height 31
click at [671, 449] on input "45" at bounding box center [388, 464] width 594 height 31
click at [671, 449] on input "44" at bounding box center [388, 464] width 594 height 31
click at [672, 449] on input "45" at bounding box center [388, 464] width 594 height 31
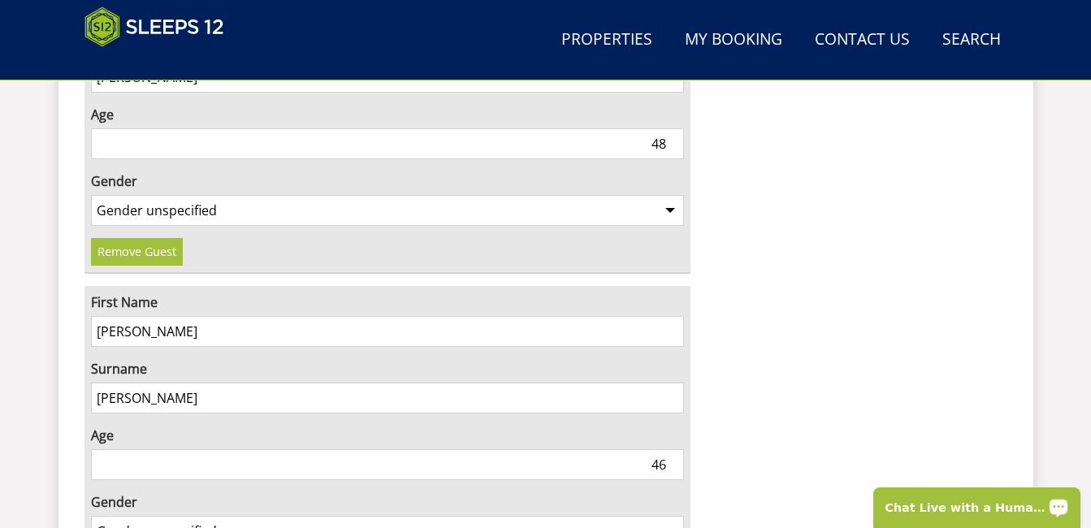
click at [672, 449] on input "46" at bounding box center [388, 464] width 594 height 31
click at [672, 449] on input "50" at bounding box center [388, 464] width 594 height 31
click at [672, 449] on input "51" at bounding box center [388, 464] width 594 height 31
click at [672, 449] on input "50" at bounding box center [388, 464] width 594 height 31
click at [672, 449] on input "49" at bounding box center [388, 464] width 594 height 31
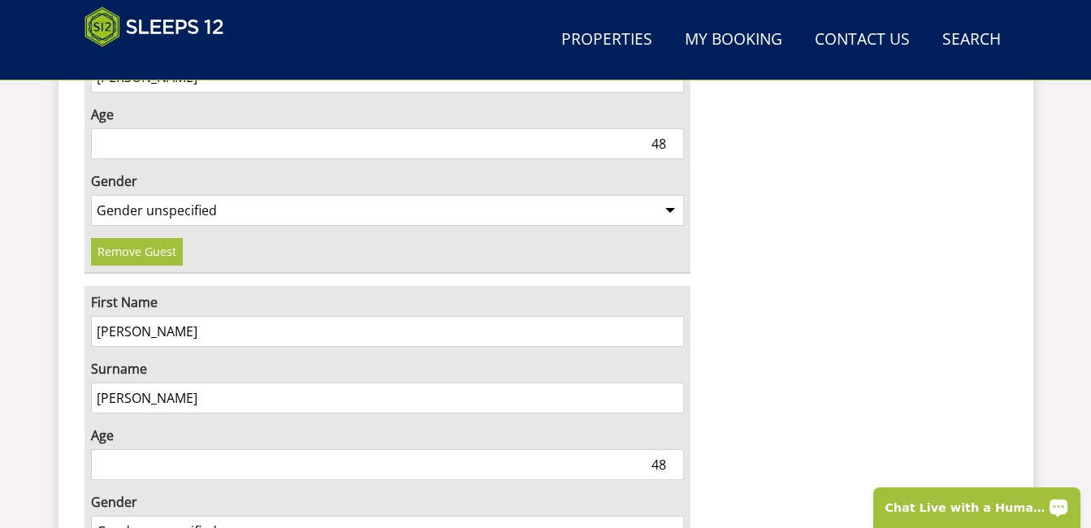
type input "48"
click at [672, 449] on input "48" at bounding box center [388, 464] width 594 height 31
click at [672, 516] on select "Gender unspecified Gender male Gender female" at bounding box center [388, 531] width 594 height 31
select select "gender_male"
click at [91, 516] on select "Gender unspecified Gender male Gender female" at bounding box center [388, 531] width 594 height 31
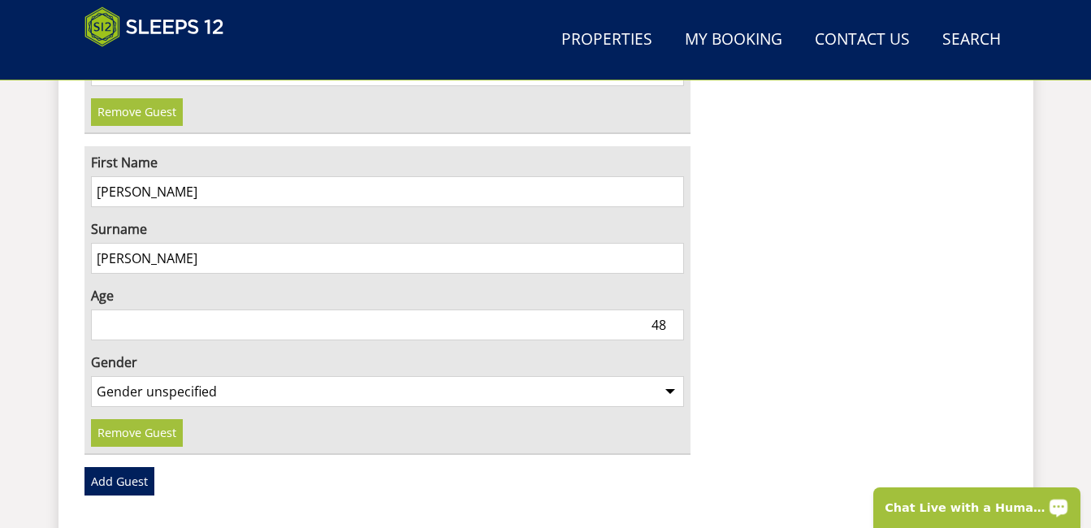
scroll to position [2799, 0]
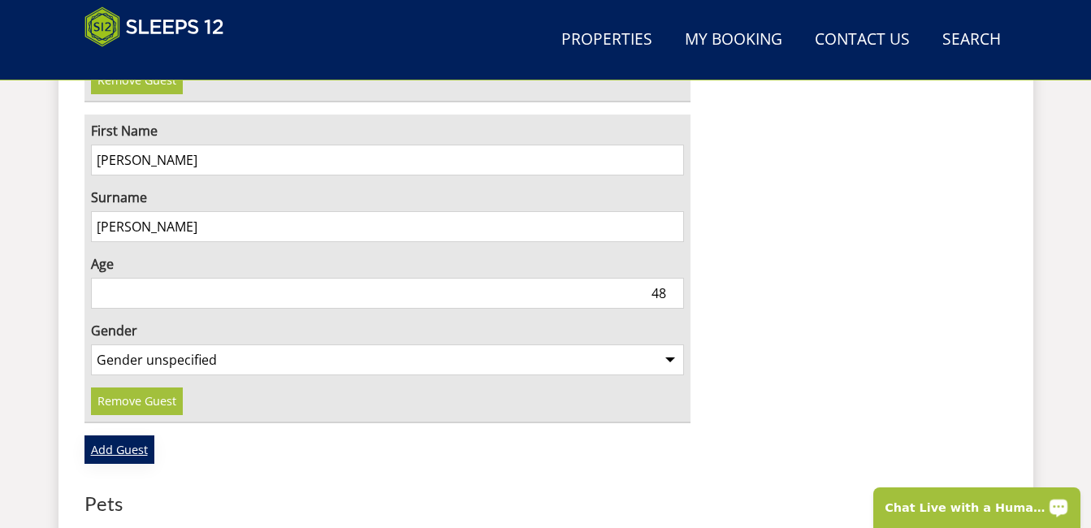
click at [126, 436] on link "Add Guest" at bounding box center [120, 450] width 70 height 28
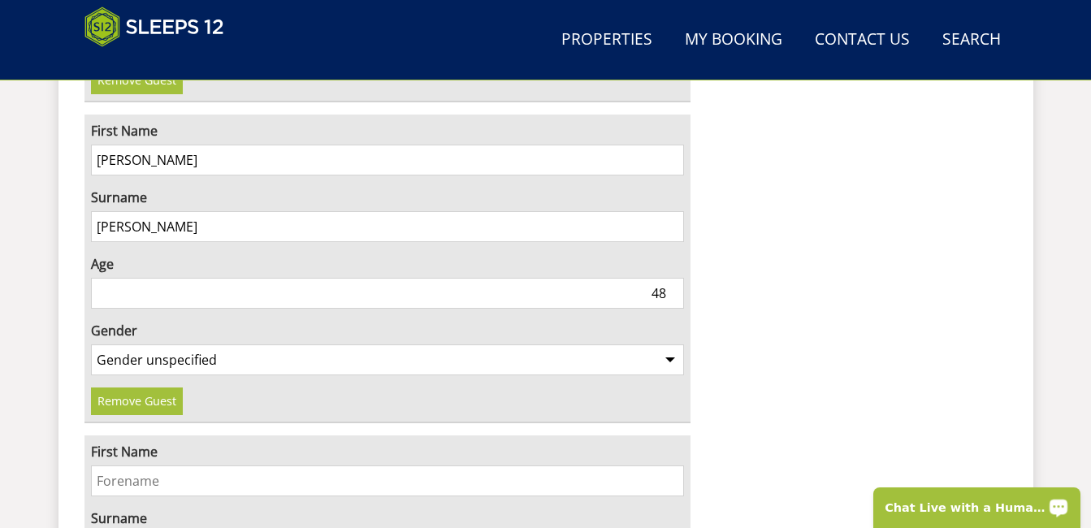
click at [192, 466] on input "First Name" at bounding box center [388, 481] width 594 height 31
type input "sophie"
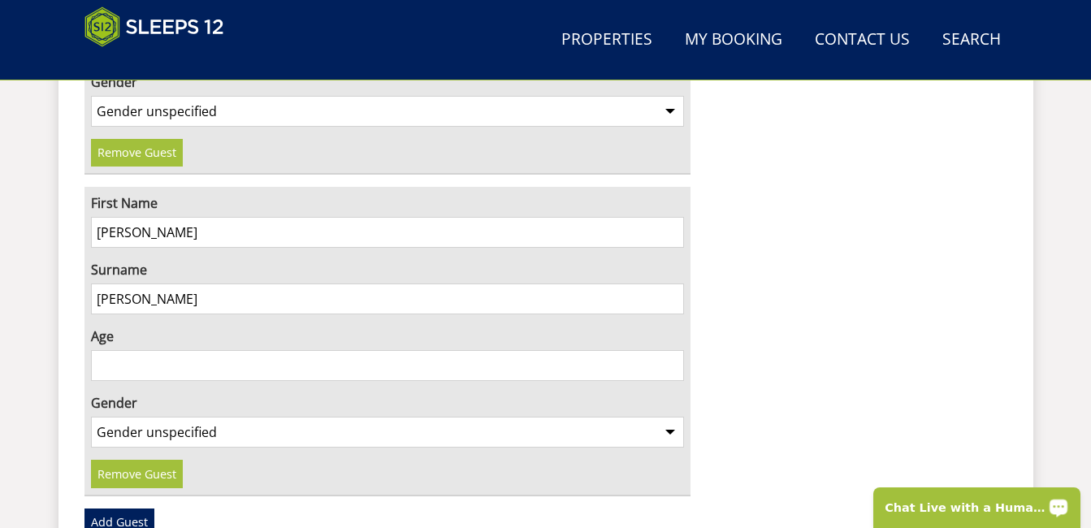
scroll to position [3076, 0]
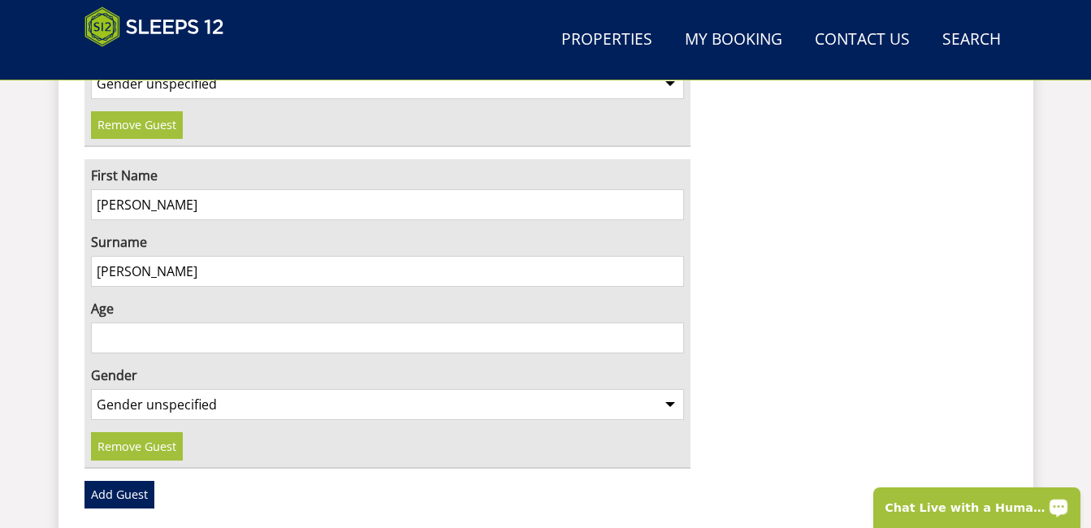
type input "semple"
click at [659, 323] on input "Age" at bounding box center [388, 338] width 594 height 31
click at [672, 323] on input "41" at bounding box center [388, 338] width 594 height 31
click at [672, 323] on input "42" at bounding box center [388, 338] width 594 height 31
click at [672, 323] on input "43" at bounding box center [388, 338] width 594 height 31
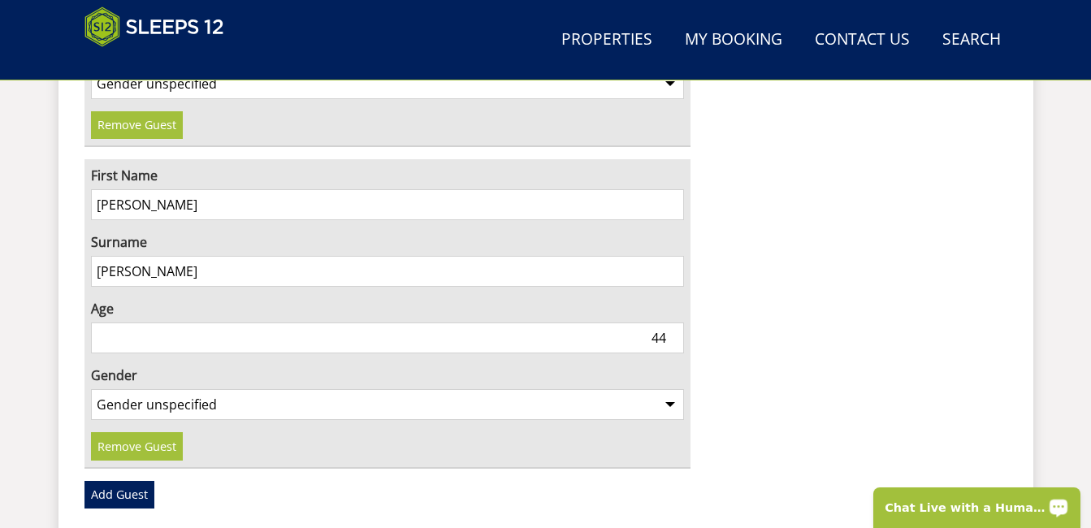
type input "44"
click at [672, 323] on input "44" at bounding box center [388, 338] width 594 height 31
click at [670, 389] on select "Gender unspecified Gender male Gender female" at bounding box center [388, 404] width 594 height 31
select select "gender_female"
click at [91, 389] on select "Gender unspecified Gender male Gender female" at bounding box center [388, 404] width 594 height 31
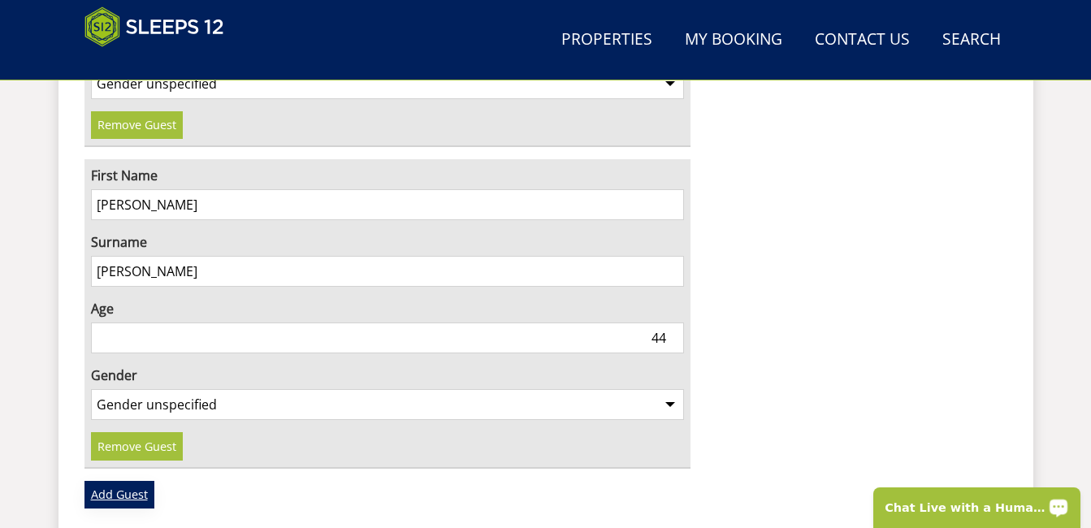
click at [101, 481] on link "Add Guest" at bounding box center [120, 495] width 70 height 28
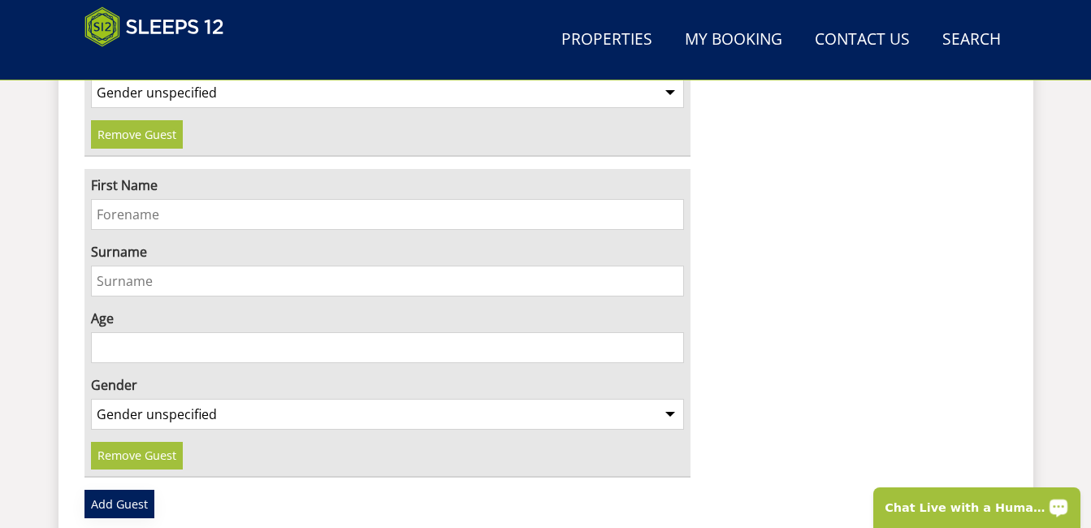
scroll to position [3402, 0]
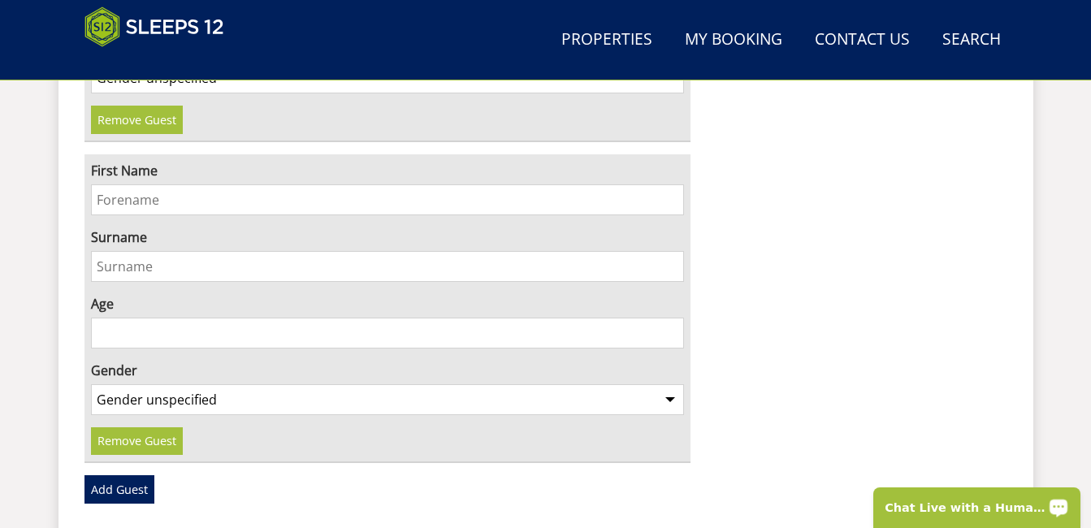
click at [171, 184] on input "First Name" at bounding box center [388, 199] width 594 height 31
type input "arran"
click at [138, 251] on input "Surname" at bounding box center [388, 266] width 594 height 31
type input "semple"
click at [674, 318] on input "57" at bounding box center [388, 333] width 594 height 31
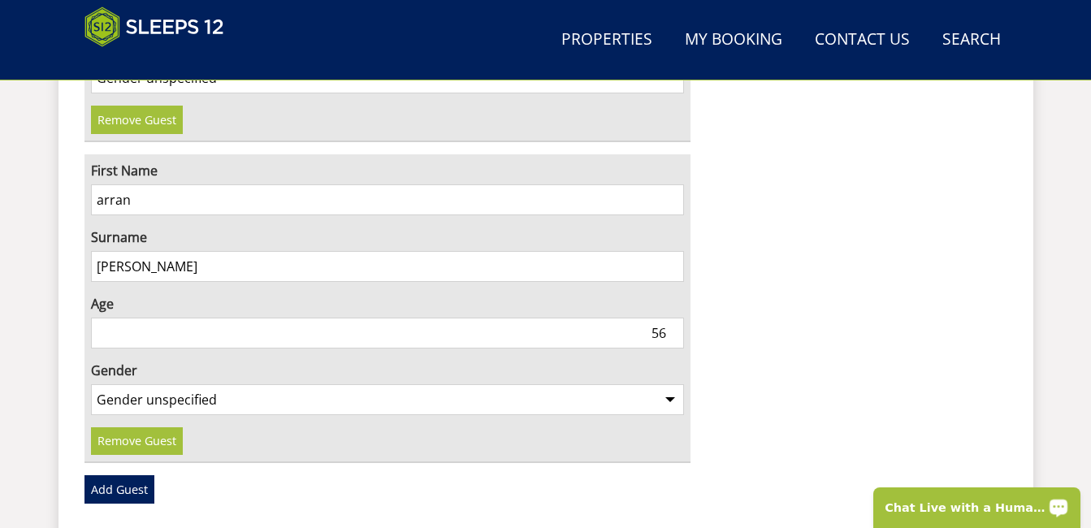
click at [673, 318] on input "56" at bounding box center [388, 333] width 594 height 31
click at [673, 318] on input "55" at bounding box center [388, 333] width 594 height 31
click at [673, 318] on input "52" at bounding box center [388, 333] width 594 height 31
click at [673, 318] on input "51" at bounding box center [388, 333] width 594 height 31
click at [673, 318] on input "50" at bounding box center [388, 333] width 594 height 31
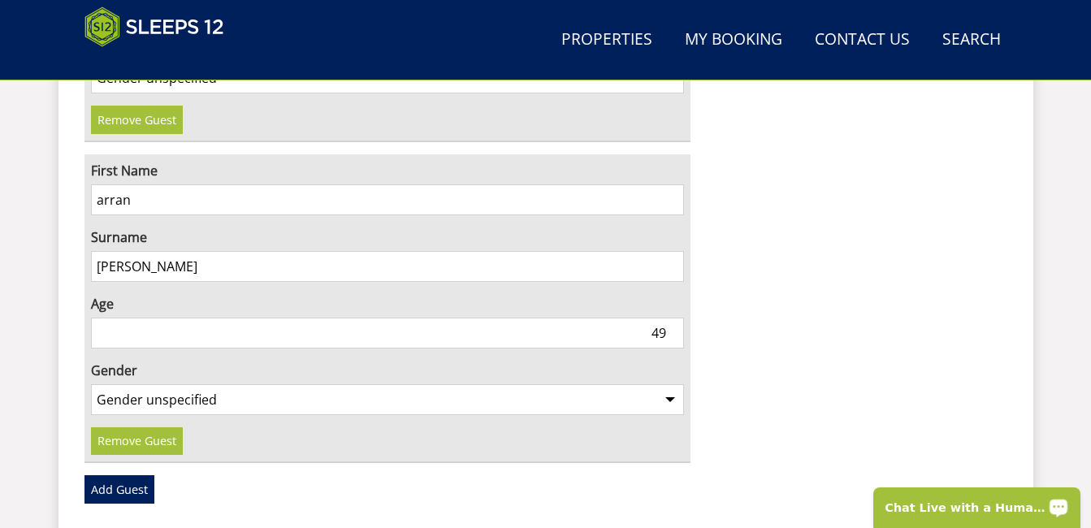
click at [673, 318] on input "49" at bounding box center [388, 333] width 594 height 31
type input "48"
click at [673, 318] on input "48" at bounding box center [388, 333] width 594 height 31
click at [672, 384] on select "Gender unspecified Gender male Gender female" at bounding box center [388, 399] width 594 height 31
select select "gender_male"
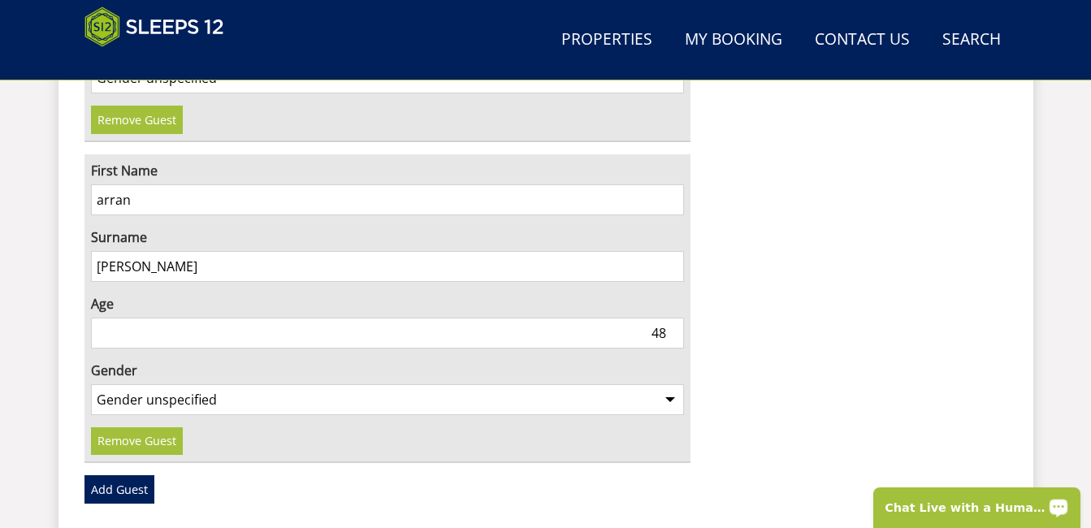
click at [91, 384] on select "Gender unspecified Gender male Gender female" at bounding box center [388, 399] width 594 height 31
click at [130, 475] on link "Add Guest" at bounding box center [120, 489] width 70 height 28
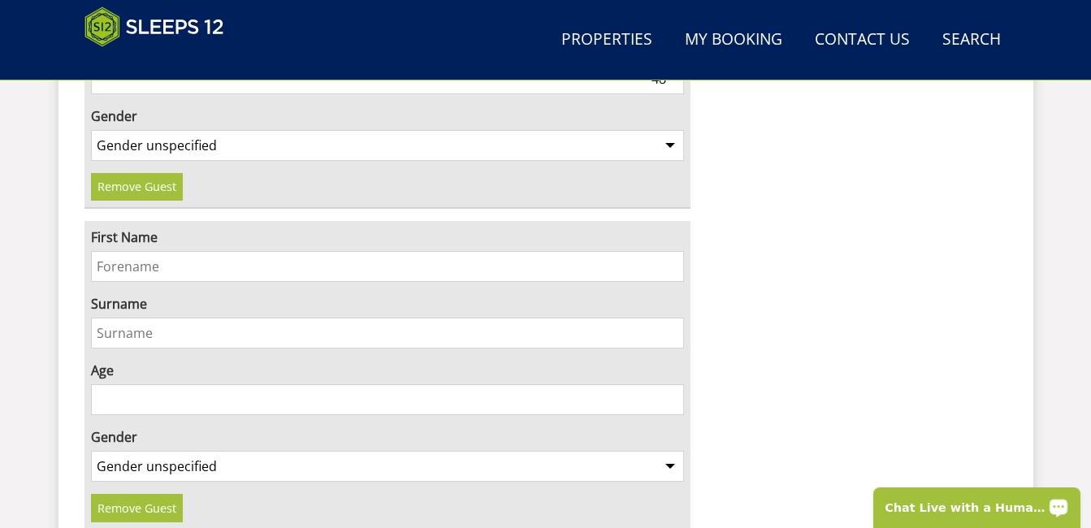
scroll to position [3665, 0]
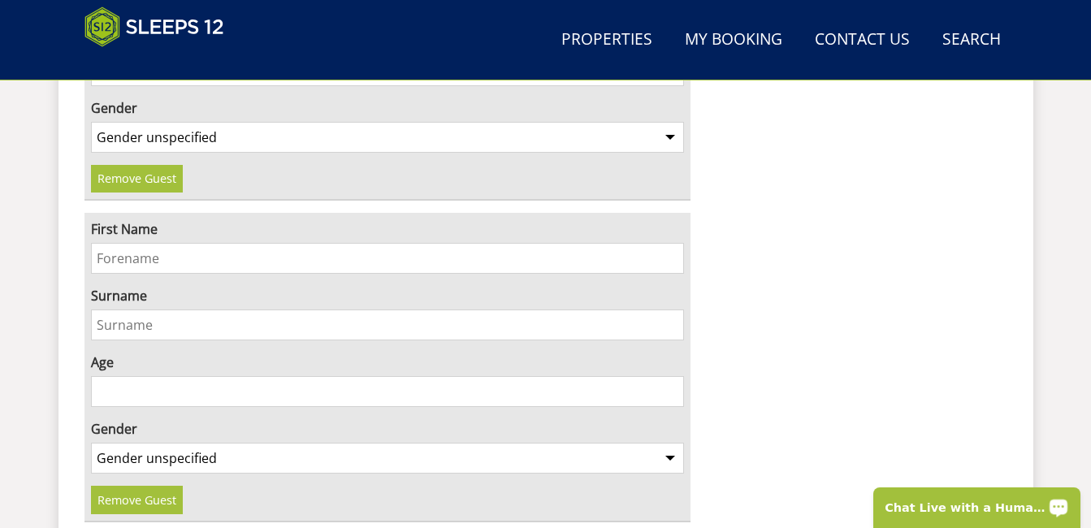
click at [258, 243] on input "First Name" at bounding box center [388, 258] width 594 height 31
type input "charlotte"
click at [137, 310] on input "Surname" at bounding box center [388, 325] width 594 height 31
type input "turner"
click at [137, 376] on input "Age" at bounding box center [388, 391] width 594 height 31
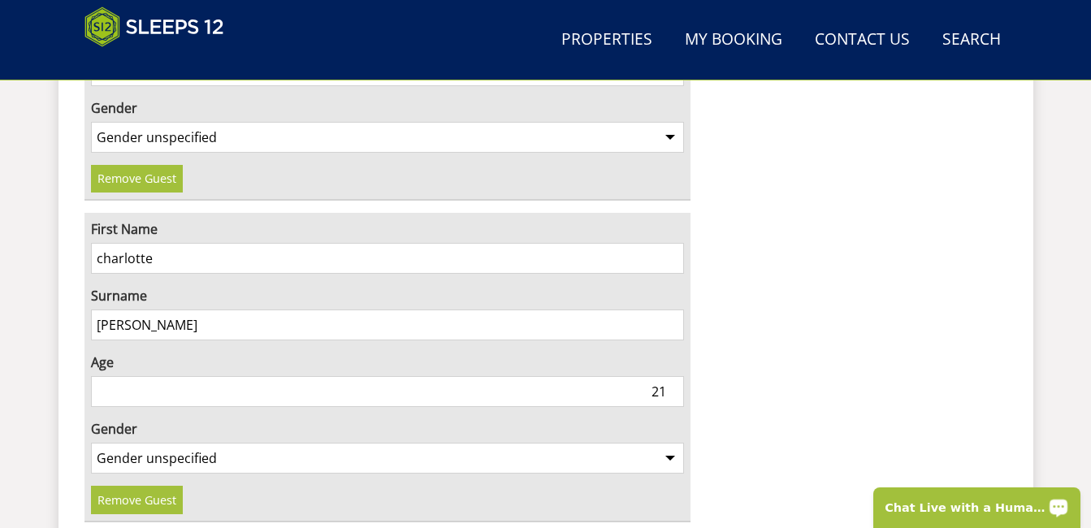
click at [672, 376] on input "21" at bounding box center [388, 391] width 594 height 31
type input "22"
click at [672, 376] on input "22" at bounding box center [388, 391] width 594 height 31
click at [670, 443] on select "Gender unspecified Gender male Gender female" at bounding box center [388, 458] width 594 height 31
select select "gender_female"
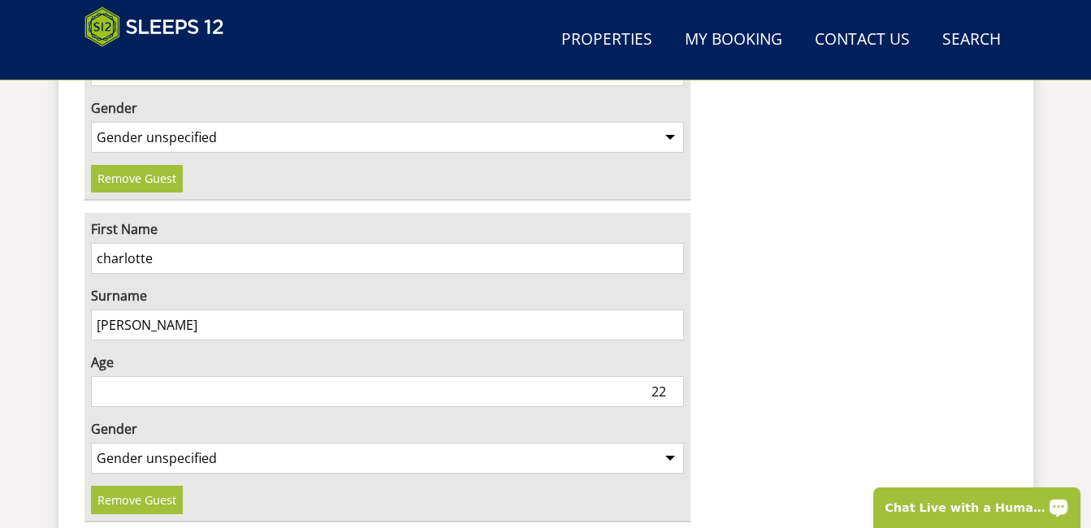
click at [91, 443] on select "Gender unspecified Gender male Gender female" at bounding box center [388, 458] width 594 height 31
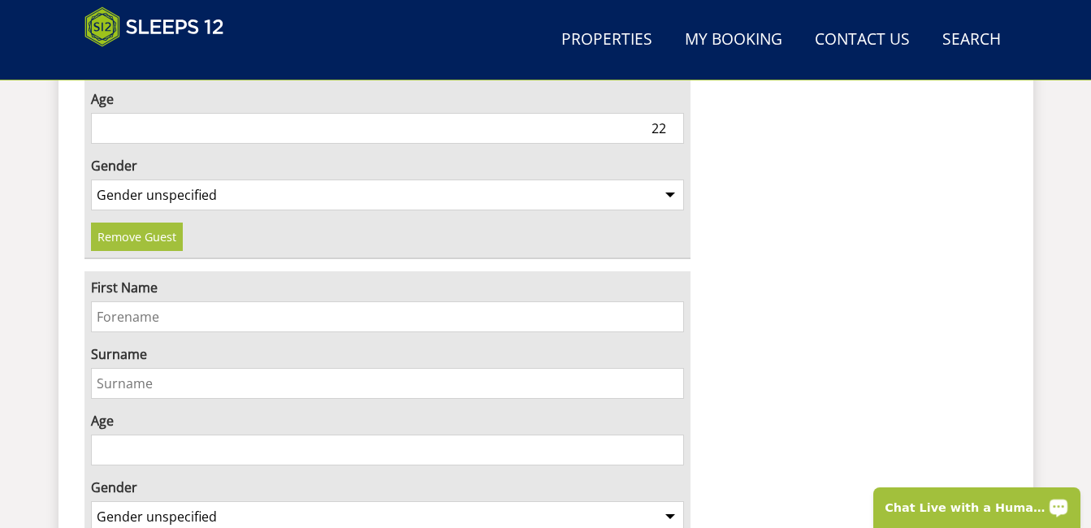
scroll to position [3962, 0]
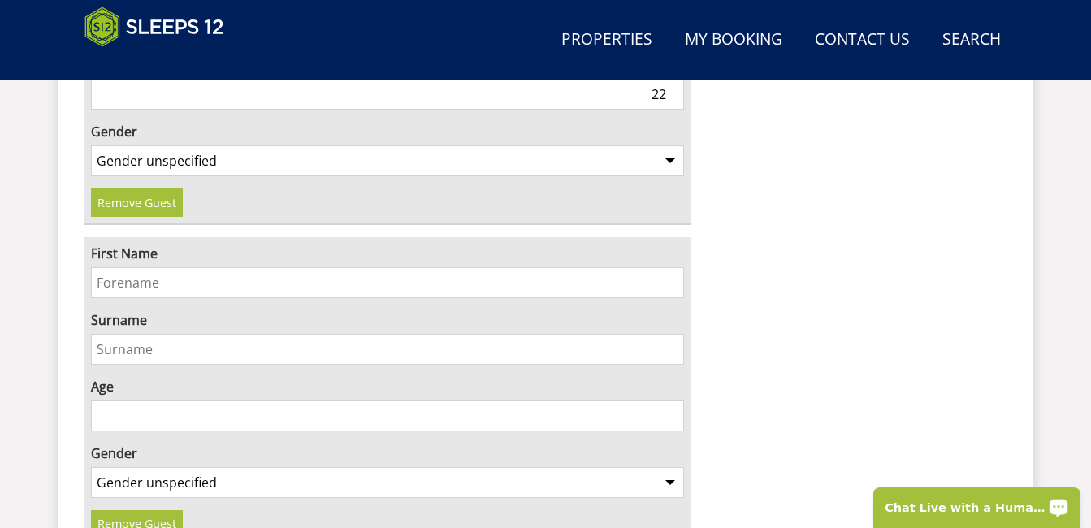
click at [150, 267] on input "First Name" at bounding box center [388, 282] width 594 height 31
type input "isabella"
click at [146, 334] on input "Surname" at bounding box center [388, 349] width 594 height 31
type input "turner"
click at [120, 401] on input "Age" at bounding box center [388, 416] width 594 height 31
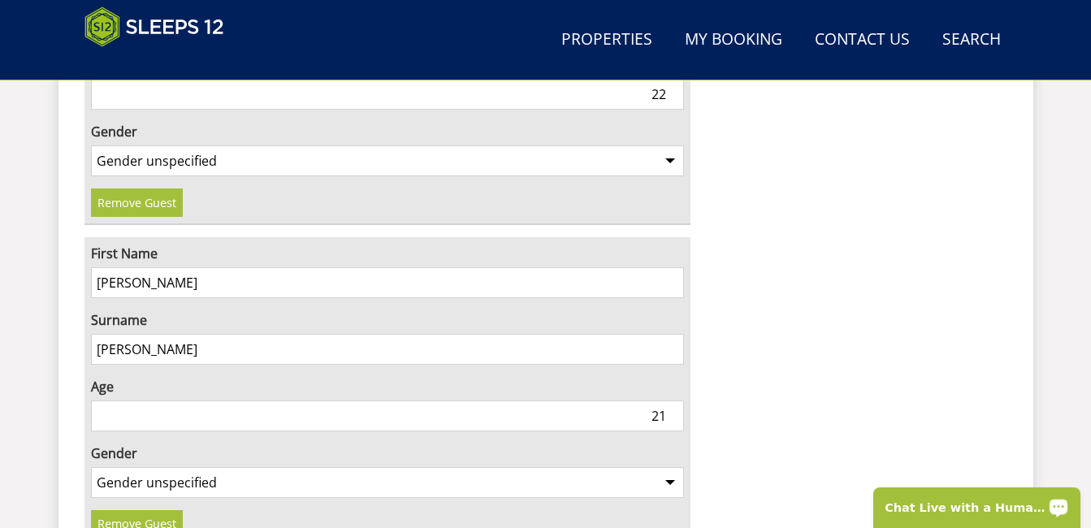
click at [670, 401] on input "21" at bounding box center [388, 416] width 594 height 31
click at [670, 401] on input "20" at bounding box center [388, 416] width 594 height 31
click at [670, 401] on input "19" at bounding box center [388, 416] width 594 height 31
type input "18"
click at [670, 401] on input "18" at bounding box center [388, 416] width 594 height 31
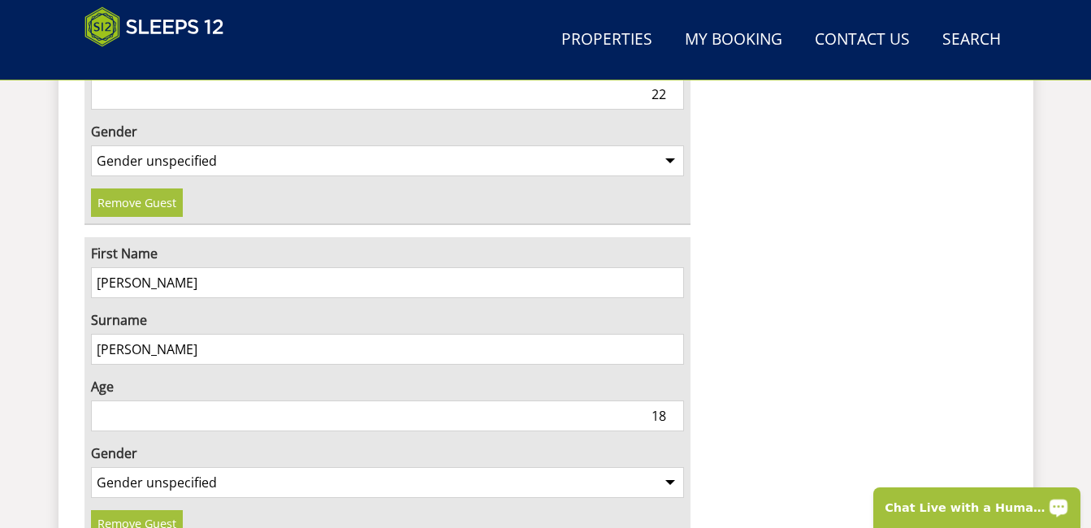
click at [667, 467] on select "Gender unspecified Gender male Gender female" at bounding box center [388, 482] width 594 height 31
select select "gender_female"
click at [91, 467] on select "Gender unspecified Gender male Gender female" at bounding box center [388, 482] width 594 height 31
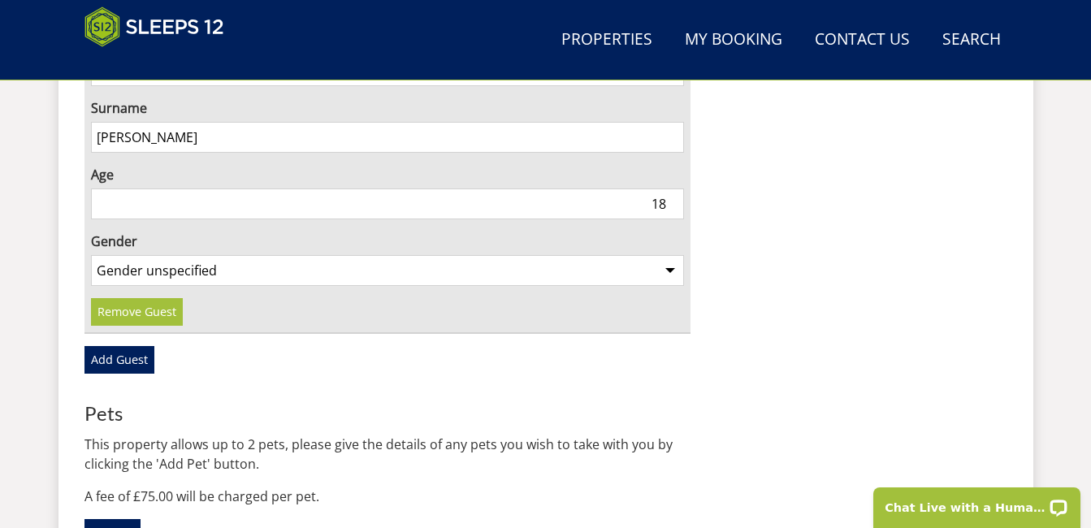
scroll to position [4216, 0]
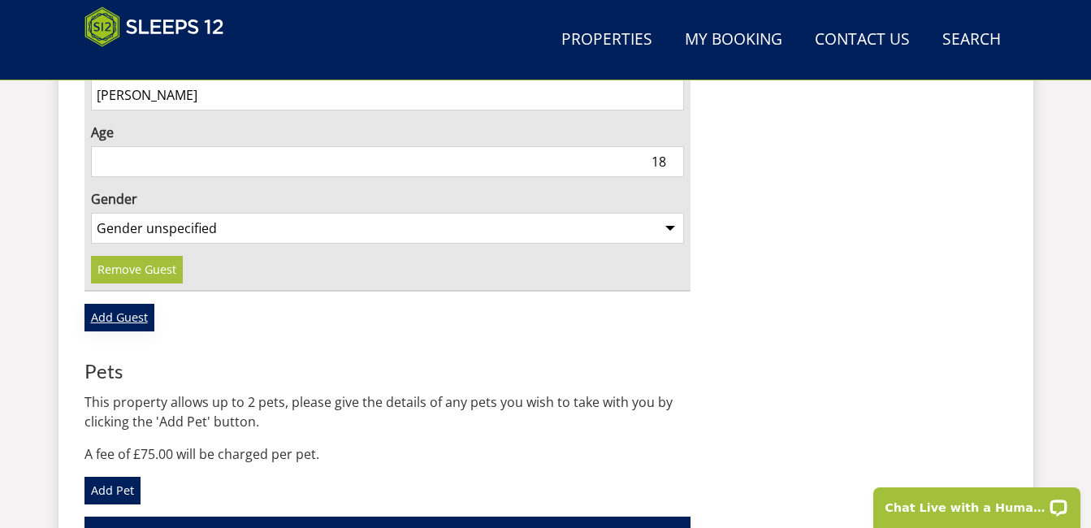
click at [126, 304] on link "Add Guest" at bounding box center [120, 318] width 70 height 28
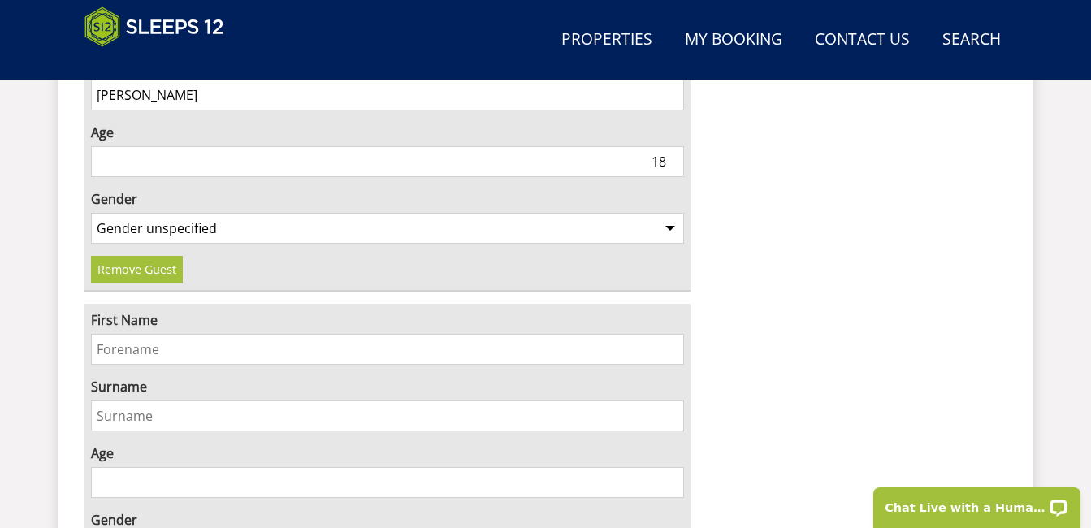
click at [246, 334] on input "First Name" at bounding box center [388, 349] width 594 height 31
type input "lily"
click at [154, 401] on input "Surname" at bounding box center [388, 416] width 594 height 31
type input "semple"
click at [674, 467] on input "20" at bounding box center [388, 482] width 594 height 31
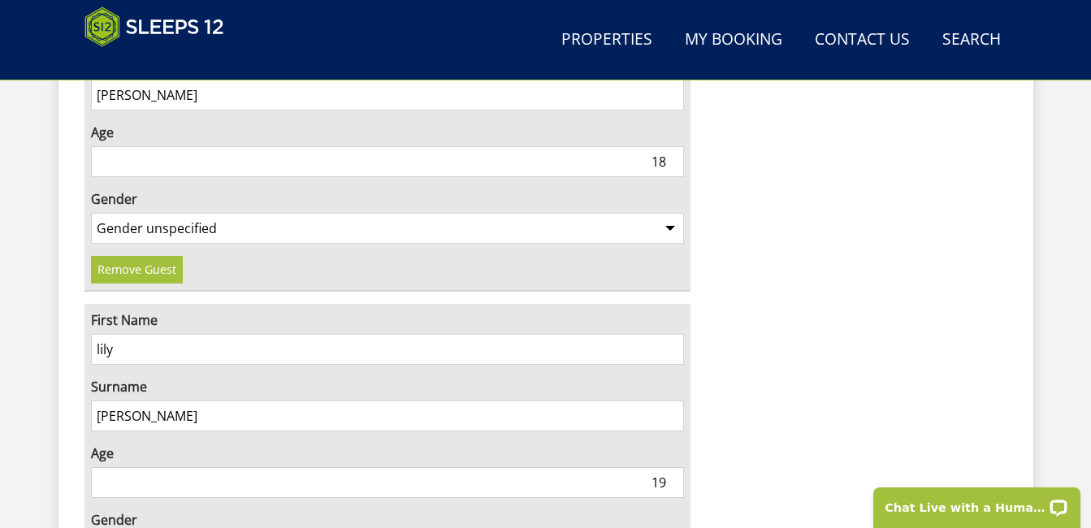
click at [674, 467] on input "19" at bounding box center [388, 482] width 594 height 31
click at [674, 467] on input "18" at bounding box center [388, 482] width 594 height 31
type input "17"
click at [674, 467] on input "17" at bounding box center [388, 482] width 594 height 31
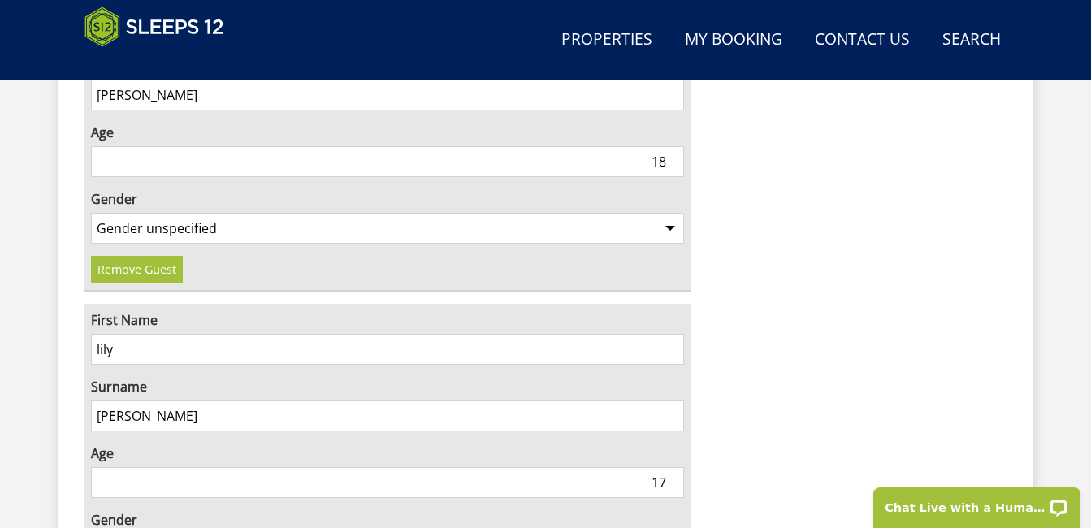
select select "gender_female"
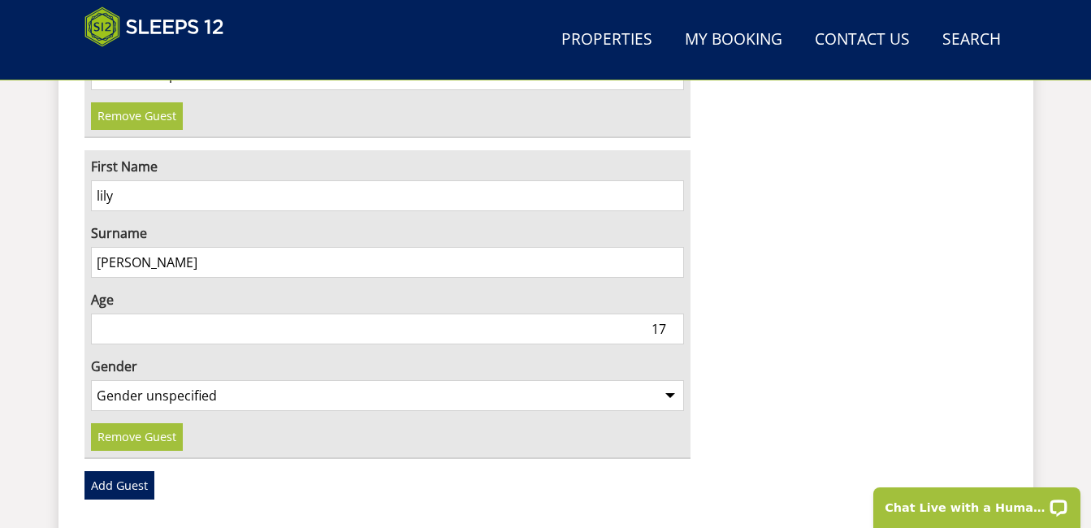
scroll to position [4379, 0]
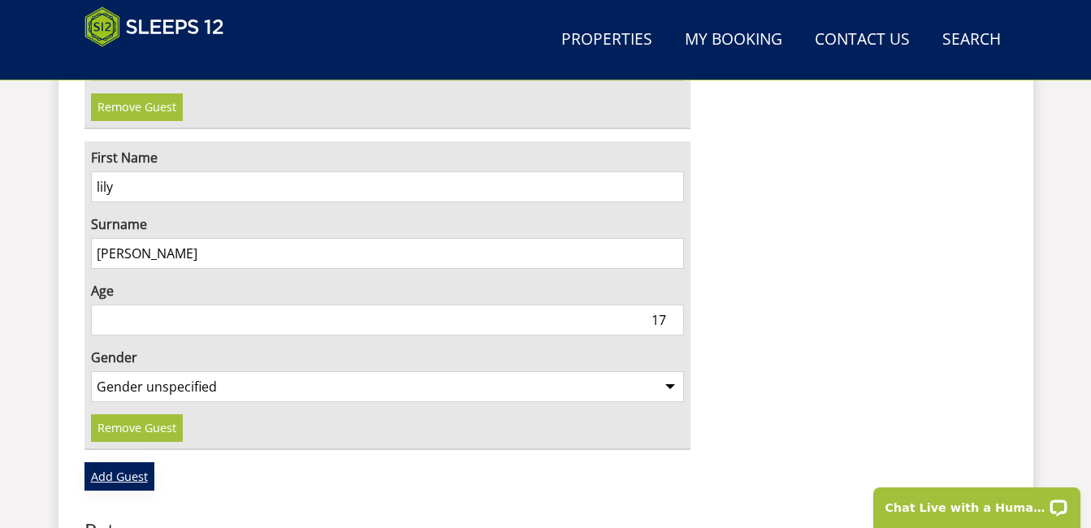
click at [130, 462] on link "Add Guest" at bounding box center [120, 476] width 70 height 28
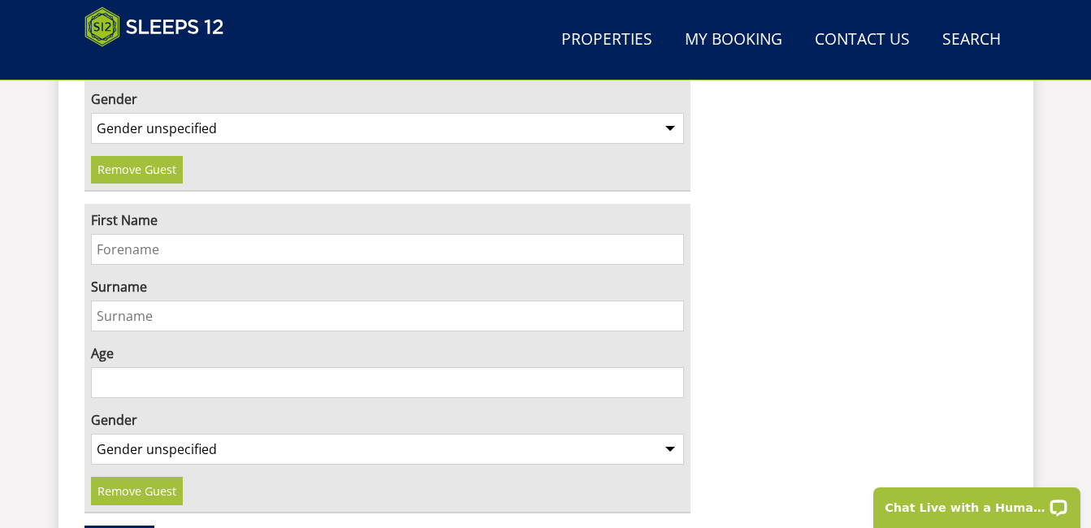
scroll to position [4647, 0]
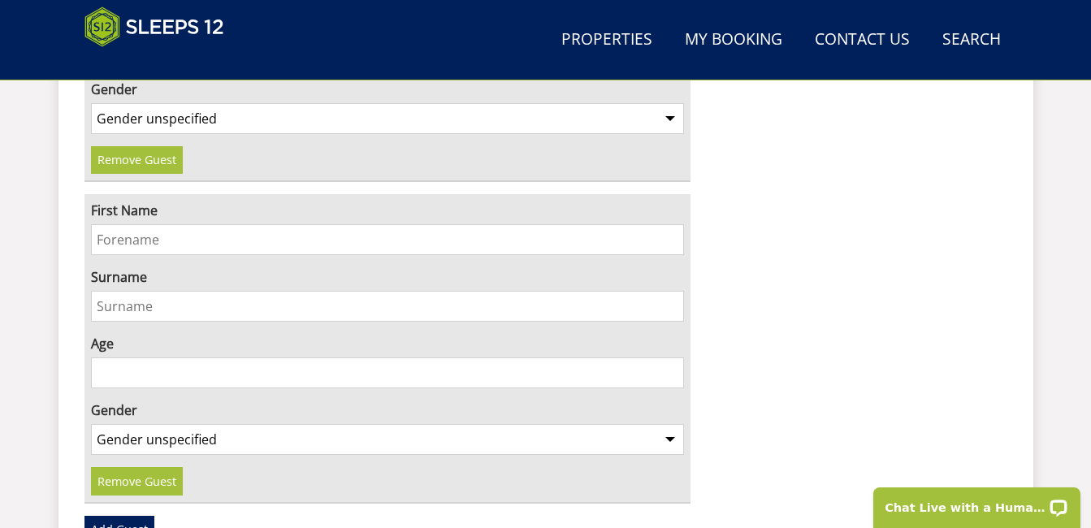
click at [161, 224] on input "First Name" at bounding box center [388, 239] width 594 height 31
type input "olivia"
click at [229, 291] on input "Surname" at bounding box center [388, 306] width 594 height 31
type input "semple"
click at [672, 358] on input "14" at bounding box center [388, 373] width 594 height 31
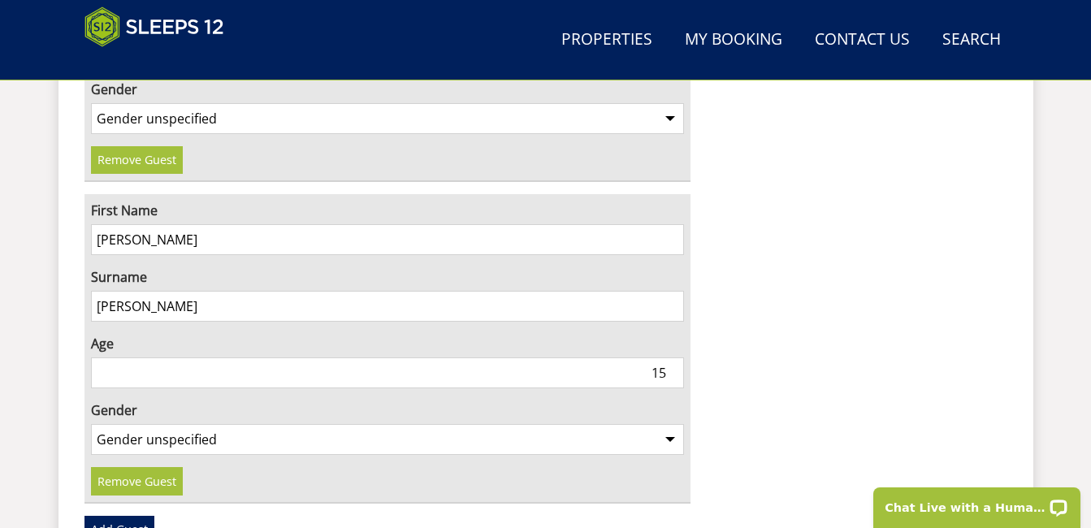
type input "15"
click at [673, 358] on input "15" at bounding box center [388, 373] width 594 height 31
click at [670, 424] on select "Gender unspecified Gender male Gender female" at bounding box center [388, 439] width 594 height 31
select select "gender_female"
click at [91, 424] on select "Gender unspecified Gender male Gender female" at bounding box center [388, 439] width 594 height 31
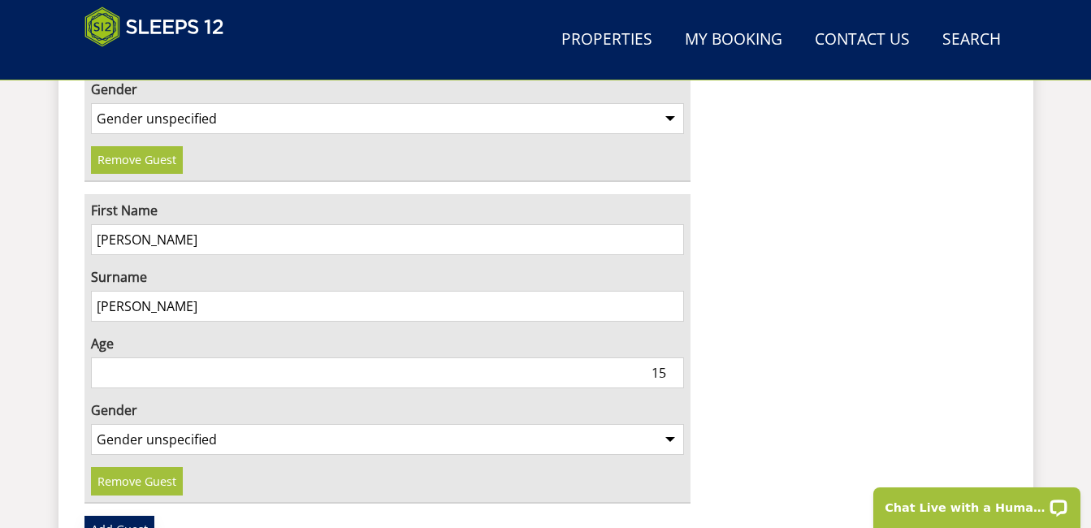
click at [137, 516] on link "Add Guest" at bounding box center [120, 530] width 70 height 28
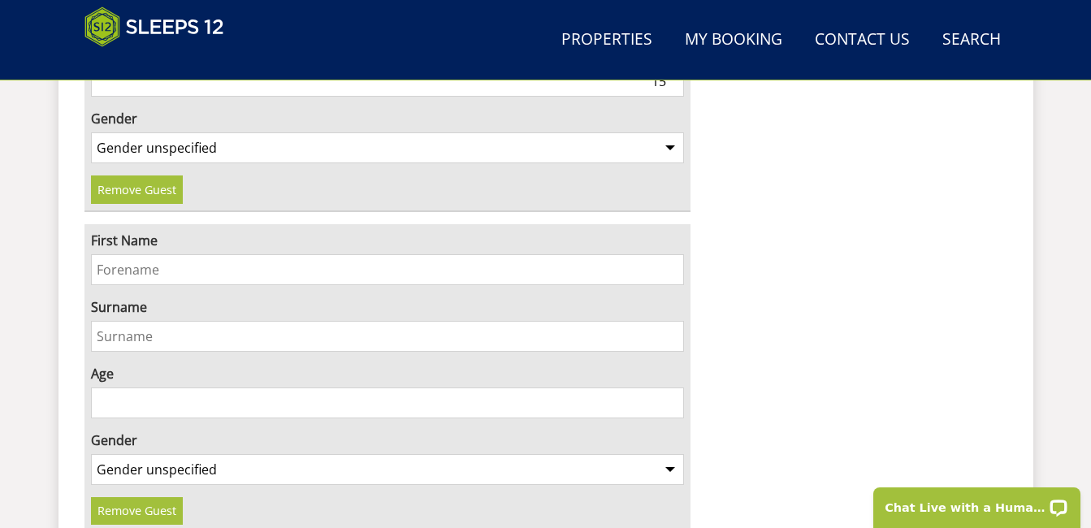
scroll to position [4949, 0]
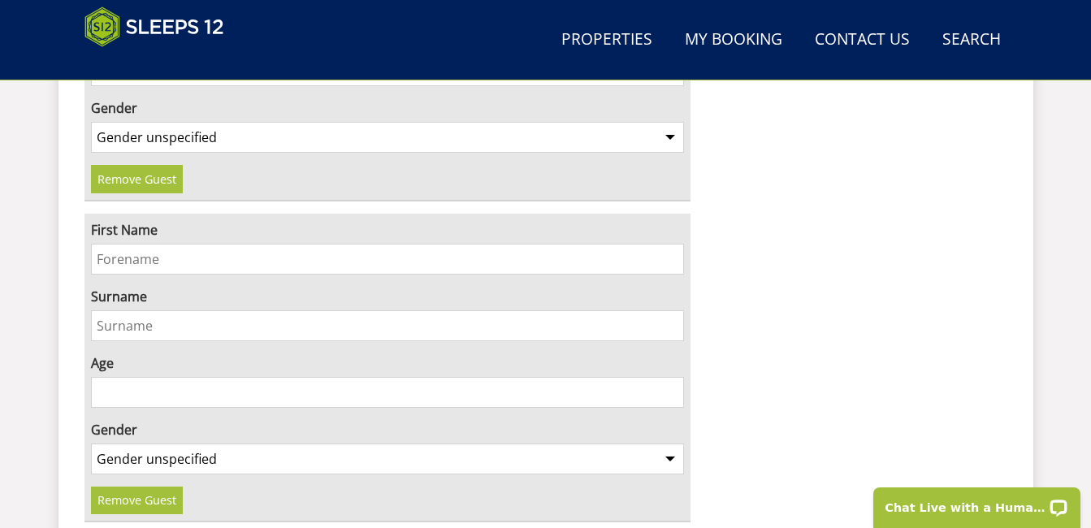
click at [200, 244] on input "First Name" at bounding box center [388, 259] width 594 height 31
type input "william"
click at [160, 310] on input "Surname" at bounding box center [388, 325] width 594 height 31
type input "hodges"
click at [107, 377] on input "Age" at bounding box center [388, 392] width 594 height 31
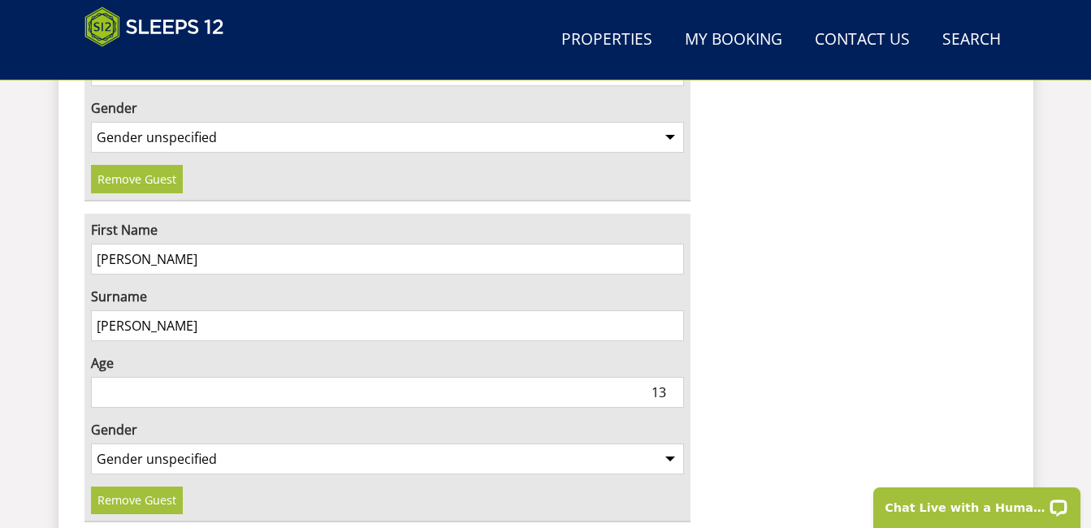
click at [669, 377] on input "13" at bounding box center [388, 392] width 594 height 31
click at [671, 377] on input "14" at bounding box center [388, 392] width 594 height 31
click at [671, 377] on input "15" at bounding box center [388, 392] width 594 height 31
click at [671, 377] on input "16" at bounding box center [388, 392] width 594 height 31
type input "17"
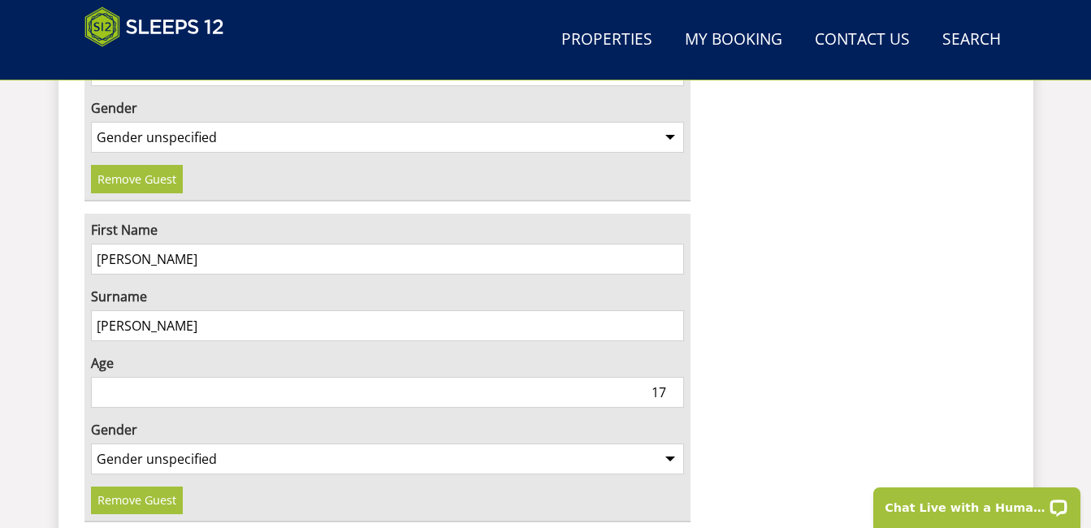
click at [671, 377] on input "17" at bounding box center [388, 392] width 594 height 31
click at [670, 444] on select "Gender unspecified Gender male Gender female" at bounding box center [388, 459] width 594 height 31
select select "gender_male"
click at [91, 444] on select "Gender unspecified Gender male Gender female" at bounding box center [388, 459] width 594 height 31
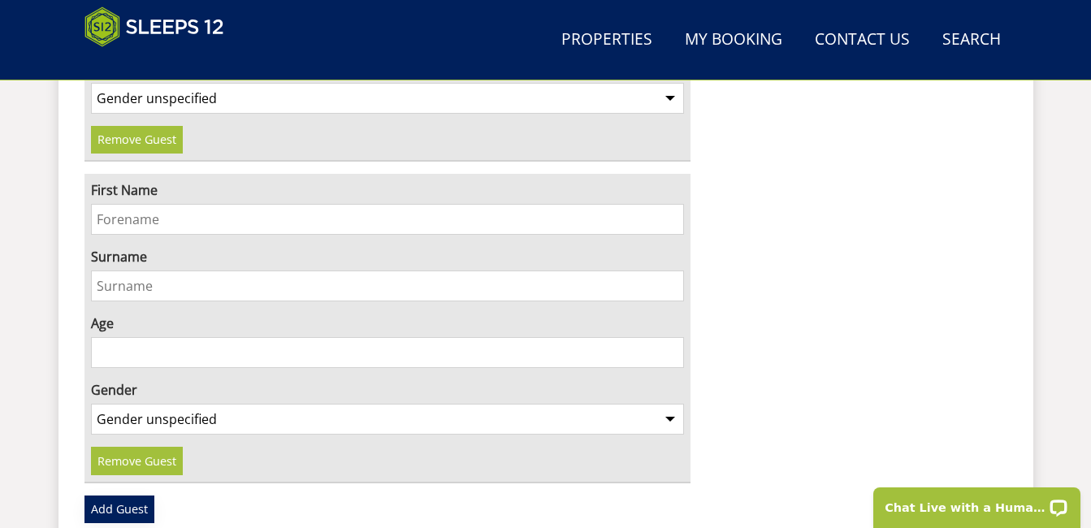
scroll to position [5321, 0]
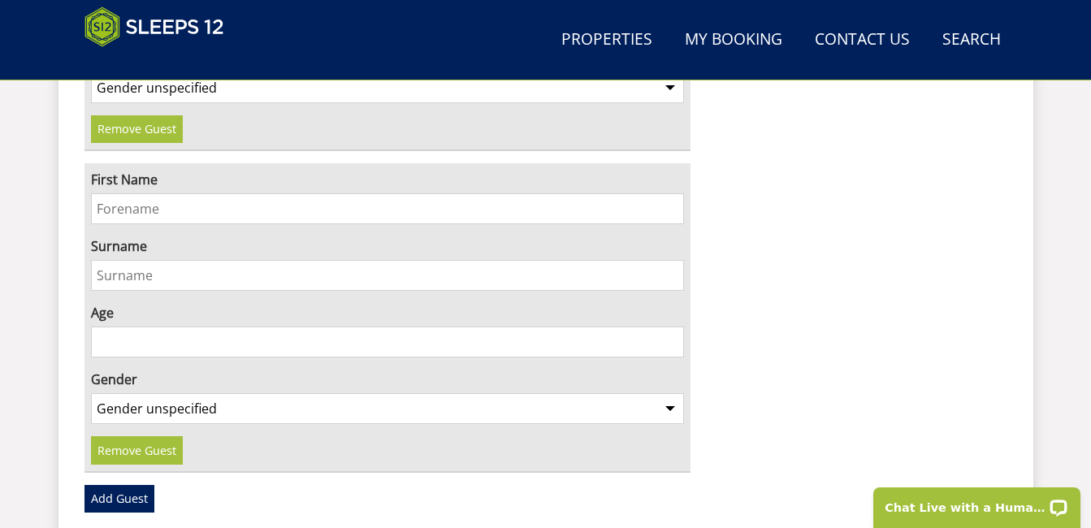
click at [142, 193] on input "First Name" at bounding box center [388, 208] width 594 height 31
type input "edie"
click at [163, 260] on input "Surname" at bounding box center [388, 275] width 594 height 31
type input "hodges"
click at [103, 327] on input "Age" at bounding box center [388, 342] width 594 height 31
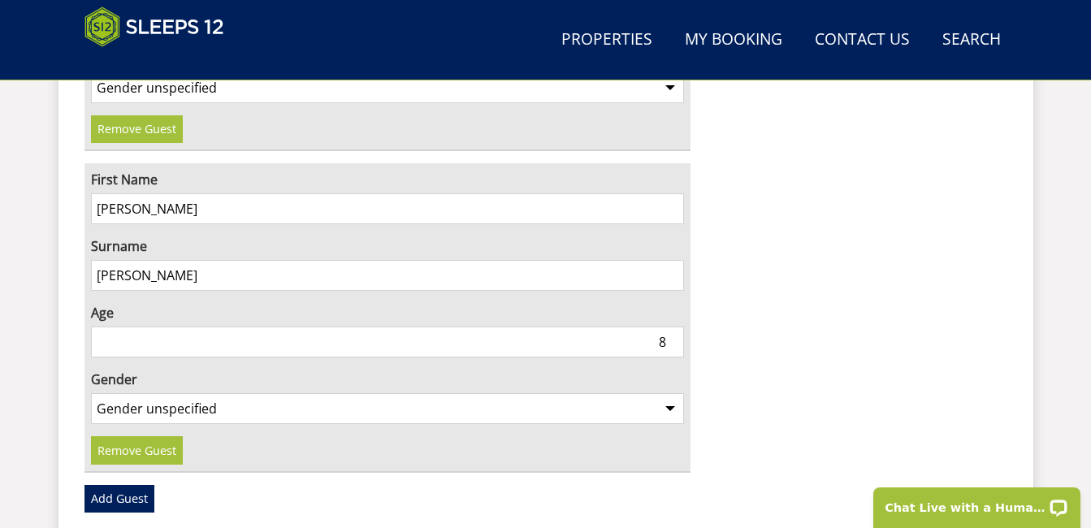
click at [671, 327] on input "8" at bounding box center [388, 342] width 594 height 31
click at [671, 327] on input "9" at bounding box center [388, 342] width 594 height 31
click at [671, 327] on input "10" at bounding box center [388, 342] width 594 height 31
click at [671, 327] on input "11" at bounding box center [388, 342] width 594 height 31
click at [671, 327] on input "12" at bounding box center [388, 342] width 594 height 31
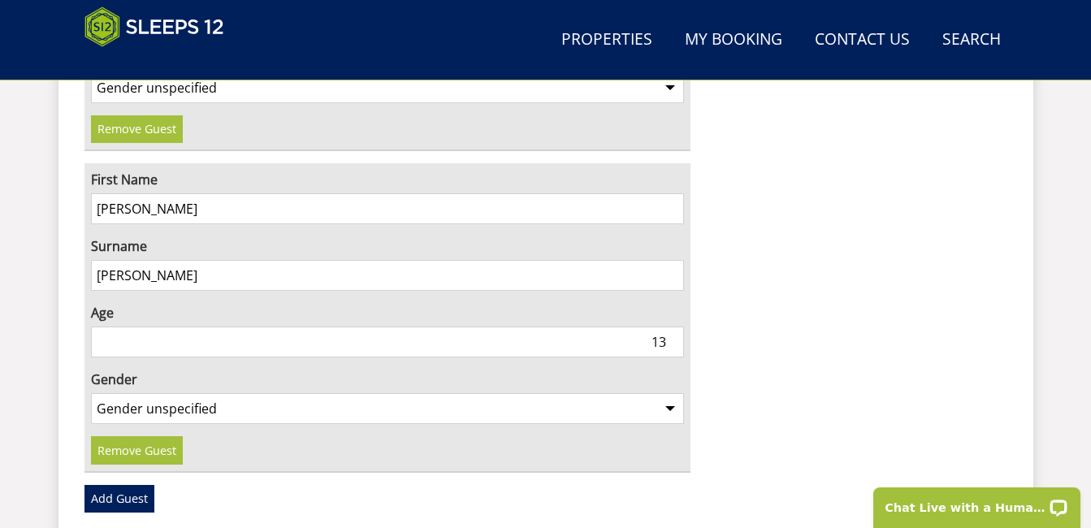
type input "13"
click at [671, 327] on input "13" at bounding box center [388, 342] width 594 height 31
click at [671, 393] on select "Gender unspecified Gender male Gender female" at bounding box center [388, 408] width 594 height 31
select select "gender_male"
click at [91, 393] on select "Gender unspecified Gender male Gender female" at bounding box center [388, 408] width 594 height 31
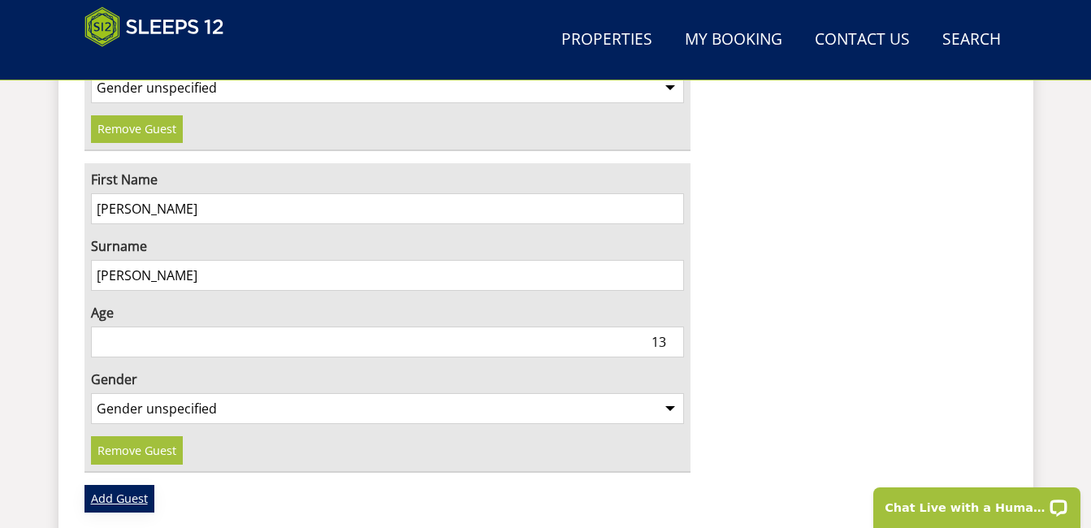
click at [137, 485] on link "Add Guest" at bounding box center [120, 499] width 70 height 28
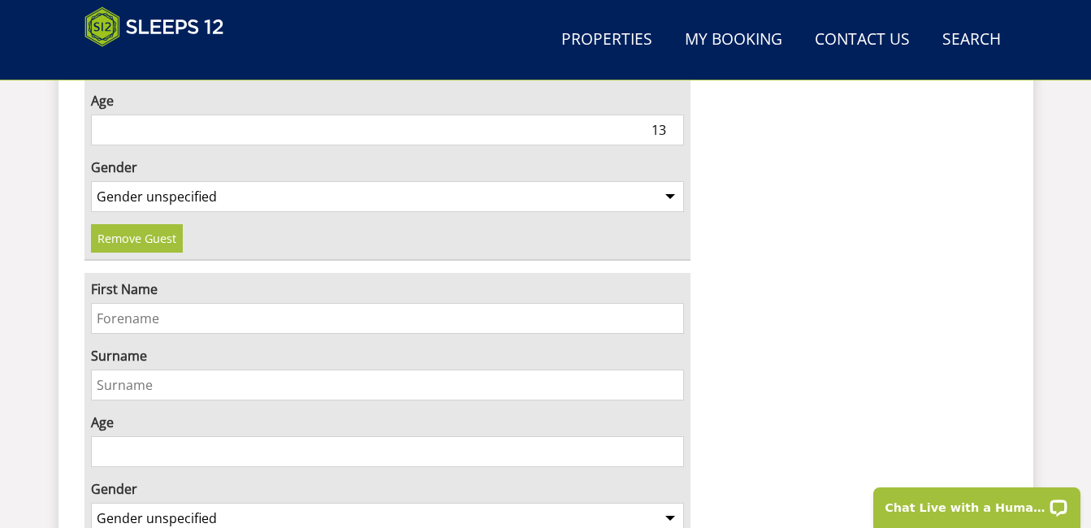
scroll to position [5566, 0]
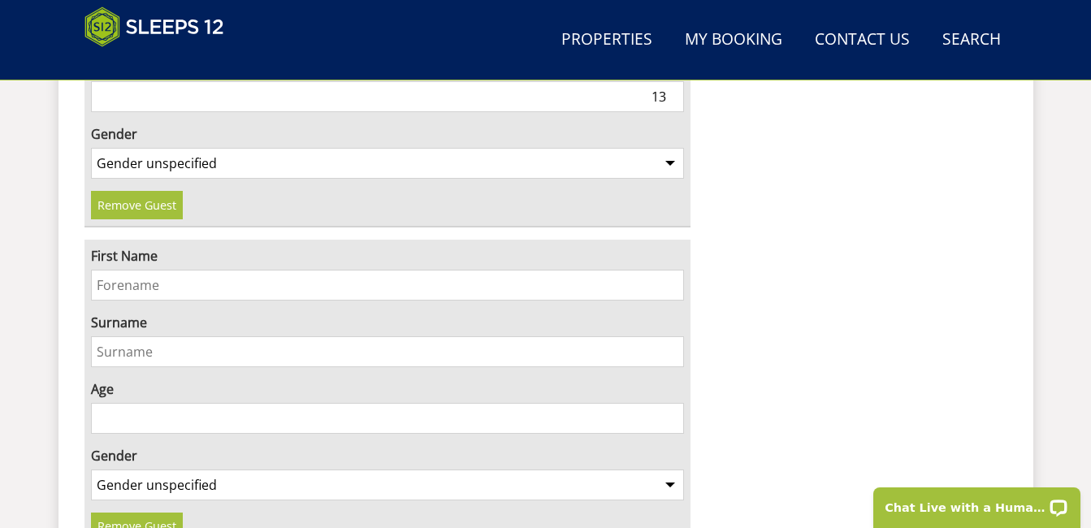
click at [187, 270] on input "First Name" at bounding box center [388, 285] width 594 height 31
type input "melissa"
click at [148, 336] on input "Surname" at bounding box center [388, 351] width 594 height 31
type input "bacon"
click at [670, 403] on input "14" at bounding box center [388, 418] width 594 height 31
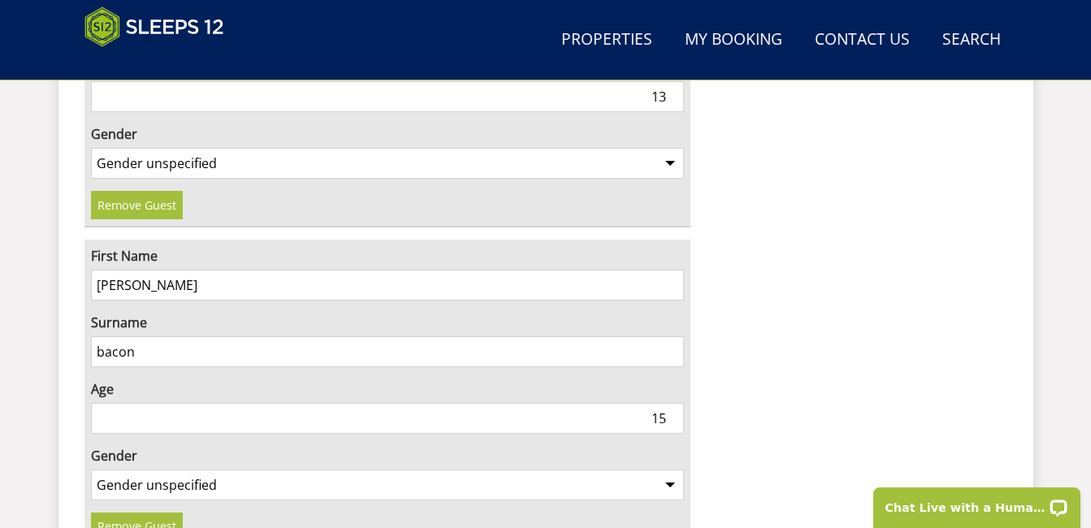
click at [672, 403] on input "15" at bounding box center [388, 418] width 594 height 31
click at [672, 403] on input "16" at bounding box center [388, 418] width 594 height 31
click at [672, 403] on input "17" at bounding box center [388, 418] width 594 height 31
click at [672, 403] on input "21" at bounding box center [388, 418] width 594 height 31
click at [672, 403] on input "22" at bounding box center [388, 418] width 594 height 31
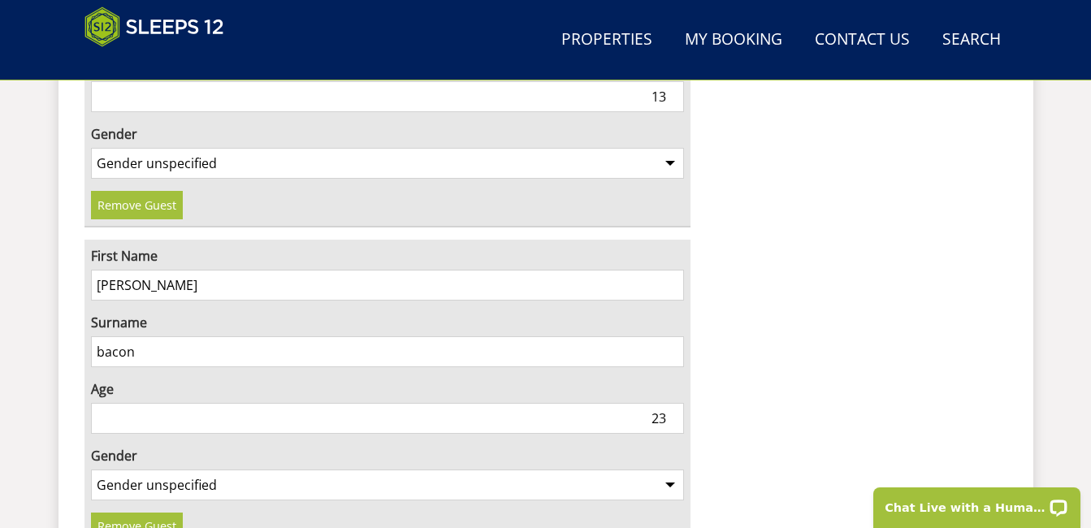
type input "23"
click at [672, 403] on input "23" at bounding box center [388, 418] width 594 height 31
click at [670, 470] on select "Gender unspecified Gender male Gender female" at bounding box center [388, 485] width 594 height 31
select select "gender_female"
click at [91, 470] on select "Gender unspecified Gender male Gender female" at bounding box center [388, 485] width 594 height 31
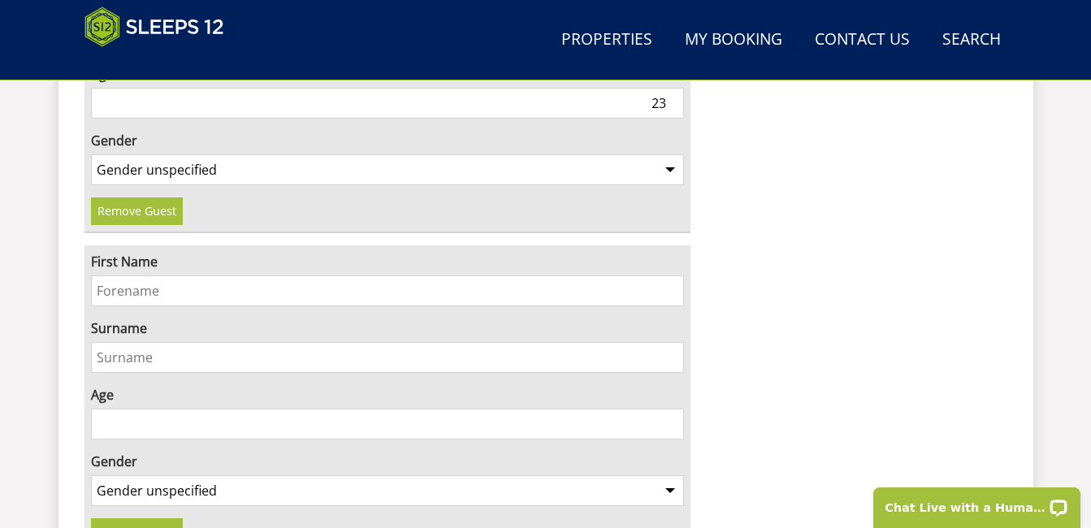
scroll to position [5905, 0]
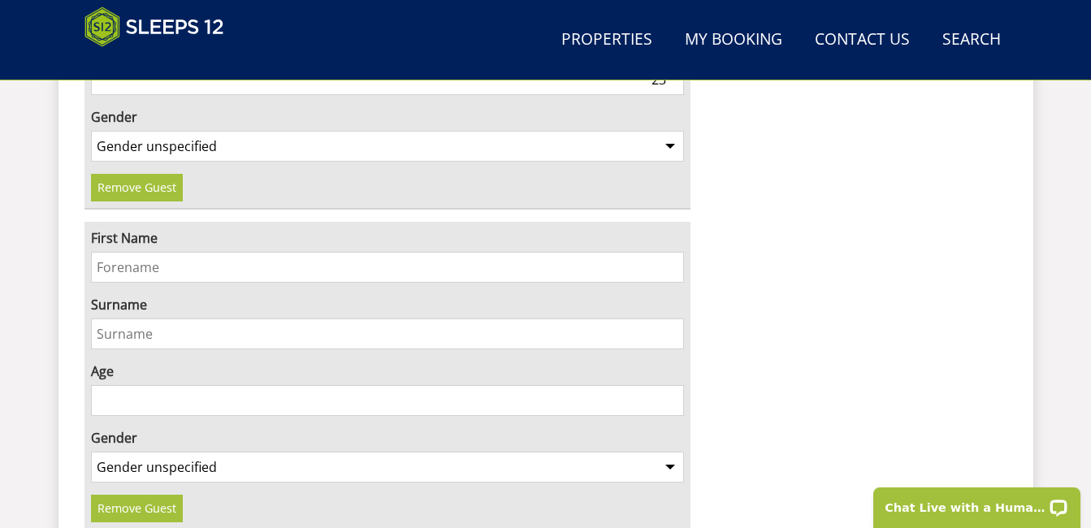
click at [200, 252] on input "First Name" at bounding box center [388, 267] width 594 height 31
type input "dylan"
click at [144, 319] on input "Surname" at bounding box center [388, 334] width 594 height 31
type input "jones"
click at [674, 385] on input "21" at bounding box center [388, 400] width 594 height 31
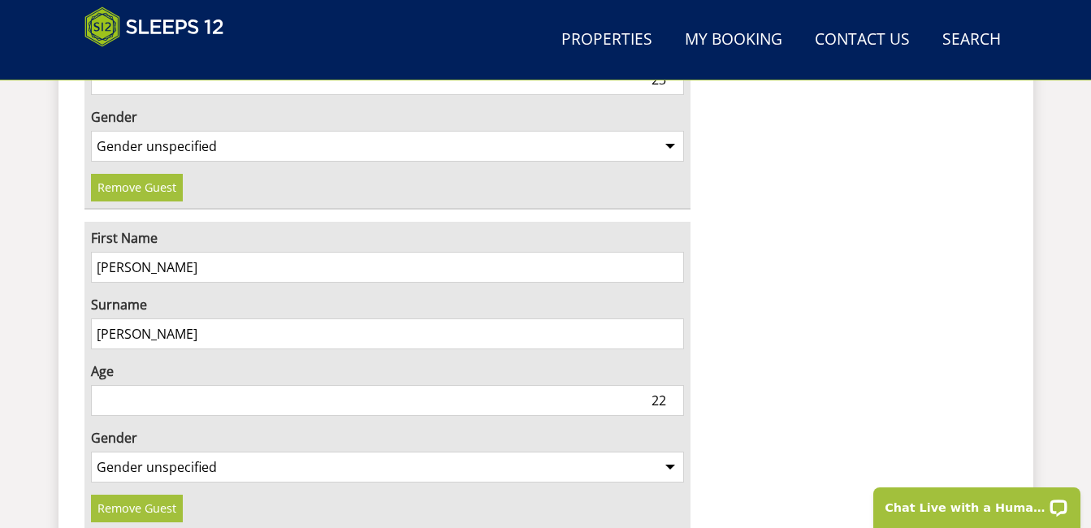
click at [674, 385] on input "22" at bounding box center [388, 400] width 594 height 31
type input "23"
click at [674, 385] on input "23" at bounding box center [388, 400] width 594 height 31
click at [668, 452] on select "Gender unspecified Gender male Gender female" at bounding box center [388, 467] width 594 height 31
select select "gender_male"
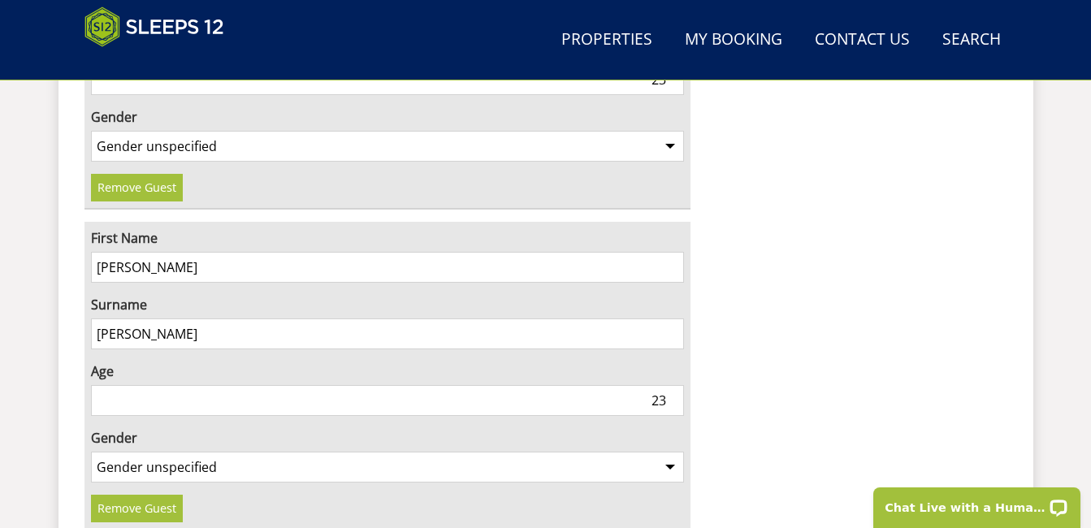
click at [91, 452] on select "Gender unspecified Gender male Gender female" at bounding box center [388, 467] width 594 height 31
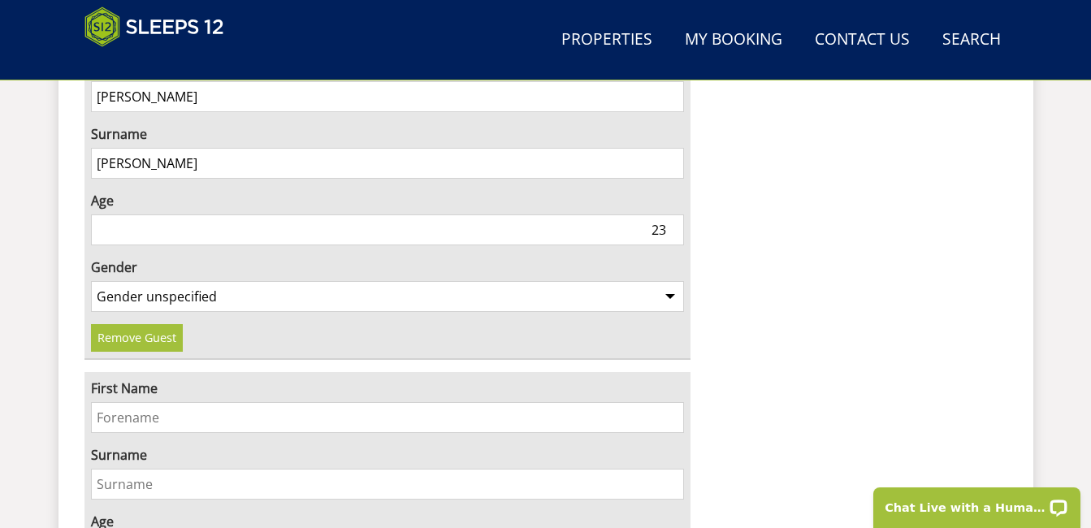
scroll to position [6150, 0]
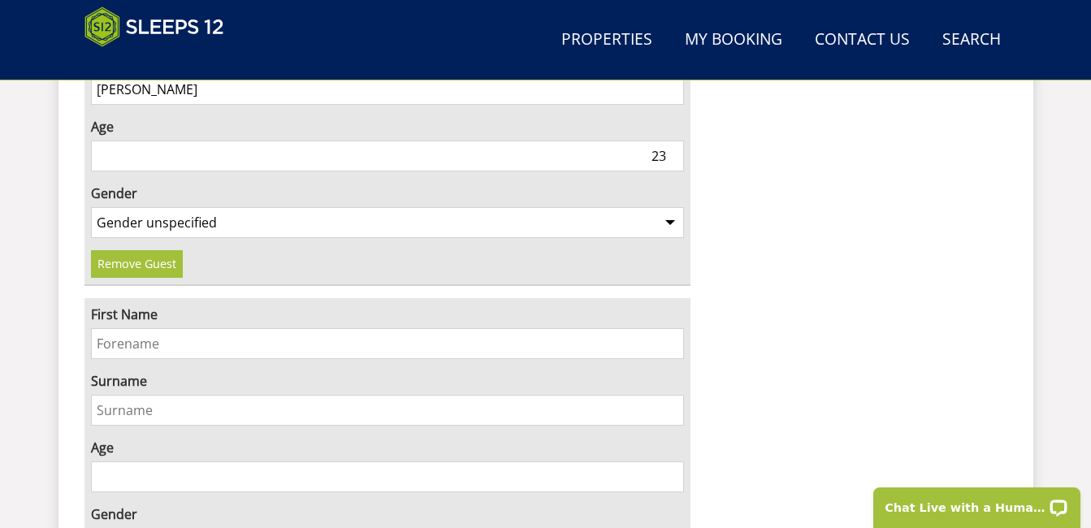
click at [213, 328] on input "First Name" at bounding box center [388, 343] width 594 height 31
type input "finley"
click at [176, 395] on input "Surname" at bounding box center [388, 410] width 594 height 31
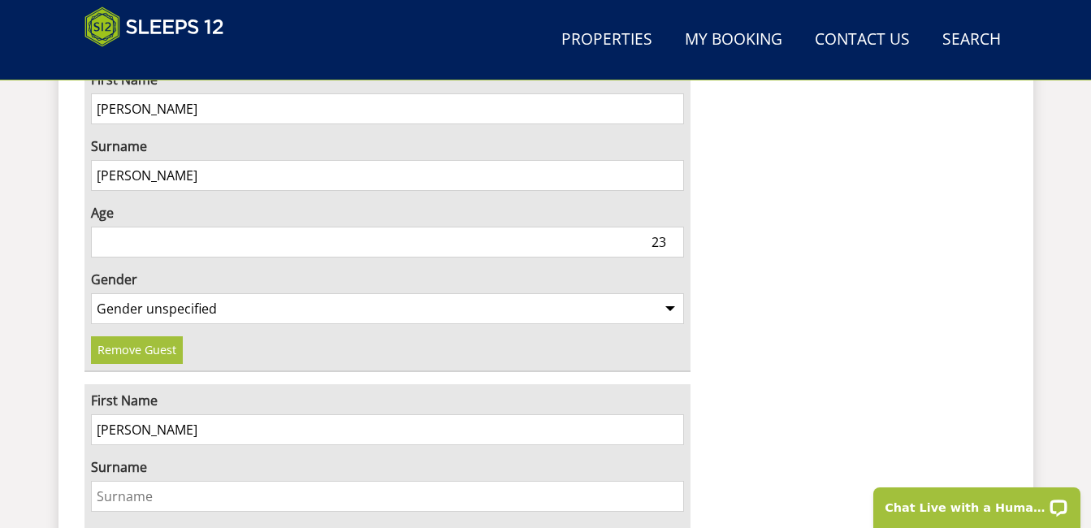
scroll to position [6137, 0]
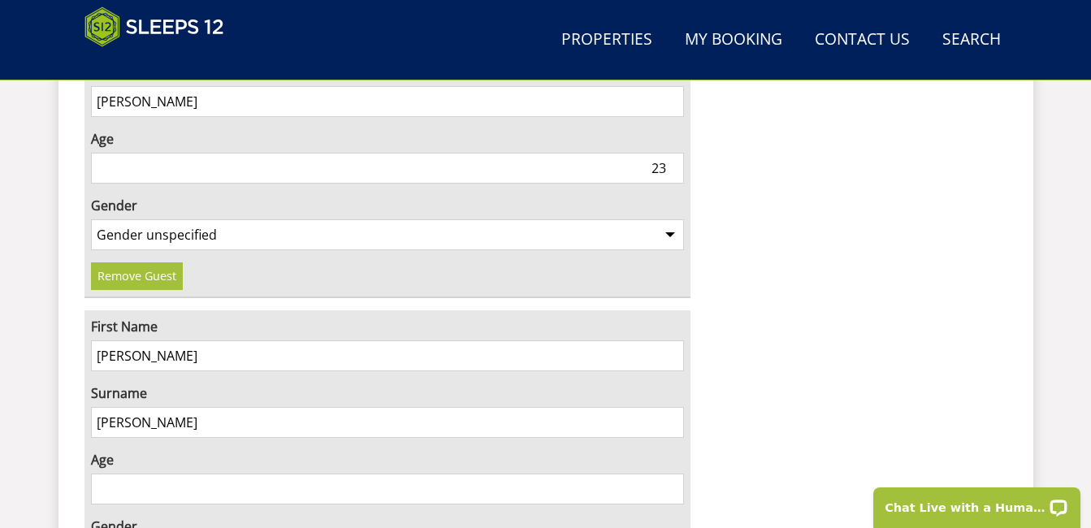
type input "jones"
type input "1"
click at [671, 474] on input "1" at bounding box center [388, 489] width 594 height 31
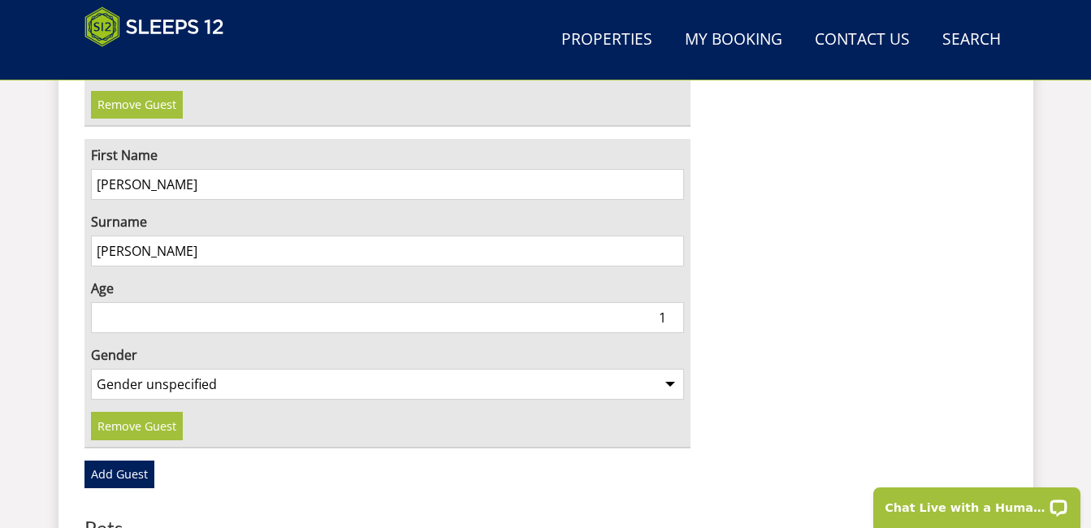
scroll to position [6406, 0]
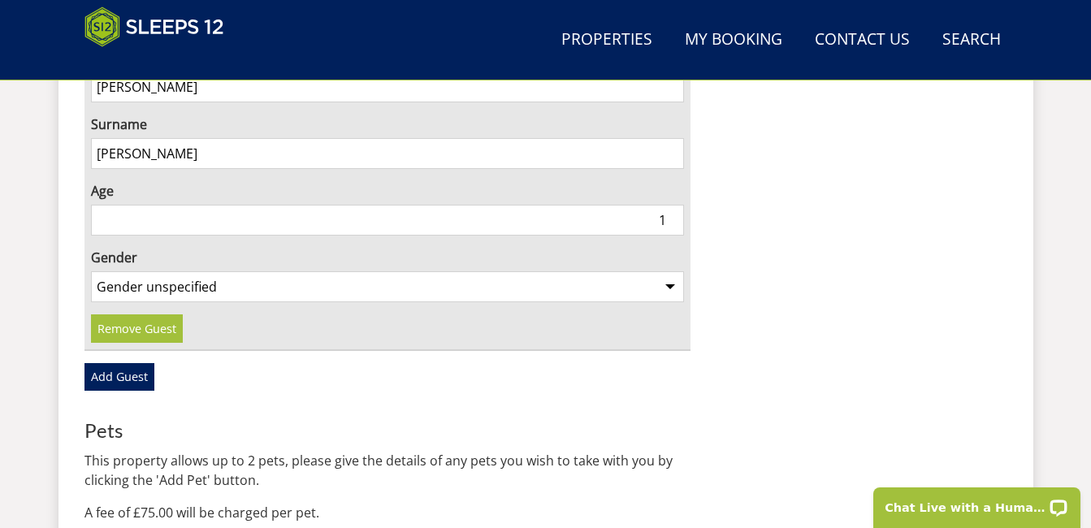
click at [670, 271] on select "Gender unspecified Gender male Gender female" at bounding box center [388, 286] width 594 height 31
select select "gender_male"
click at [91, 271] on select "Gender unspecified Gender male Gender female" at bounding box center [388, 286] width 594 height 31
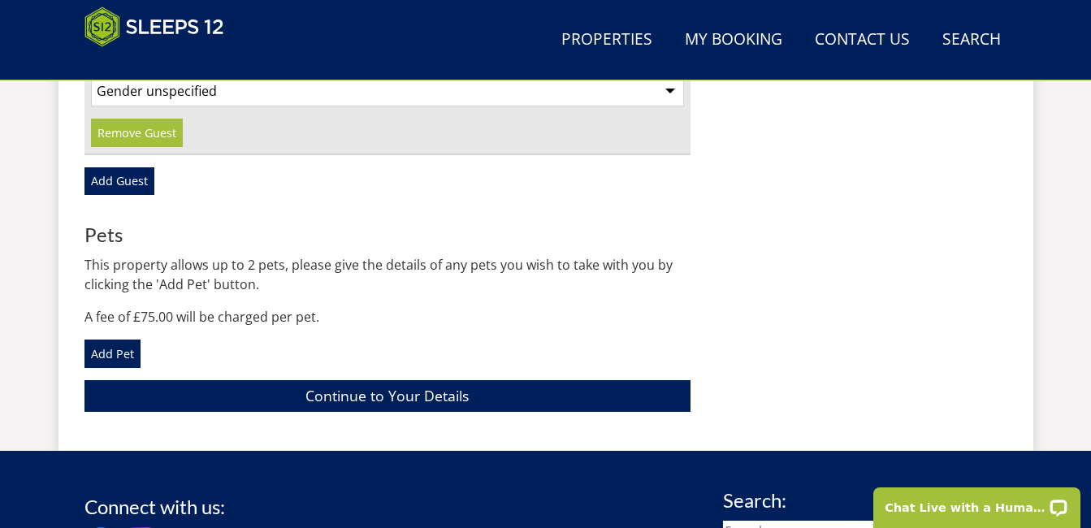
scroll to position [6688, 0]
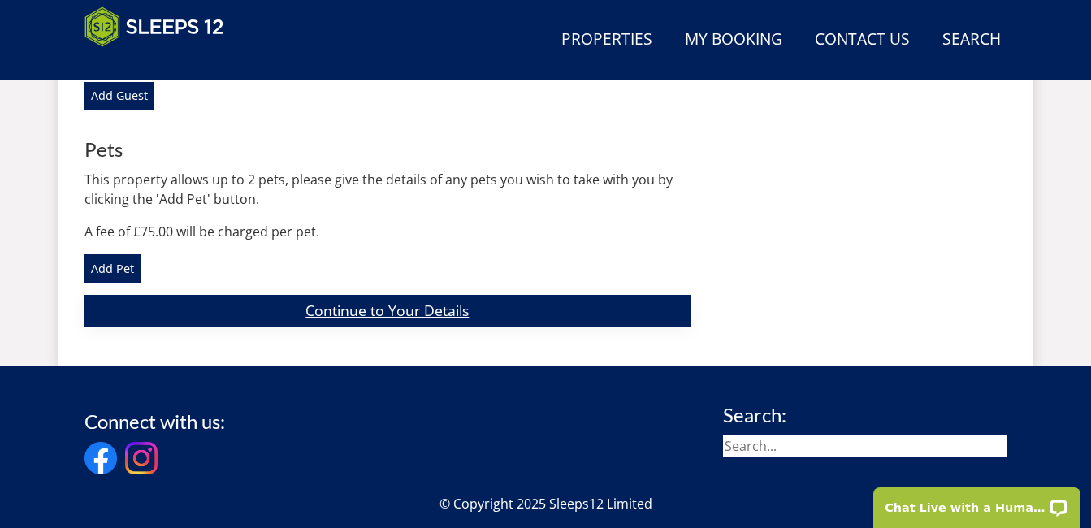
click at [493, 295] on link "Continue to Your Details" at bounding box center [388, 311] width 607 height 32
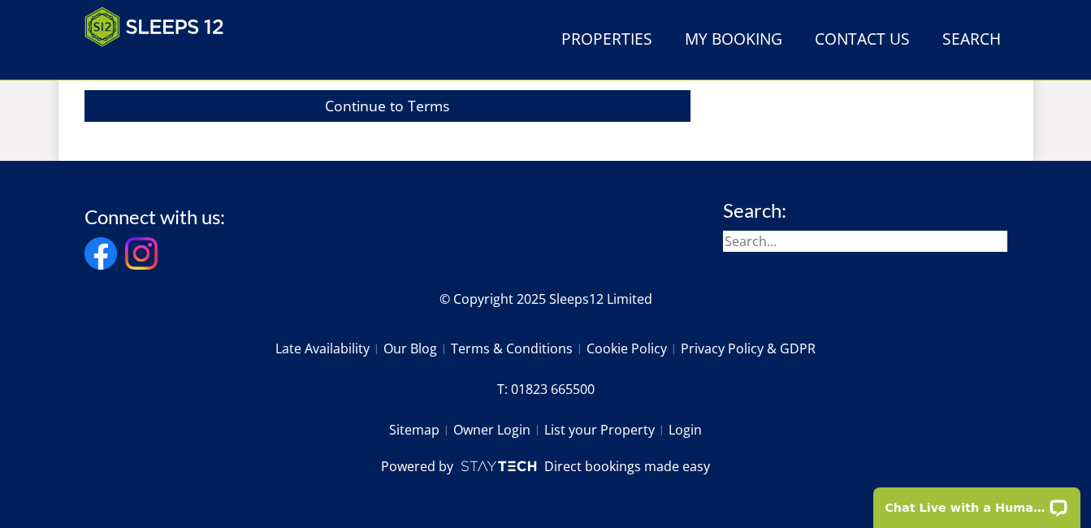
scroll to position [718, 0]
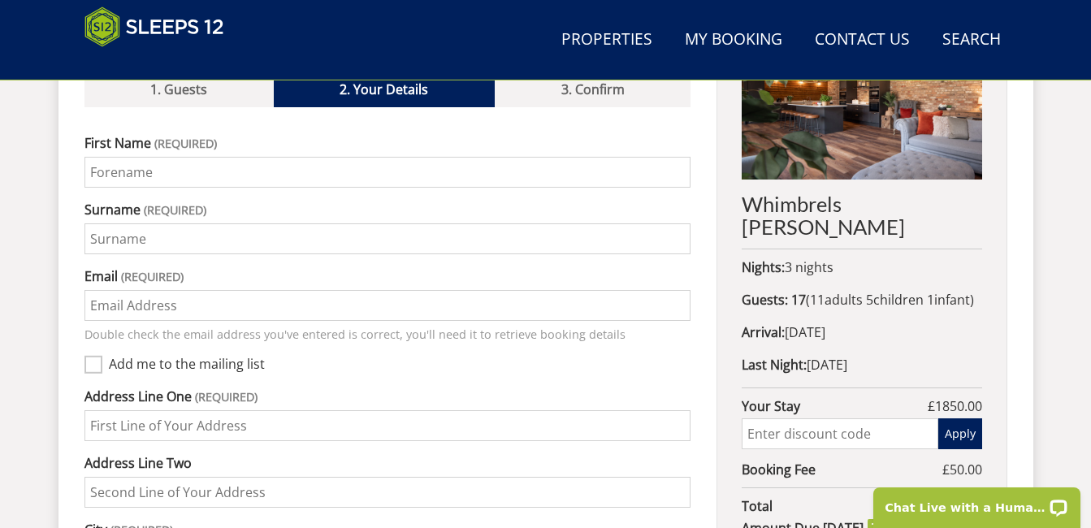
click at [871, 427] on input "text" at bounding box center [840, 433] width 196 height 31
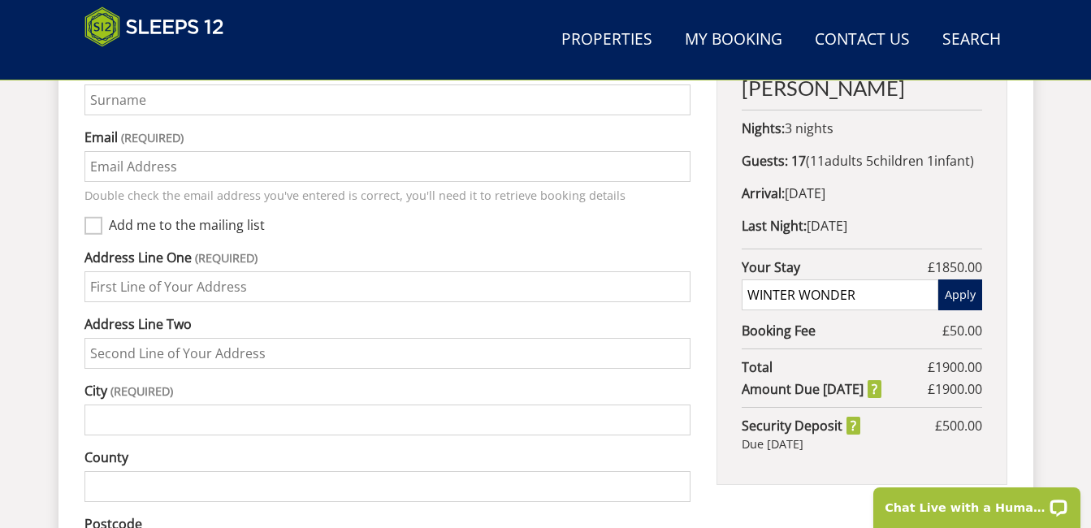
scroll to position [861, 0]
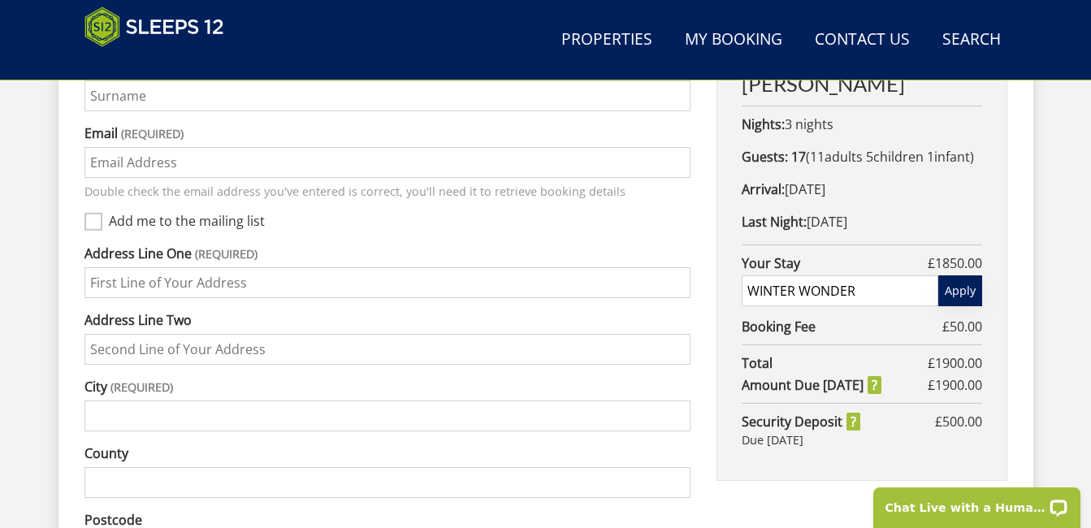
click at [968, 288] on button "Apply" at bounding box center [961, 290] width 44 height 31
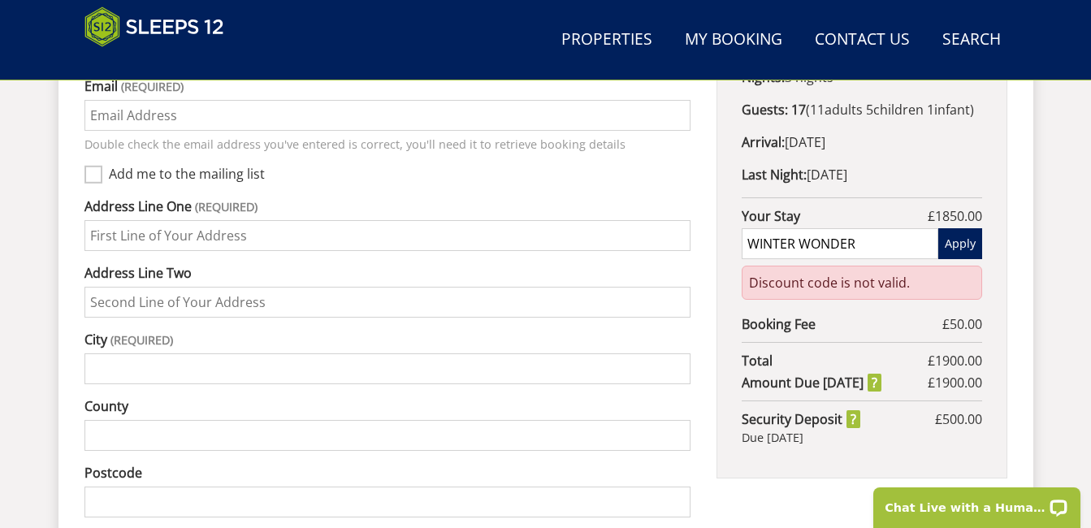
scroll to position [912, 0]
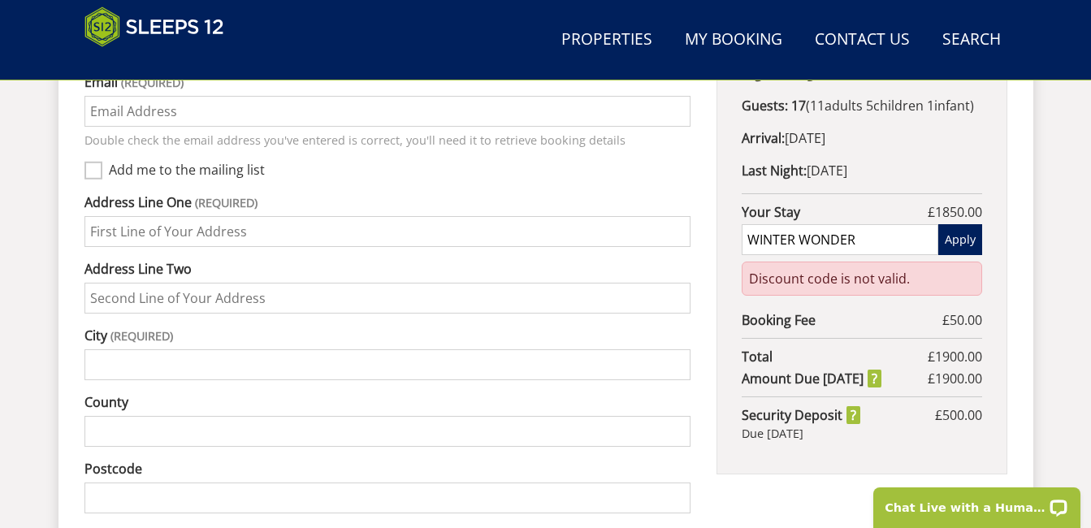
click at [794, 236] on input "WINTER WONDER" at bounding box center [840, 239] width 196 height 31
click at [855, 237] on input "Winter WONDER" at bounding box center [840, 239] width 196 height 31
click at [960, 240] on button "Apply" at bounding box center [961, 239] width 44 height 31
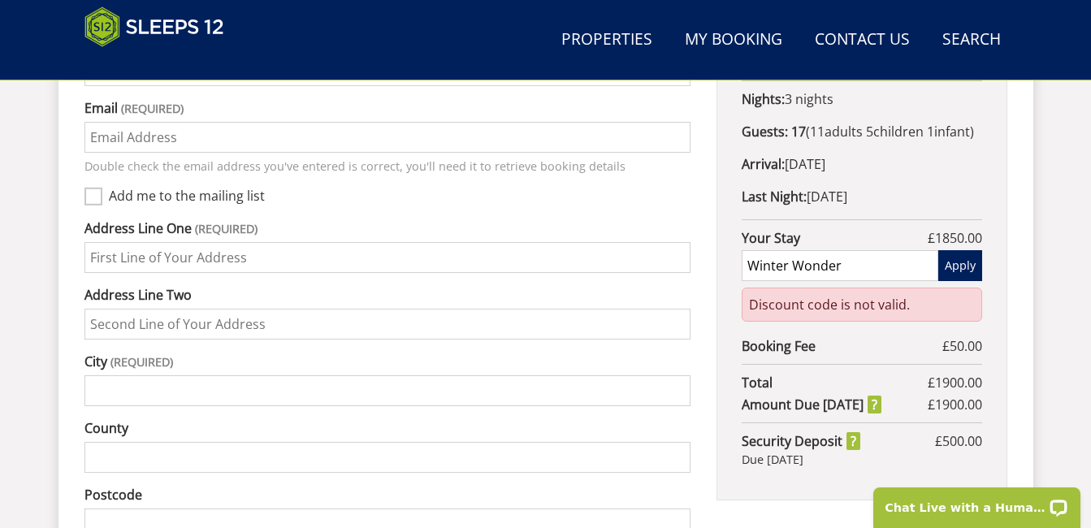
scroll to position [893, 0]
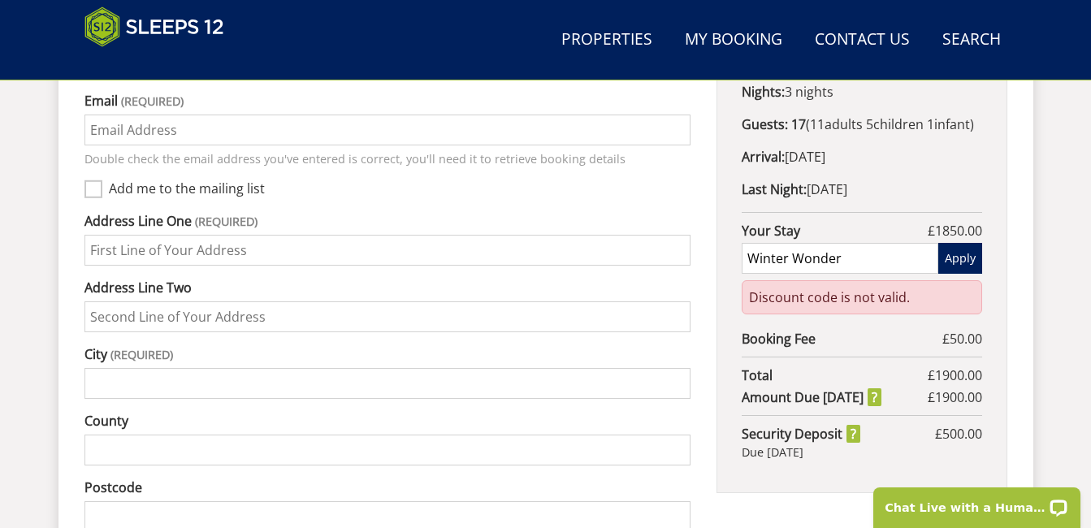
click at [918, 298] on div "Discount code is not valid." at bounding box center [862, 297] width 240 height 34
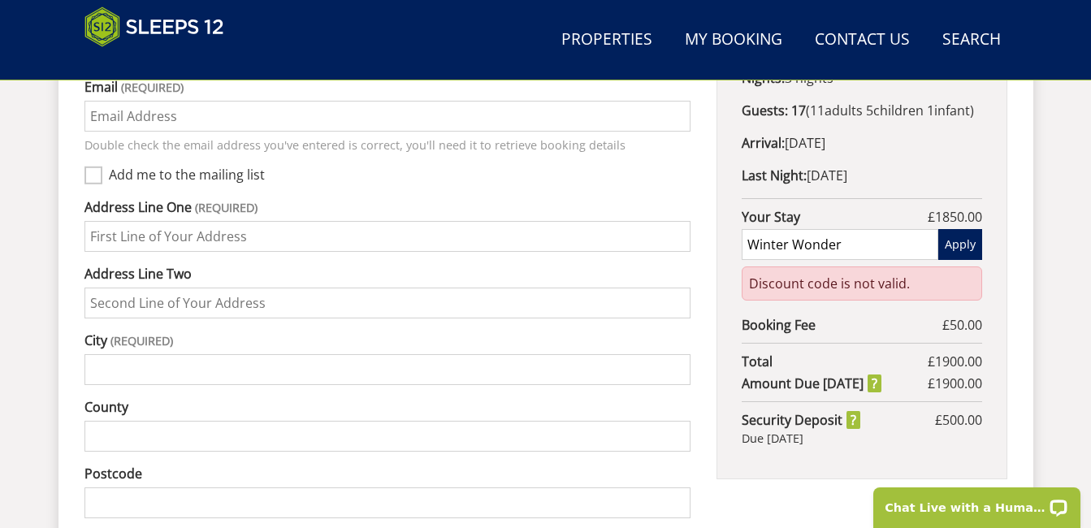
scroll to position [914, 0]
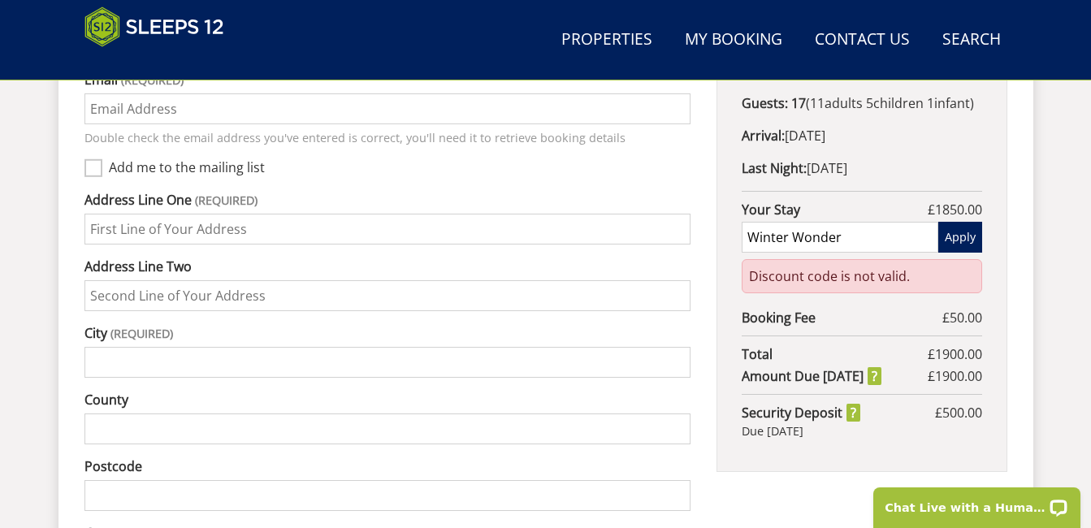
click at [791, 233] on input "Winter Wonder" at bounding box center [840, 237] width 196 height 31
type input "WinterWonder"
click at [960, 236] on button "Apply" at bounding box center [961, 237] width 44 height 31
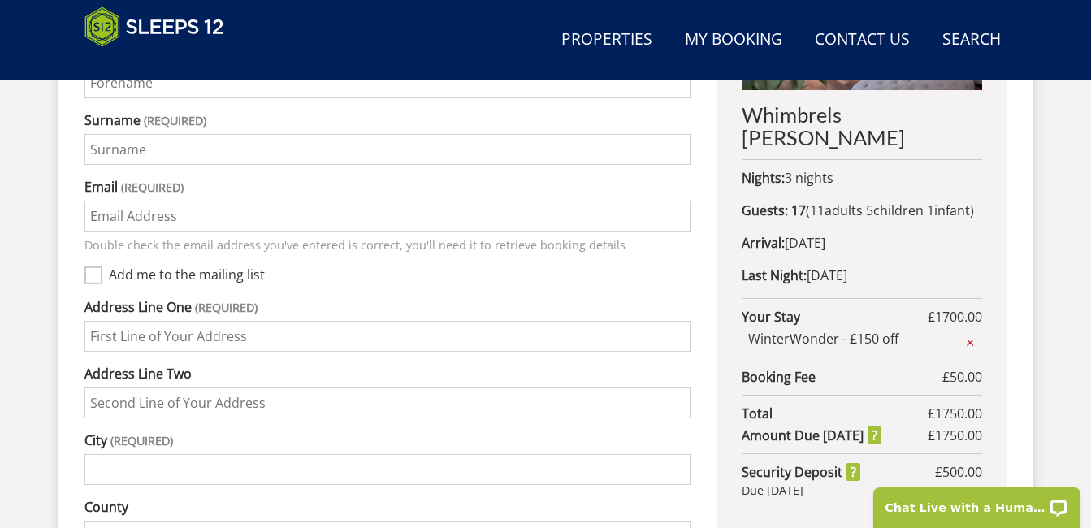
scroll to position [800, 0]
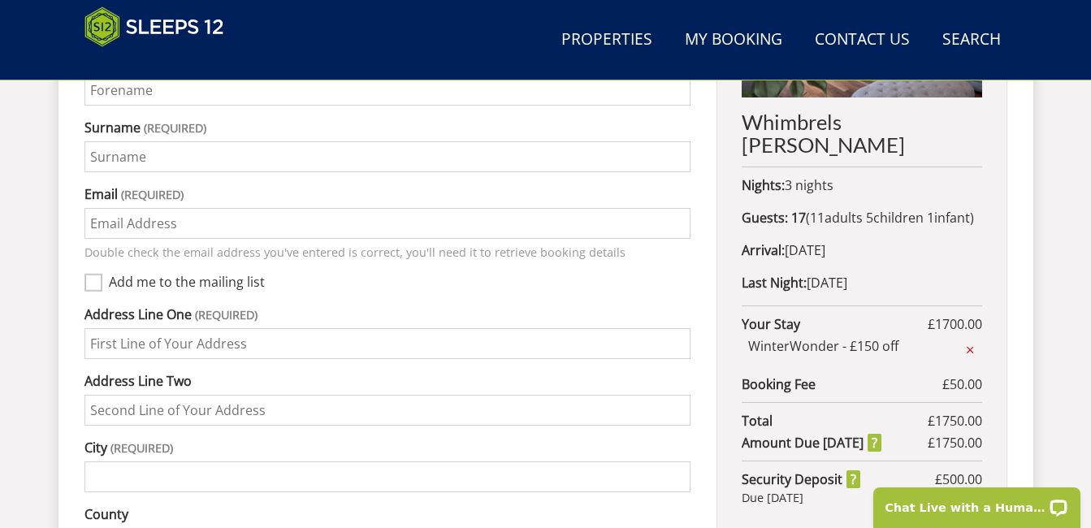
click at [208, 141] on input "Surname" at bounding box center [388, 156] width 607 height 31
type input "[PERSON_NAME][EMAIL_ADDRESS][DOMAIN_NAME]"
type input "23 central avenue"
type input "Hereford"
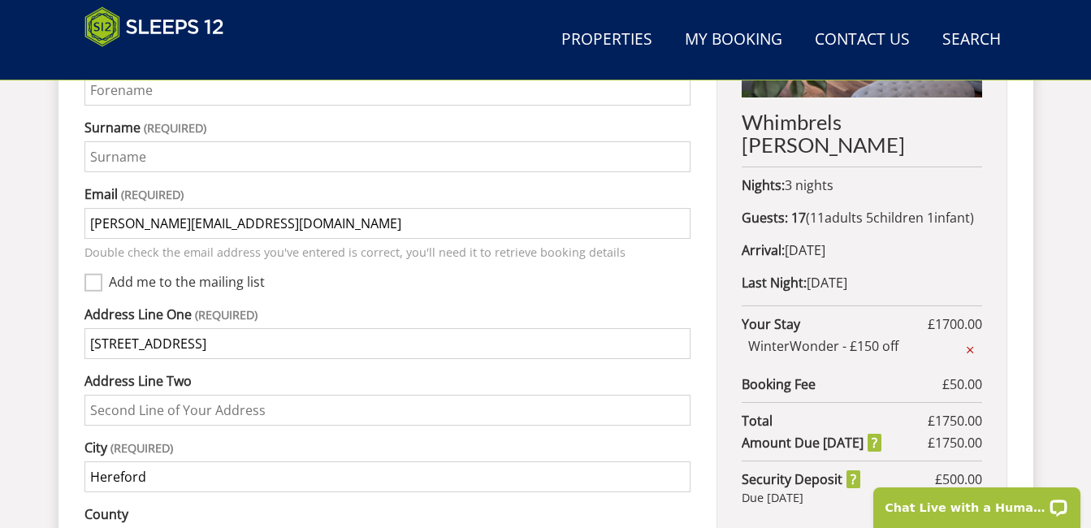
type input "HR1 2JT"
type input "07773963586"
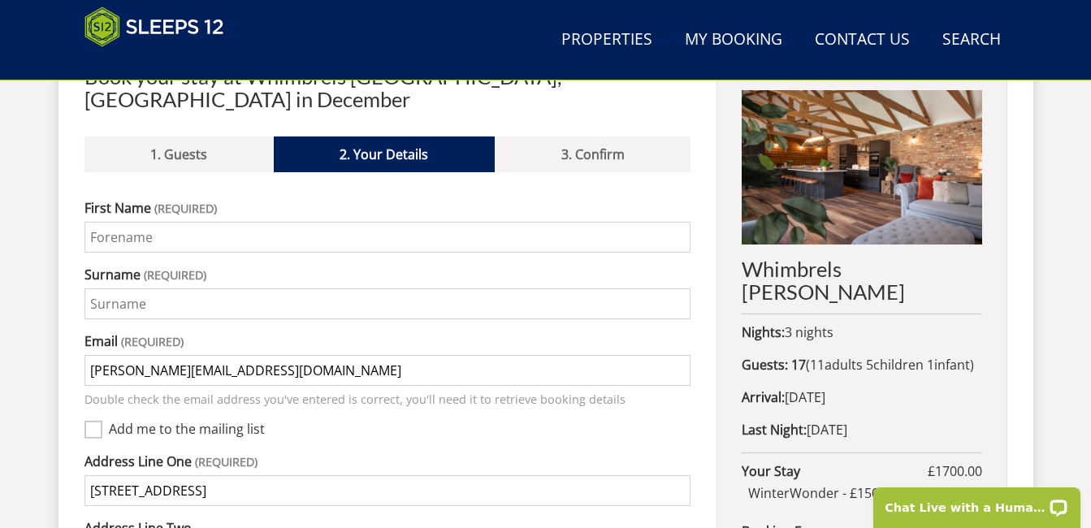
scroll to position [626, 0]
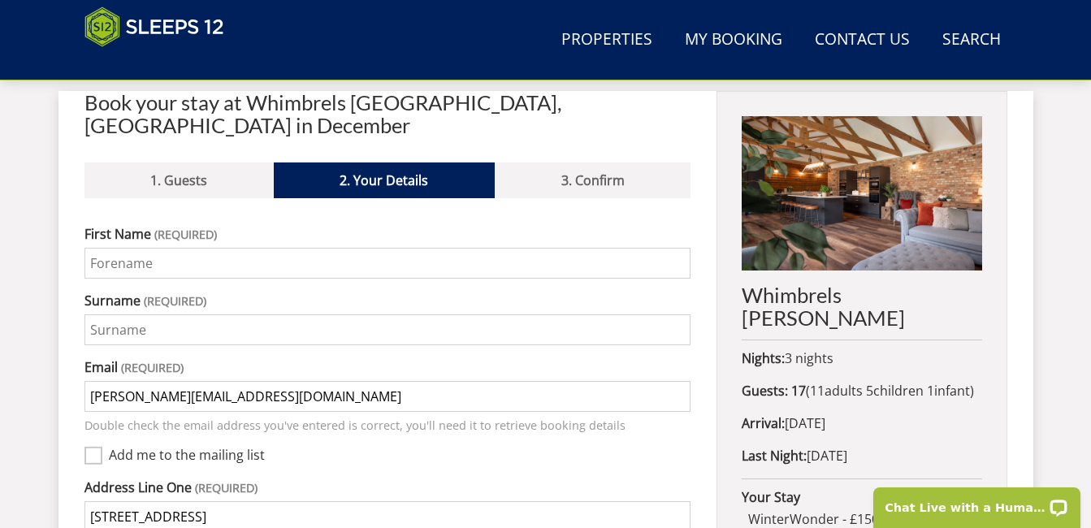
click at [171, 248] on input "First Name" at bounding box center [388, 263] width 607 height 31
type input "Teresa"
click at [1077, 363] on div "Search Menu Properties My Booking Contact Us 01823 665500 Search Check Availabi…" at bounding box center [545, 367] width 1091 height 1876
click at [170, 314] on input "Surname" at bounding box center [388, 329] width 607 height 31
type input "Higgins"
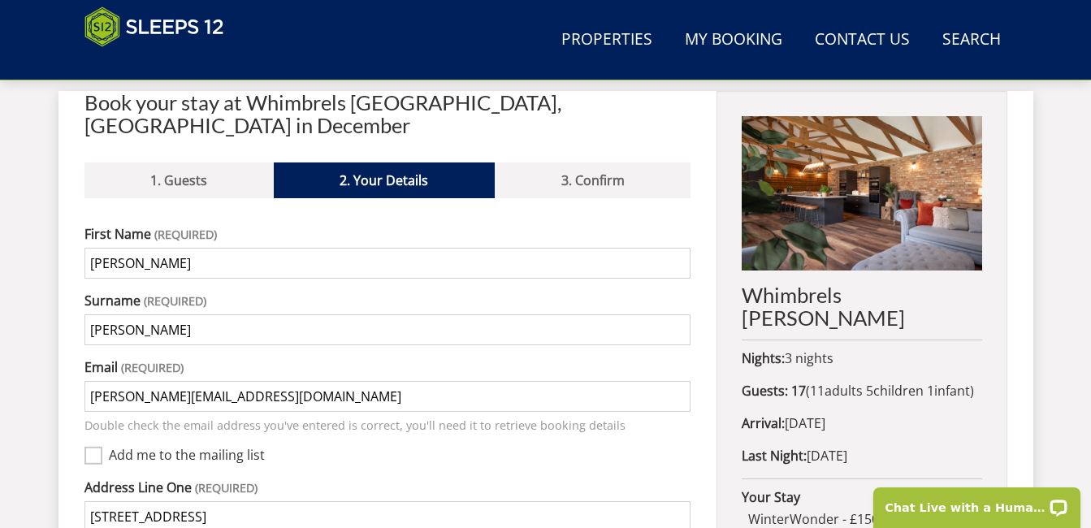
click at [1051, 254] on div "Search Menu Properties My Booking Contact Us 01823 665500 Search Check Availabi…" at bounding box center [545, 367] width 1091 height 1876
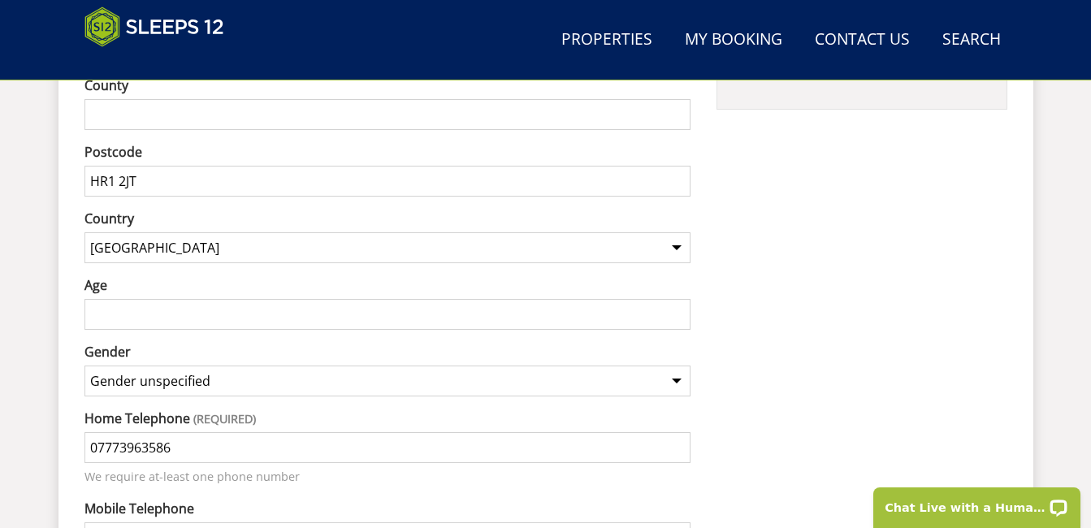
scroll to position [1237, 0]
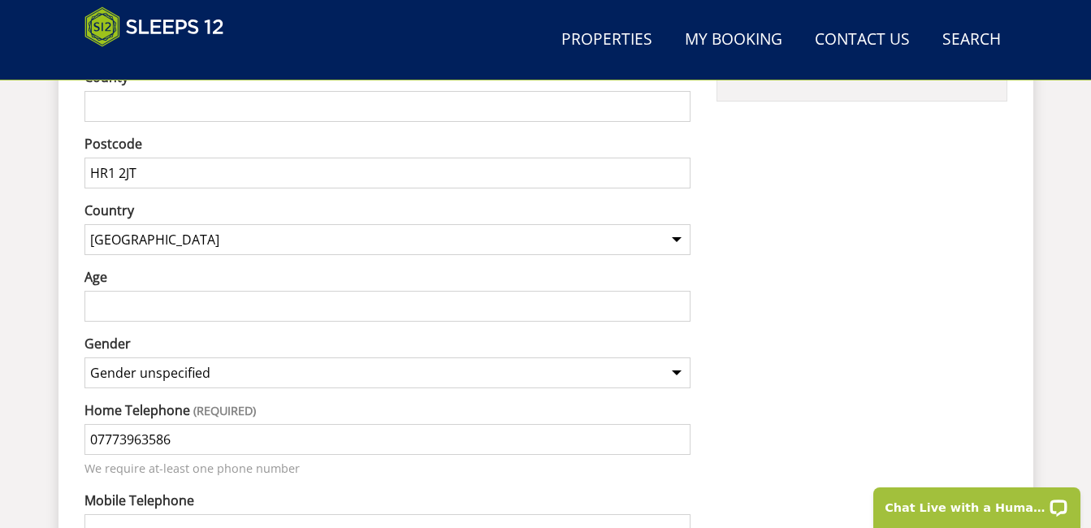
click at [300, 291] on input "Age" at bounding box center [388, 306] width 607 height 31
click at [675, 291] on input "66" at bounding box center [388, 306] width 607 height 31
click at [675, 291] on input "67" at bounding box center [388, 306] width 607 height 31
type input "68"
click at [675, 291] on input "68" at bounding box center [388, 306] width 607 height 31
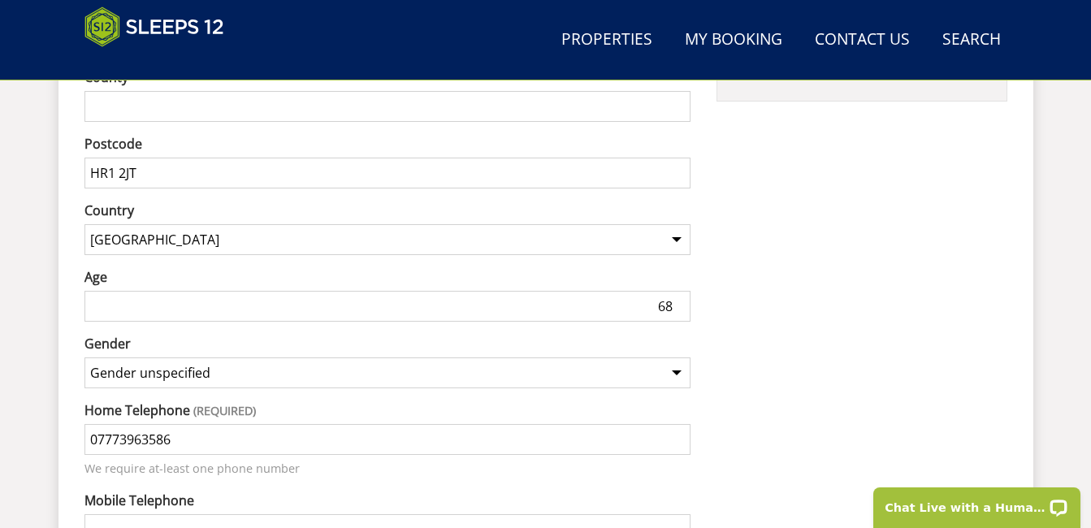
click at [681, 358] on select "Gender unspecified Gender male Gender female" at bounding box center [388, 373] width 607 height 31
select select "gender_female"
click at [85, 358] on select "Gender unspecified Gender male Gender female" at bounding box center [388, 373] width 607 height 31
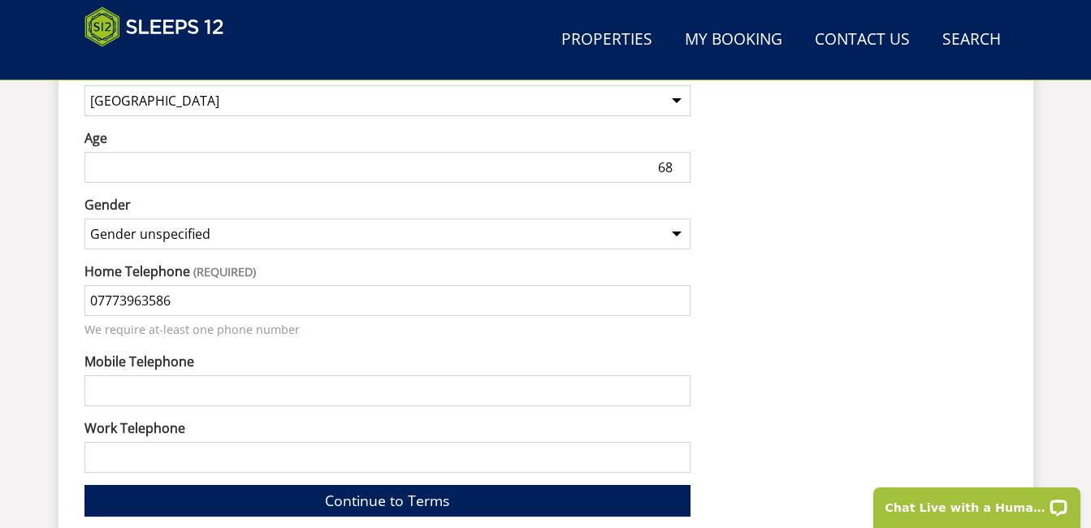
scroll to position [1387, 0]
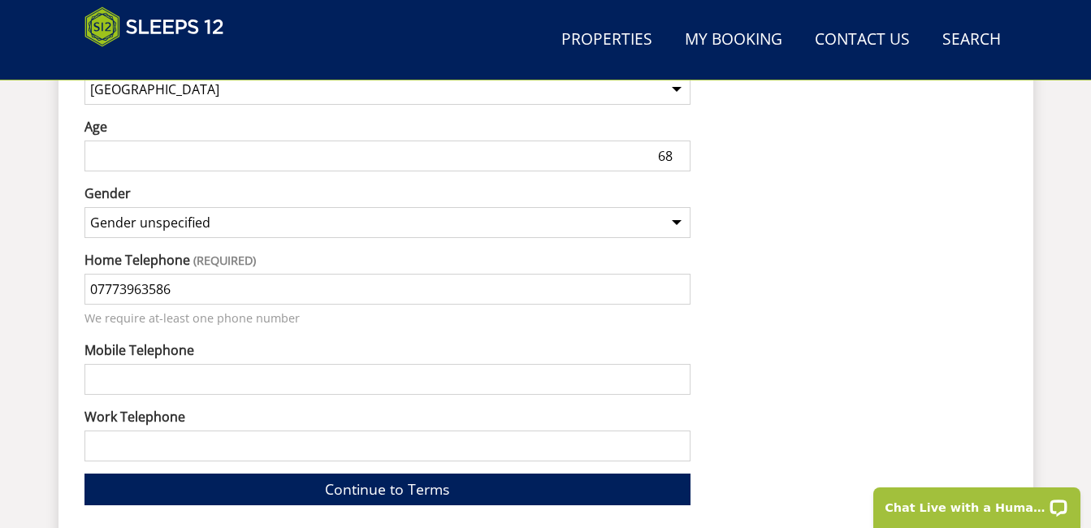
click at [287, 407] on label "Work Telephone" at bounding box center [388, 417] width 607 height 20
click at [287, 431] on input "Work Telephone" at bounding box center [388, 446] width 607 height 31
click at [156, 364] on input "Mobile Telephone" at bounding box center [388, 379] width 607 height 31
type input "07773963586"
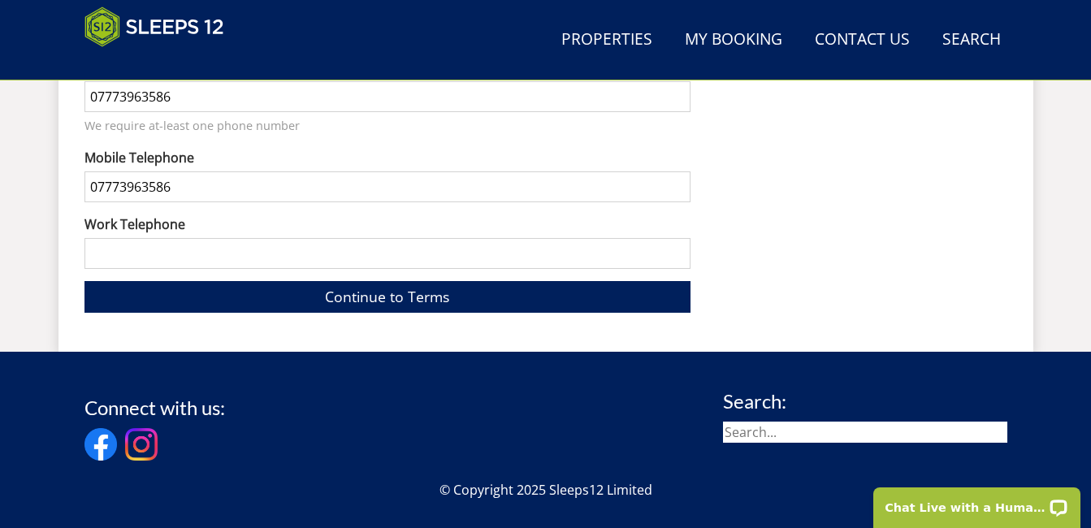
scroll to position [1583, 0]
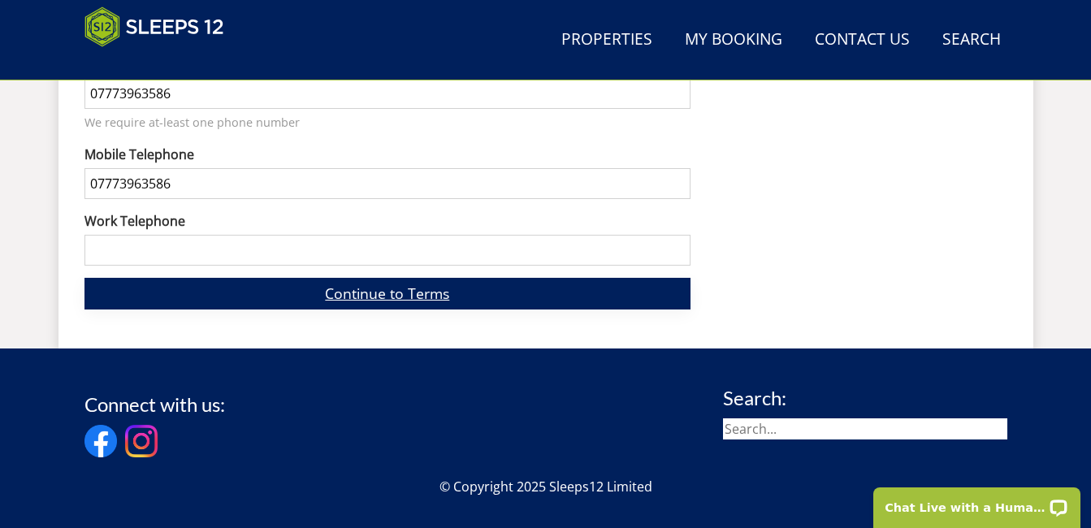
click at [558, 278] on link "Continue to Terms" at bounding box center [388, 294] width 607 height 32
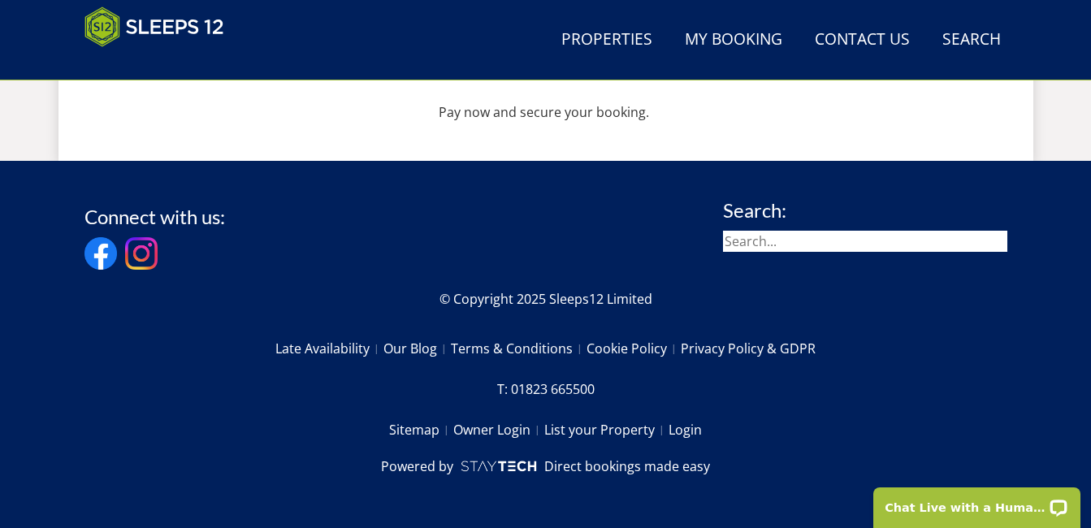
scroll to position [718, 0]
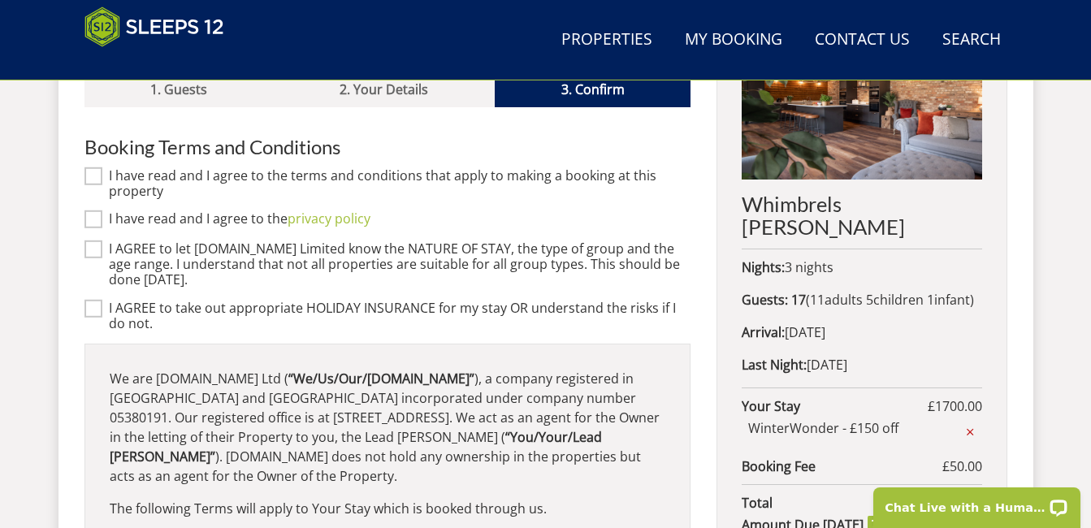
click at [91, 167] on input "I have read and I agree to the terms and conditions that apply to making a book…" at bounding box center [94, 176] width 18 height 18
checkbox input "true"
drag, startPoint x: 92, startPoint y: 199, endPoint x: 72, endPoint y: 163, distance: 40.7
click at [72, 163] on div "Book your stay at Whimbrels Barton, Somerset in December Please Wait... If this…" at bounding box center [546, 343] width 975 height 687
drag, startPoint x: 100, startPoint y: 195, endPoint x: 100, endPoint y: 156, distance: 39.0
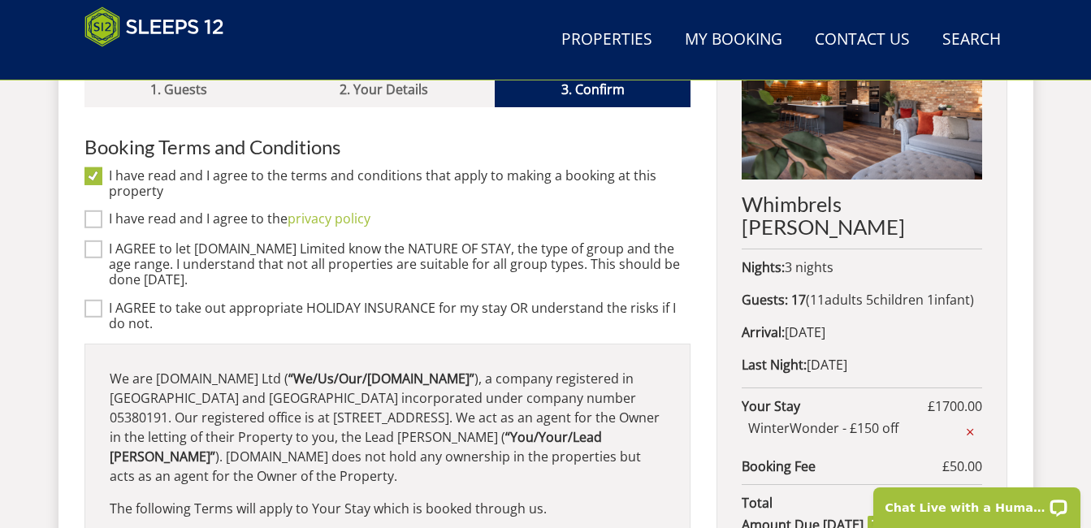
click at [100, 156] on div "Booking Terms and Conditions I have read and I agree to the terms and condition…" at bounding box center [388, 411] width 607 height 549
click at [86, 210] on input "I have read and I agree to the privacy policy" at bounding box center [94, 219] width 18 height 18
checkbox input "true"
click at [326, 210] on link "privacy policy" at bounding box center [329, 219] width 83 height 18
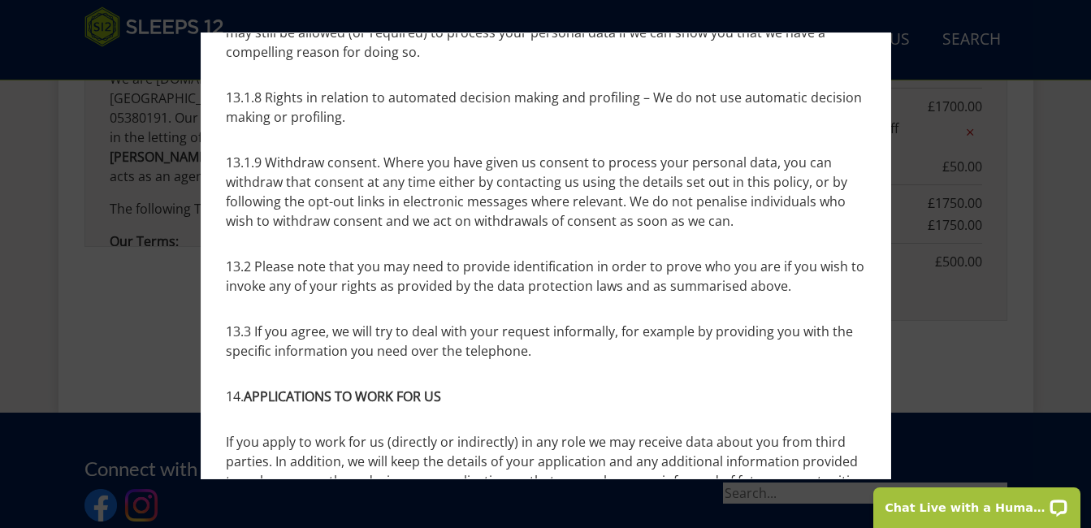
scroll to position [10842, 0]
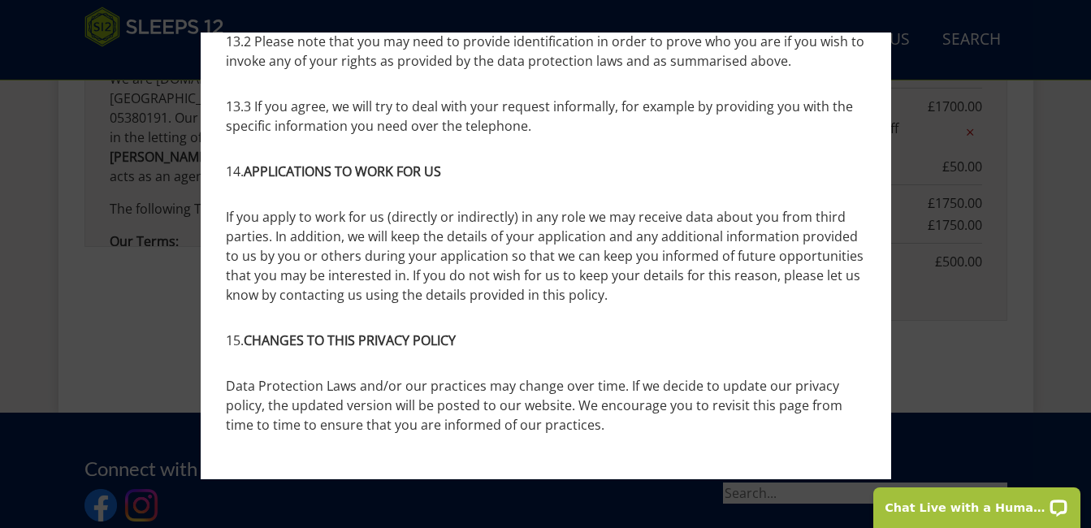
drag, startPoint x: 886, startPoint y: 58, endPoint x: 27, endPoint y: 6, distance: 860.5
click at [975, 220] on div at bounding box center [545, 264] width 1091 height 528
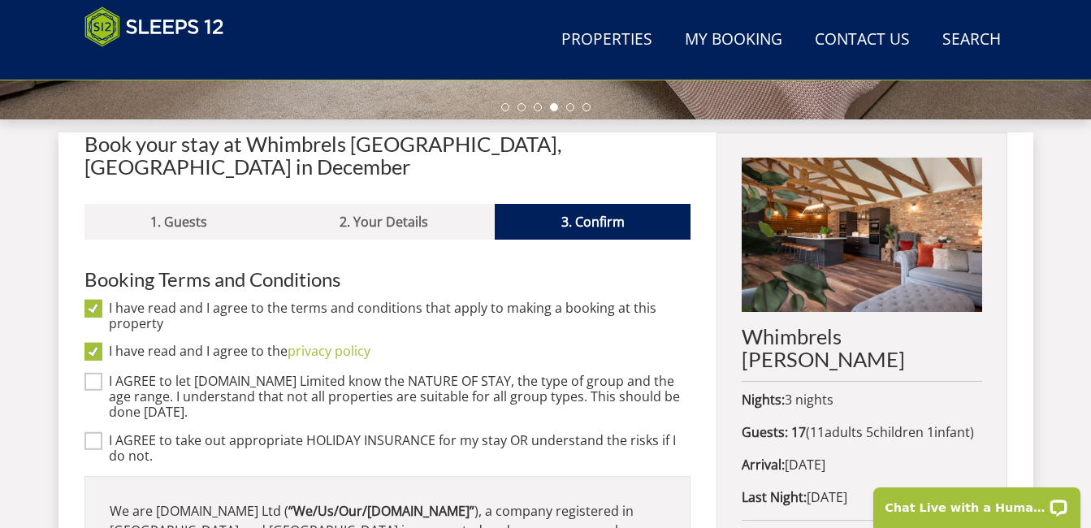
scroll to position [570, 0]
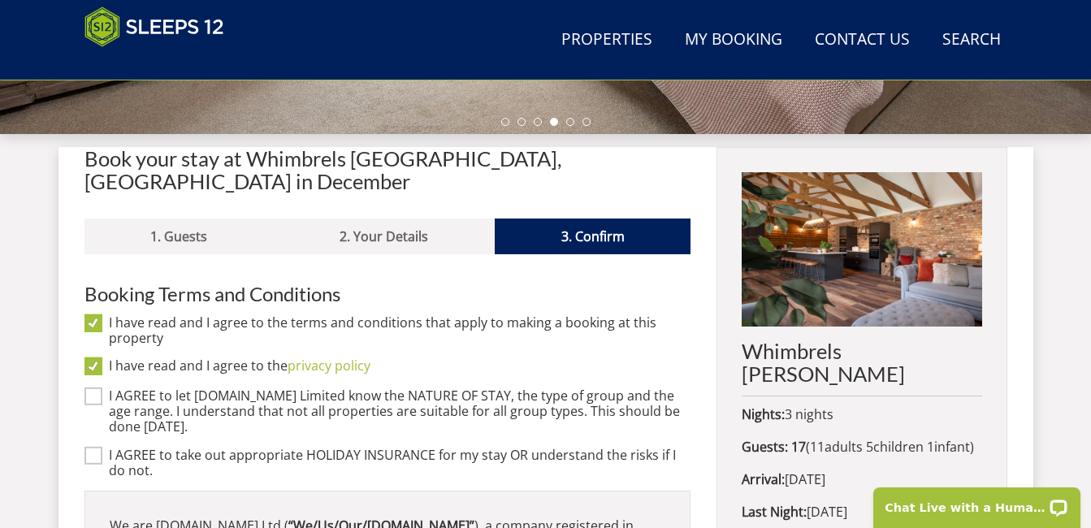
click at [93, 388] on input "I AGREE to let Sleeps12.com Limited know the NATURE OF STAY, the type of group …" at bounding box center [94, 397] width 18 height 18
checkbox input "true"
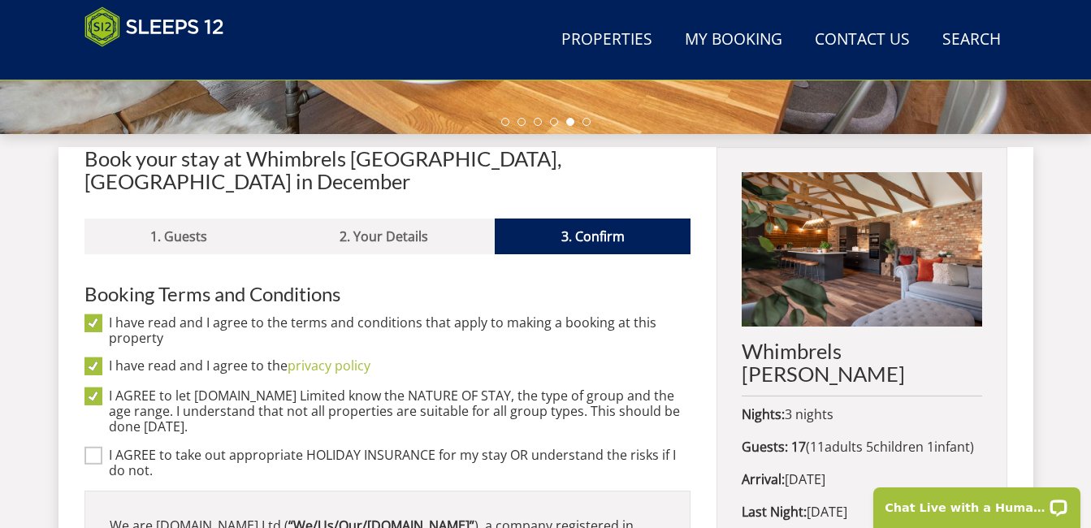
click at [89, 446] on input "I AGREE to take out appropriate HOLIDAY INSURANCE for my stay OR understand the…" at bounding box center [94, 455] width 18 height 18
checkbox input "true"
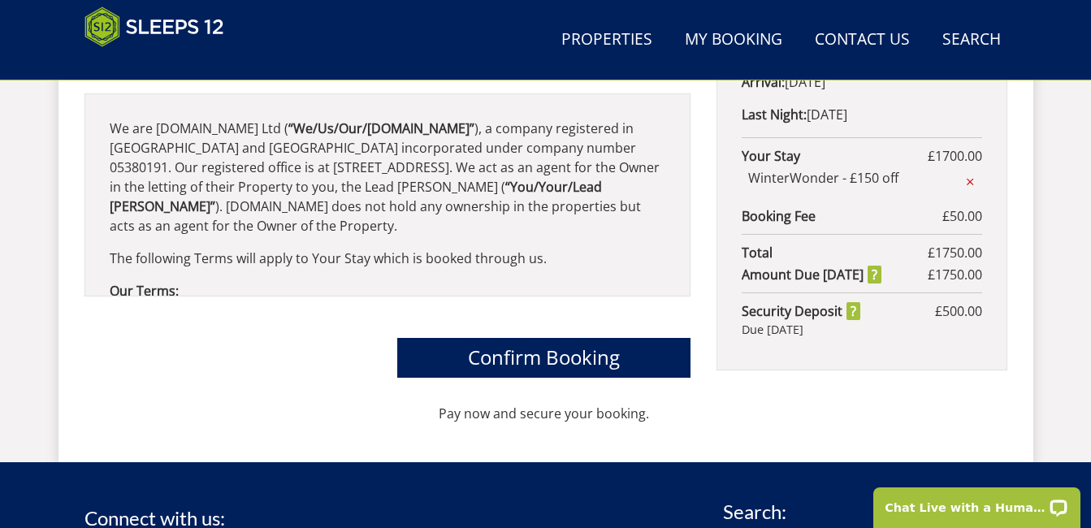
scroll to position [977, 0]
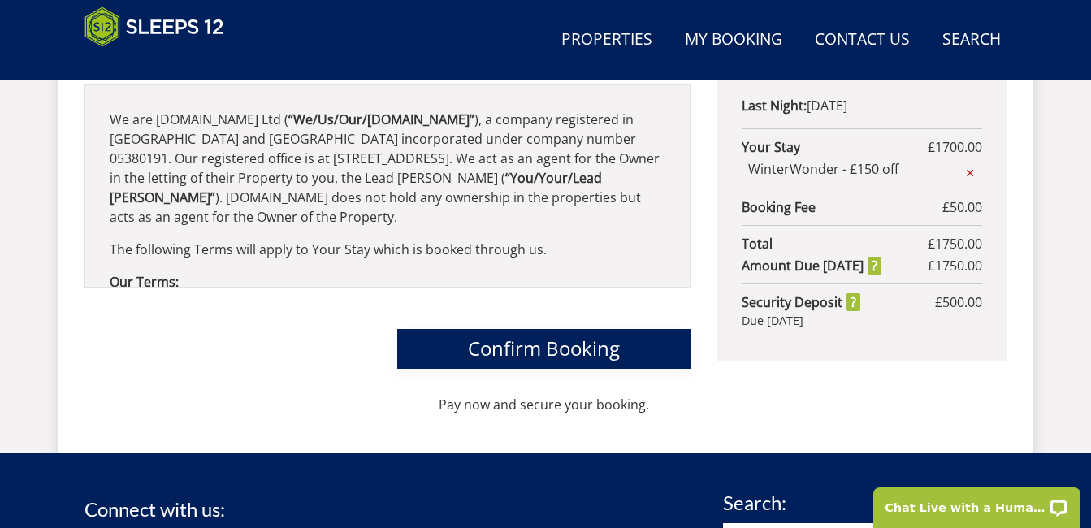
click at [511, 335] on span "Confirm Booking" at bounding box center [544, 348] width 152 height 27
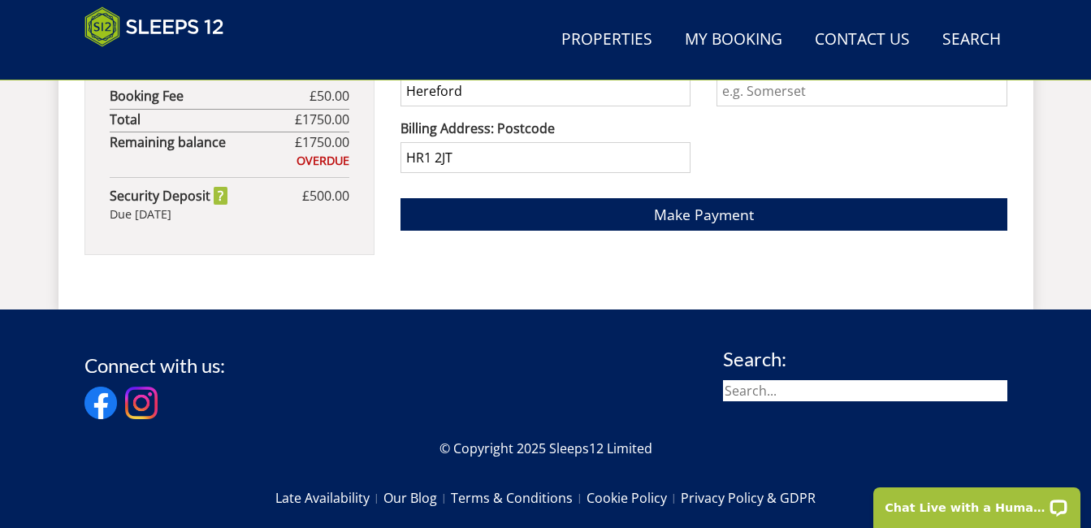
scroll to position [1394, 0]
